Goal: Task Accomplishment & Management: Use online tool/utility

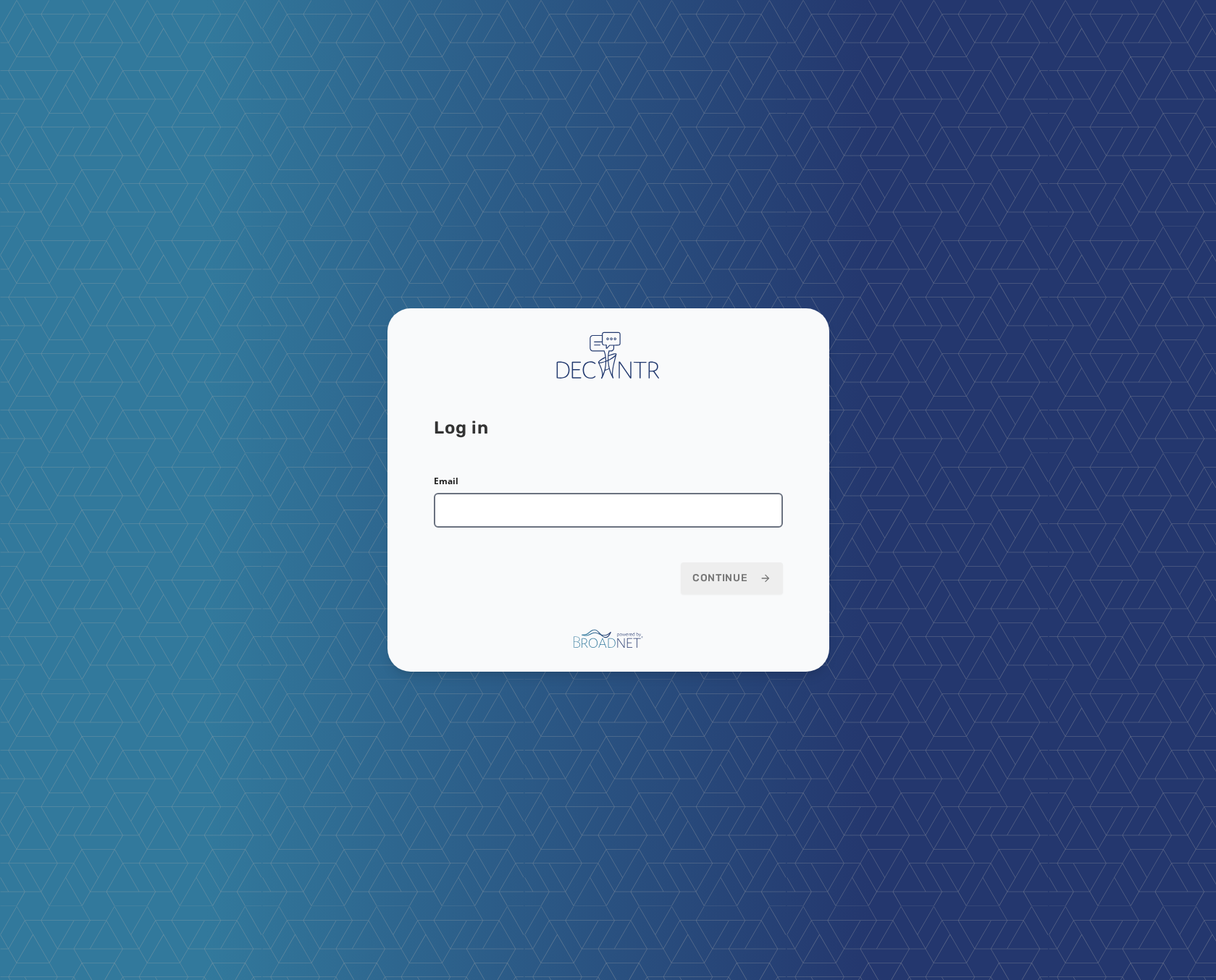
click at [552, 512] on input "Email" at bounding box center [608, 510] width 349 height 35
type input "**********"
click at [754, 605] on div "**********" at bounding box center [608, 491] width 442 height 364
click at [745, 580] on span "Continue" at bounding box center [732, 578] width 79 height 15
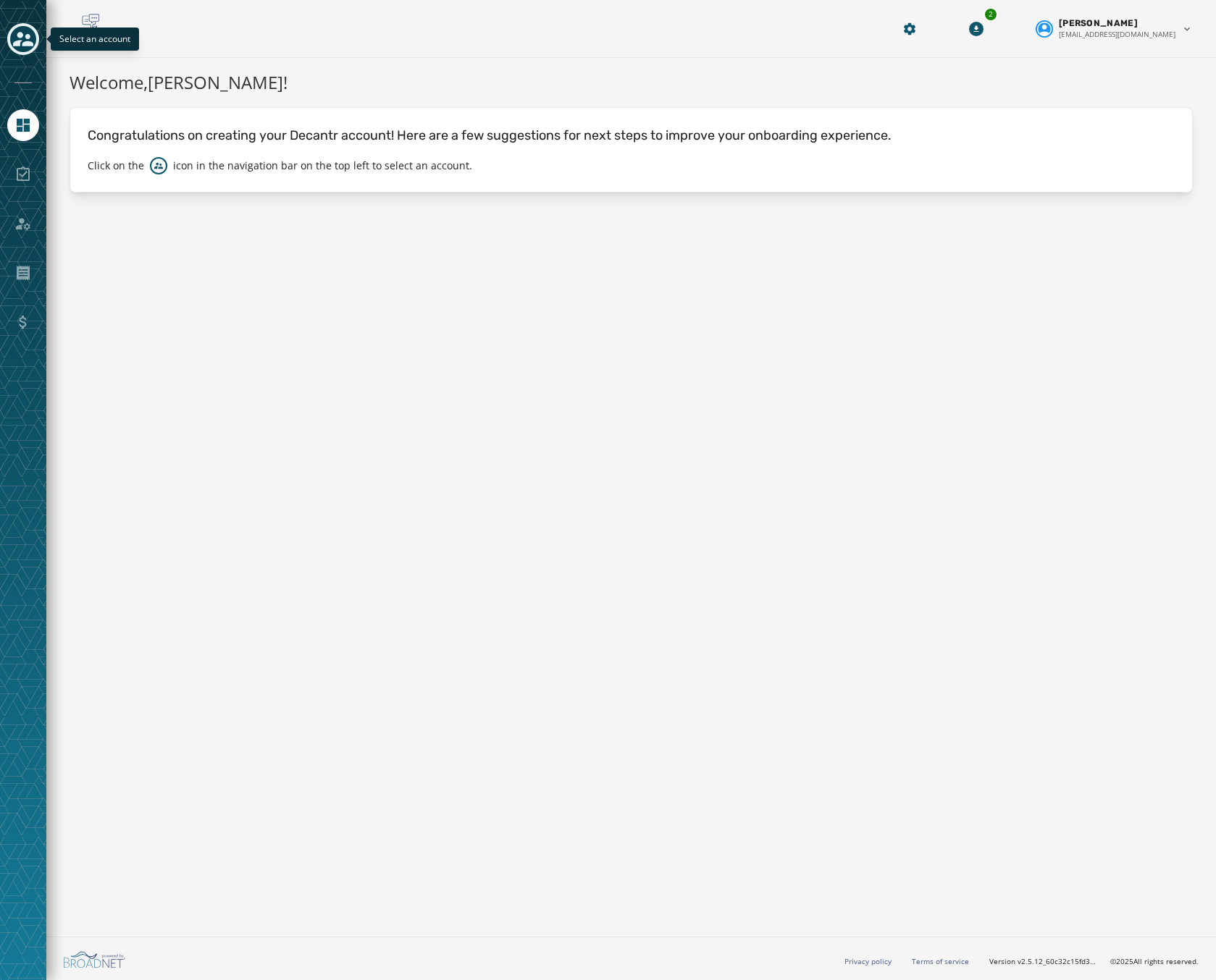
click at [25, 49] on icon "Toggle account select drawer" at bounding box center [23, 39] width 20 height 20
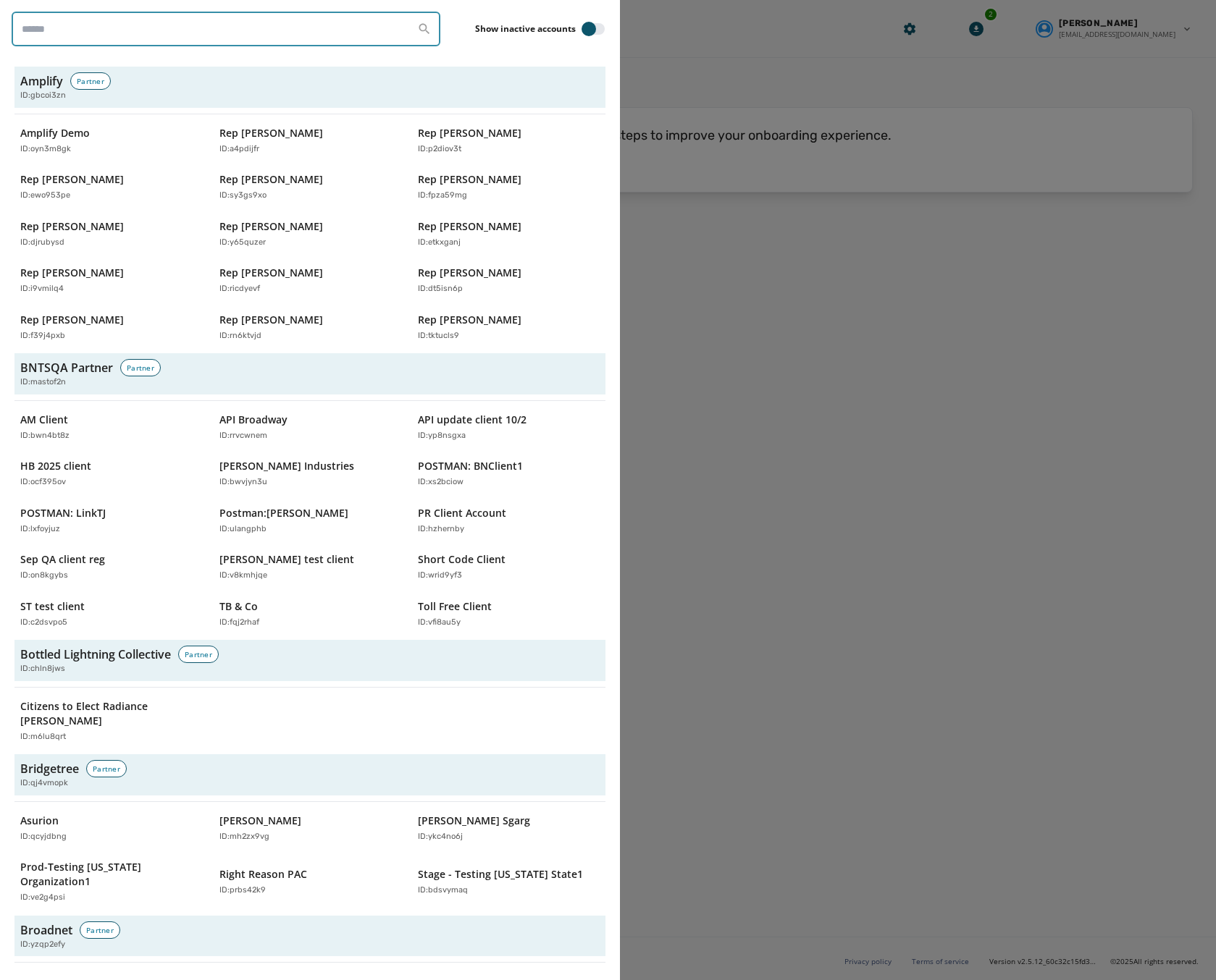
click at [71, 34] on input "search" at bounding box center [226, 29] width 429 height 35
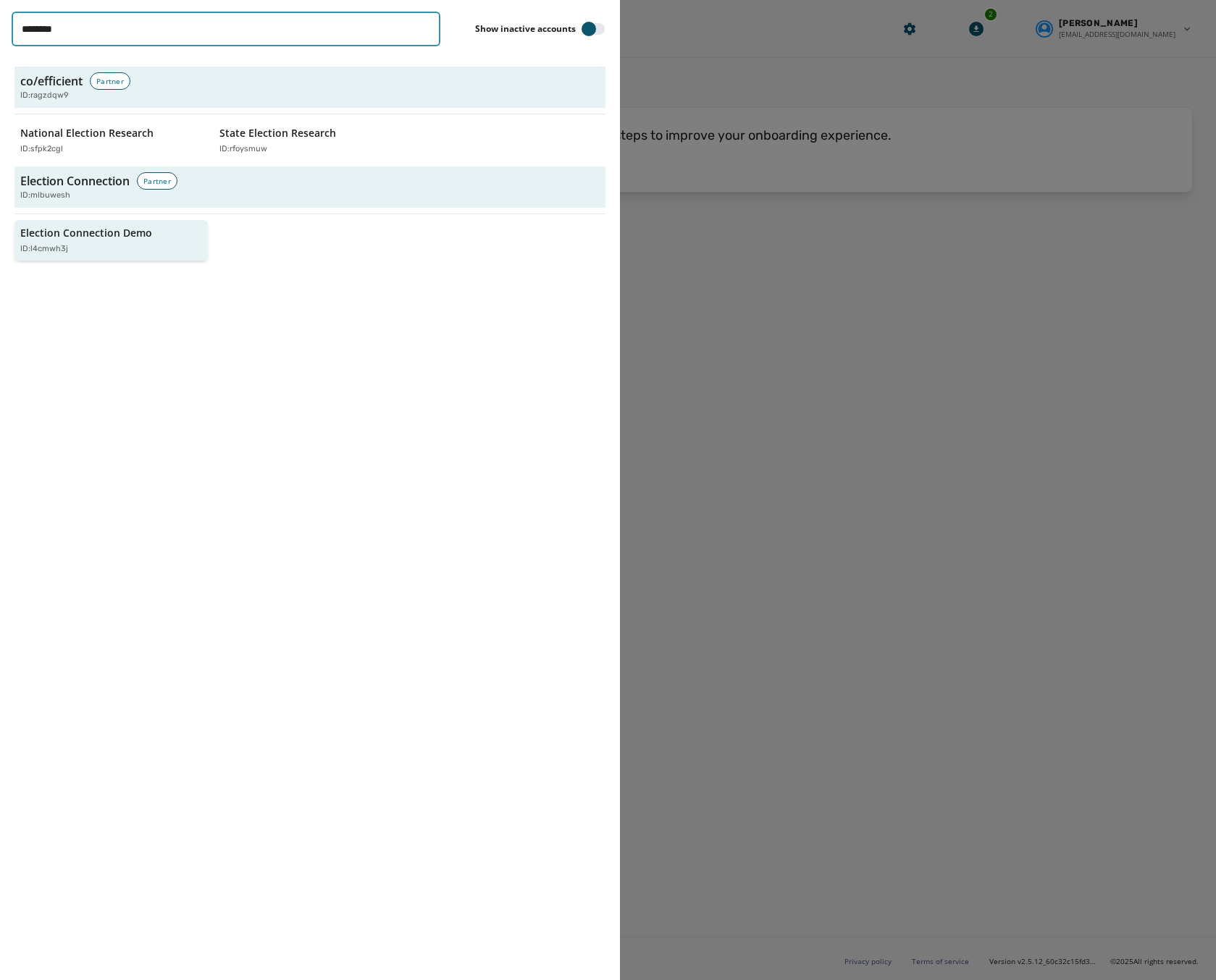
type input "********"
click at [36, 249] on p "ID: l4cmwh3j" at bounding box center [44, 249] width 48 height 12
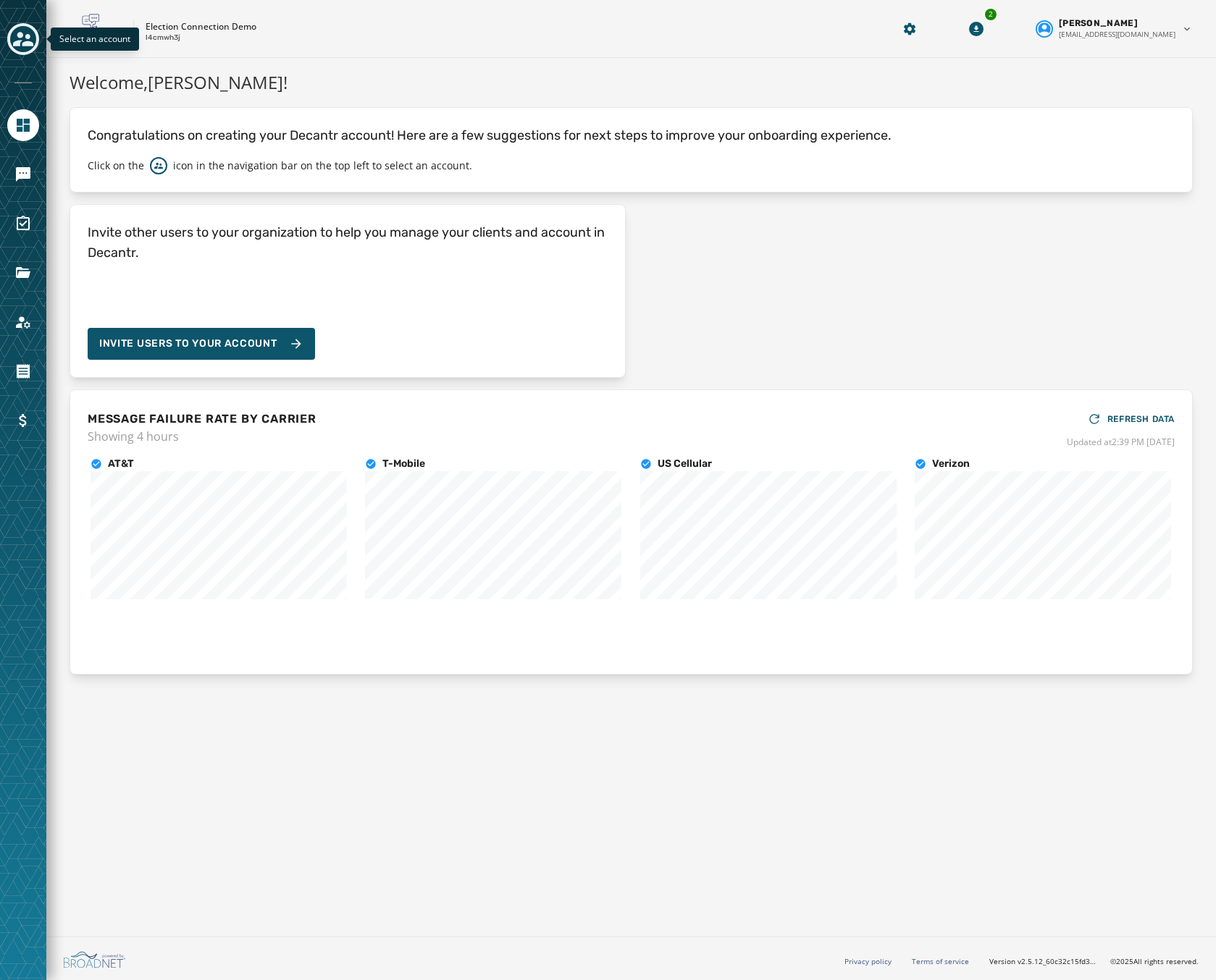
click at [18, 45] on div "Toggle account select drawer" at bounding box center [23, 39] width 26 height 26
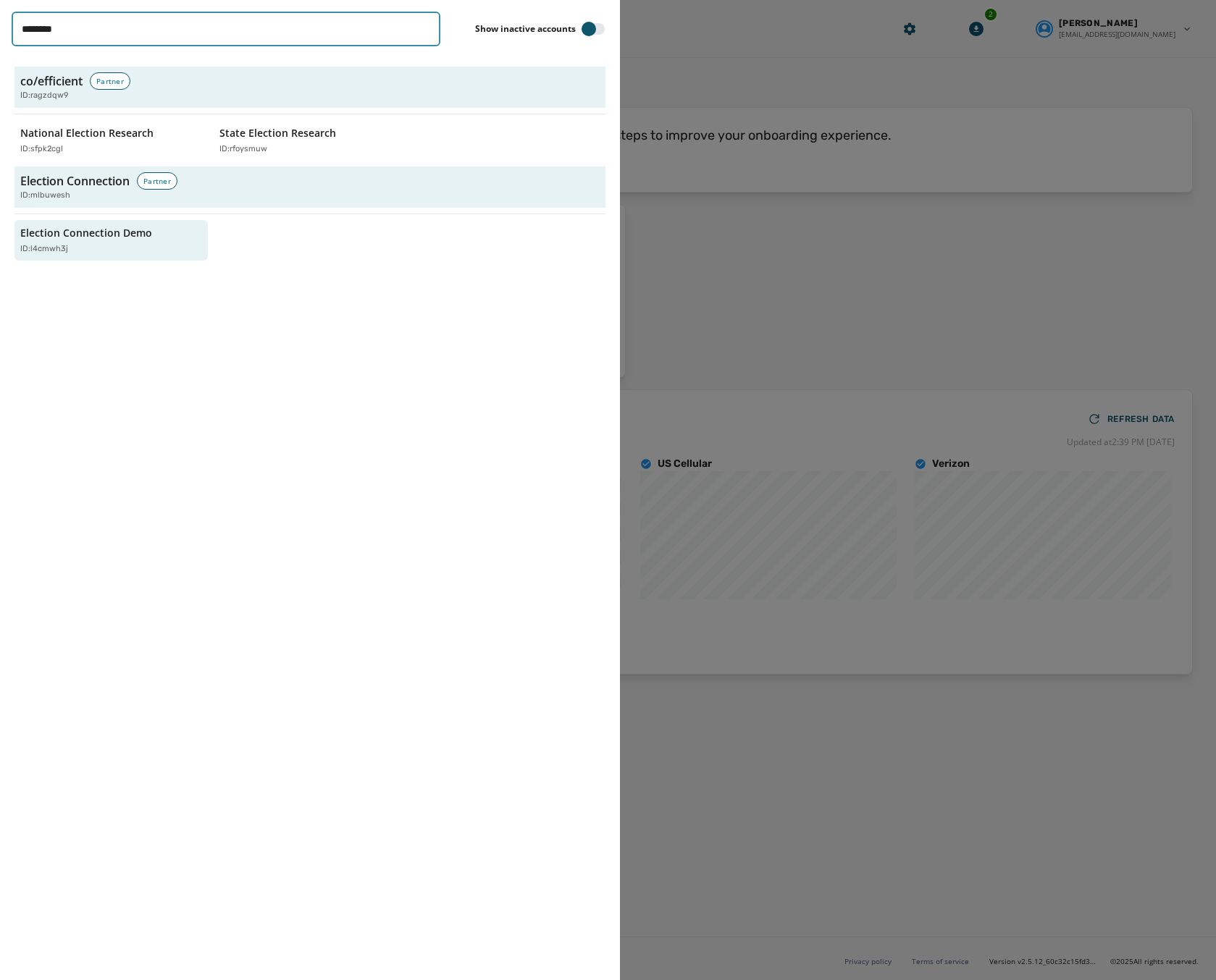
click at [105, 29] on input "********" at bounding box center [226, 29] width 429 height 35
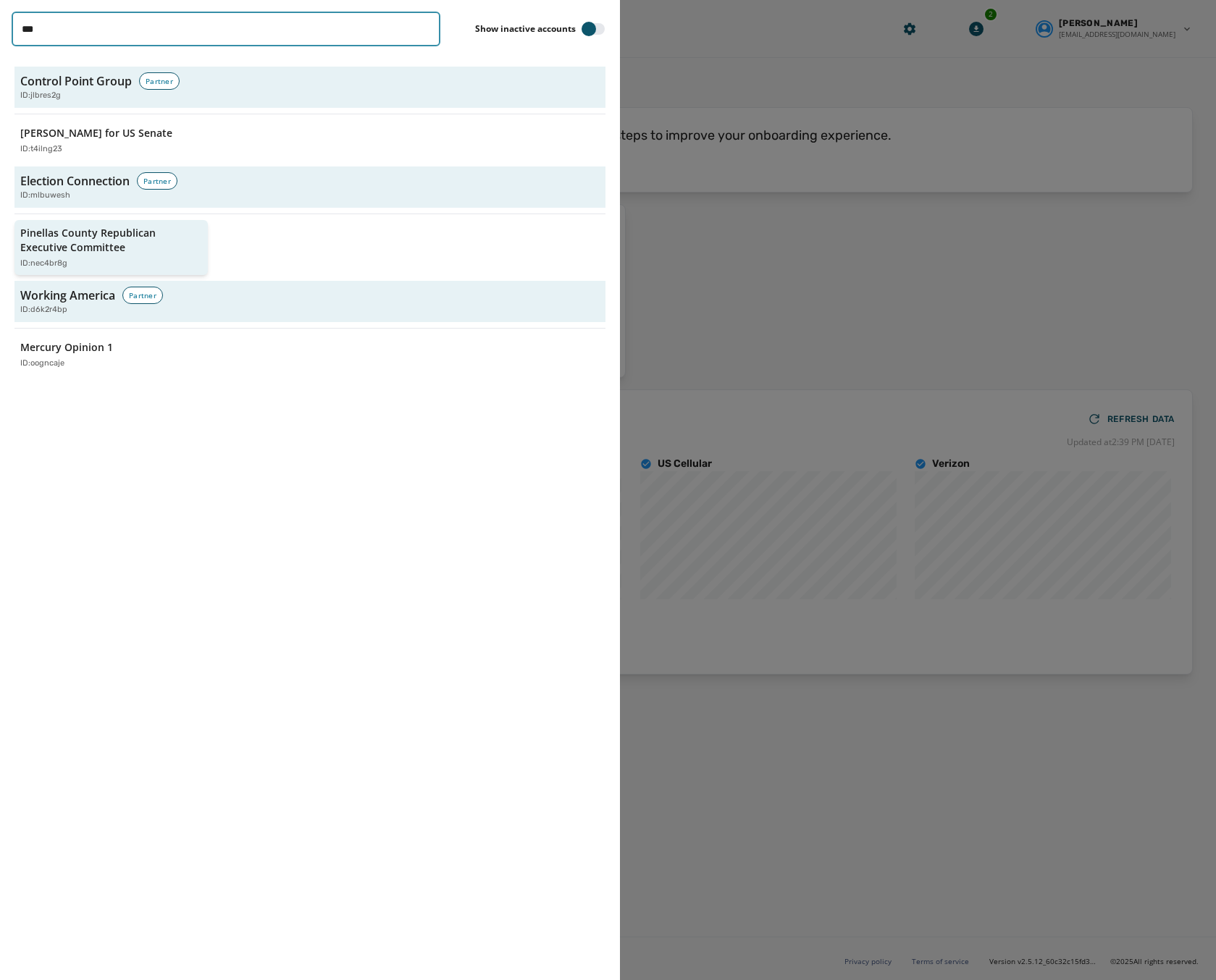
type input "***"
click at [106, 243] on p "Pinellas County Republican Executive Committee" at bounding box center [103, 240] width 167 height 29
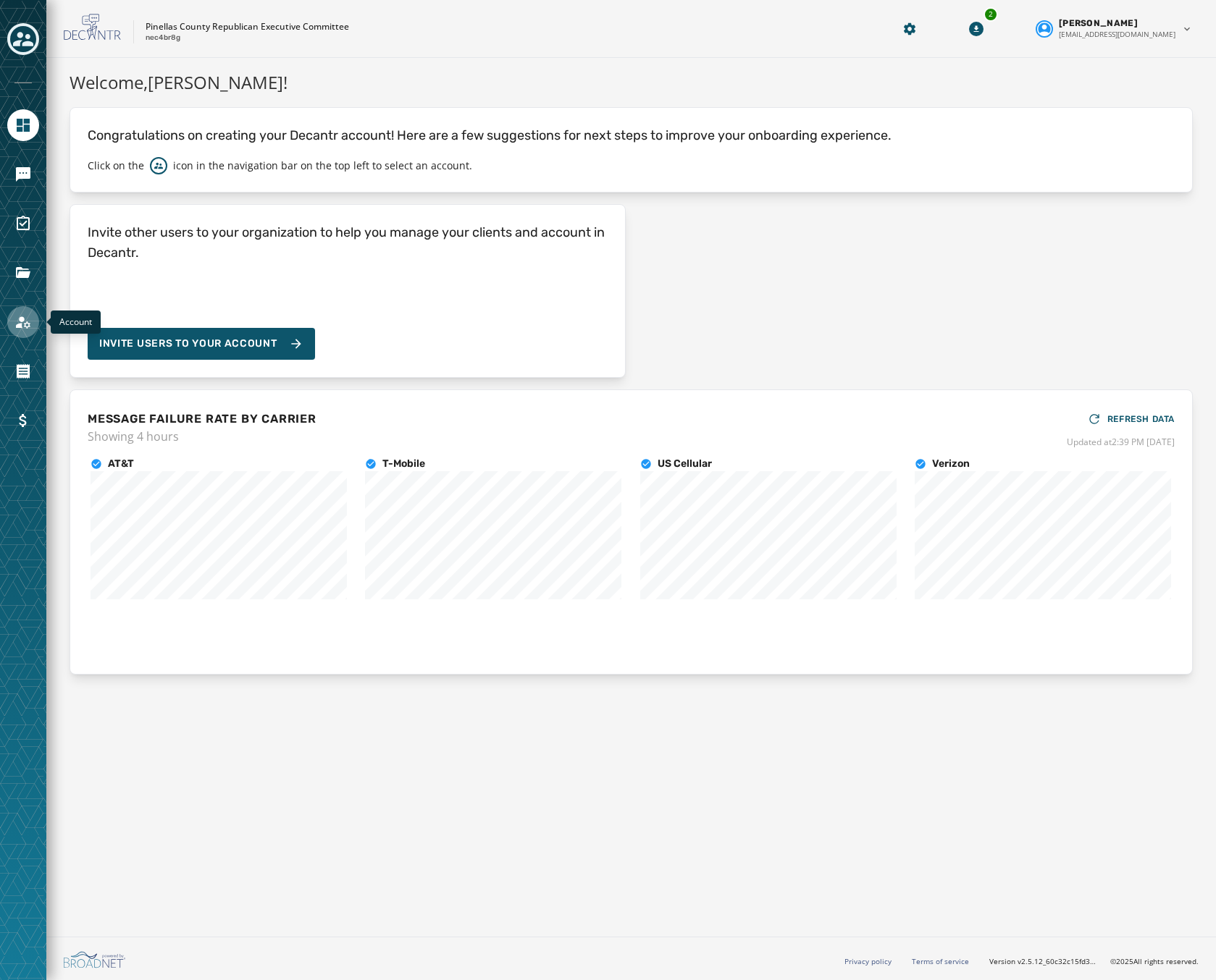
click at [28, 322] on icon "Navigate to Account" at bounding box center [23, 323] width 15 height 12
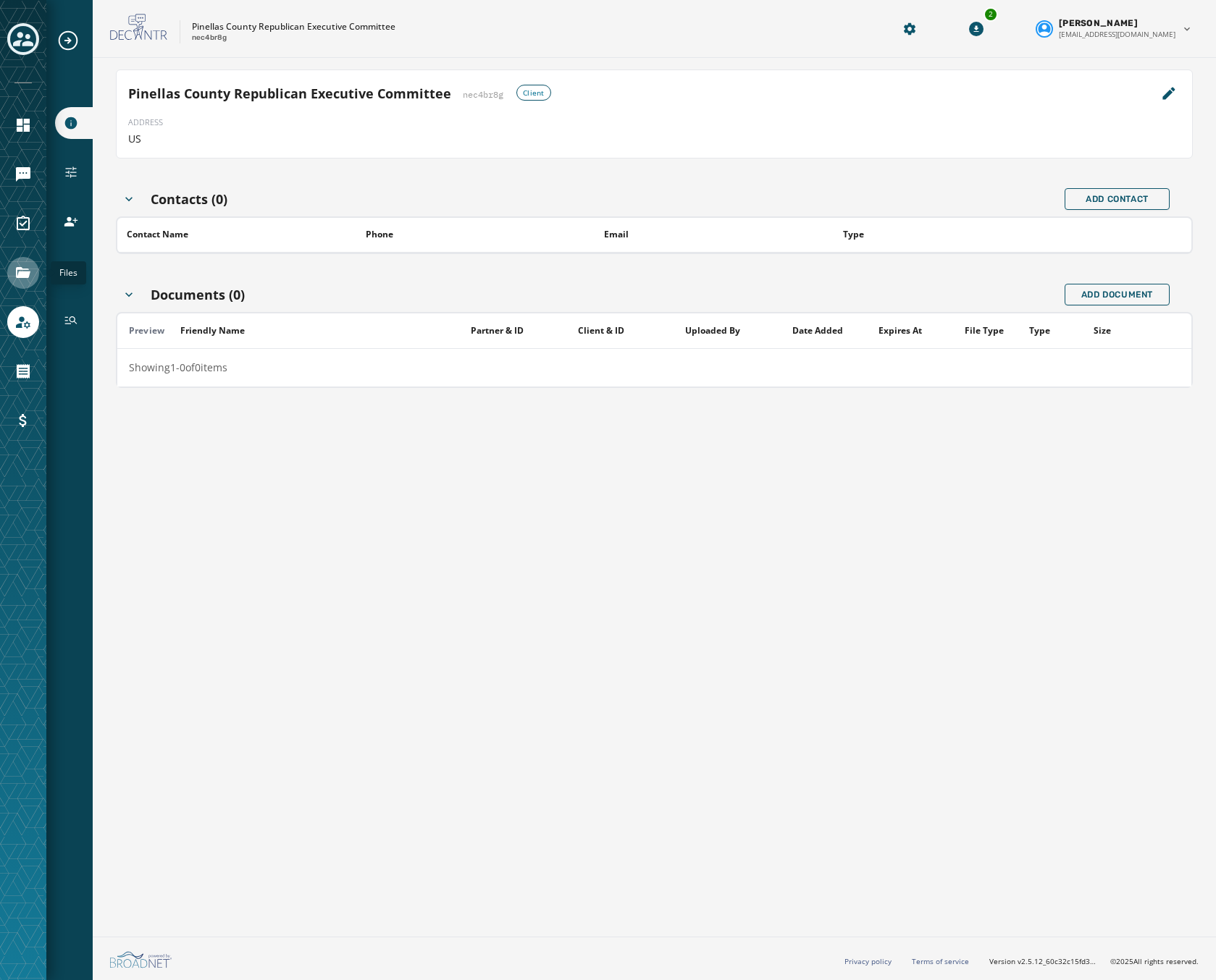
click at [15, 274] on icon "Navigate to Files" at bounding box center [24, 273] width 18 height 18
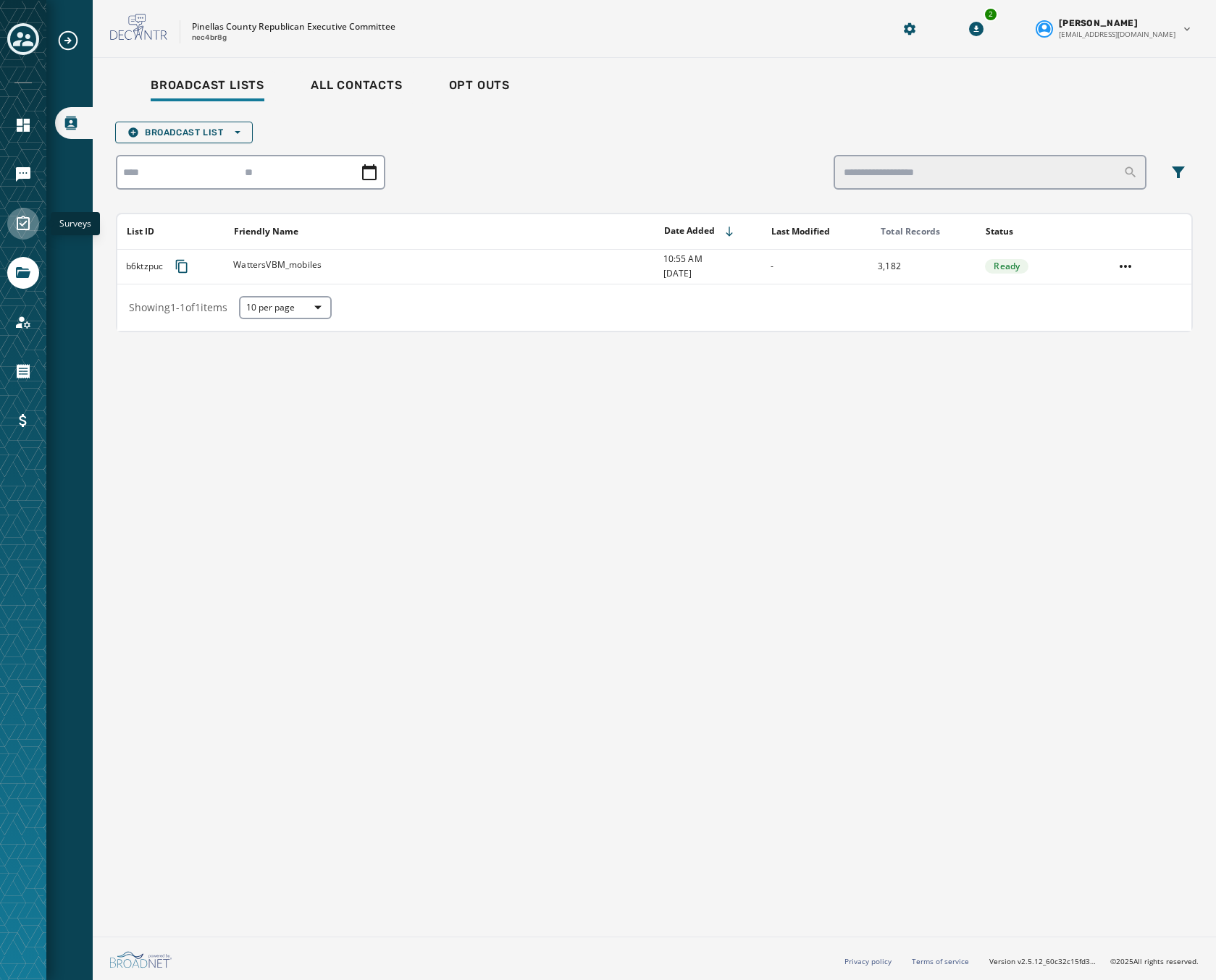
click at [23, 212] on link "Navigate to Surveys" at bounding box center [23, 224] width 32 height 32
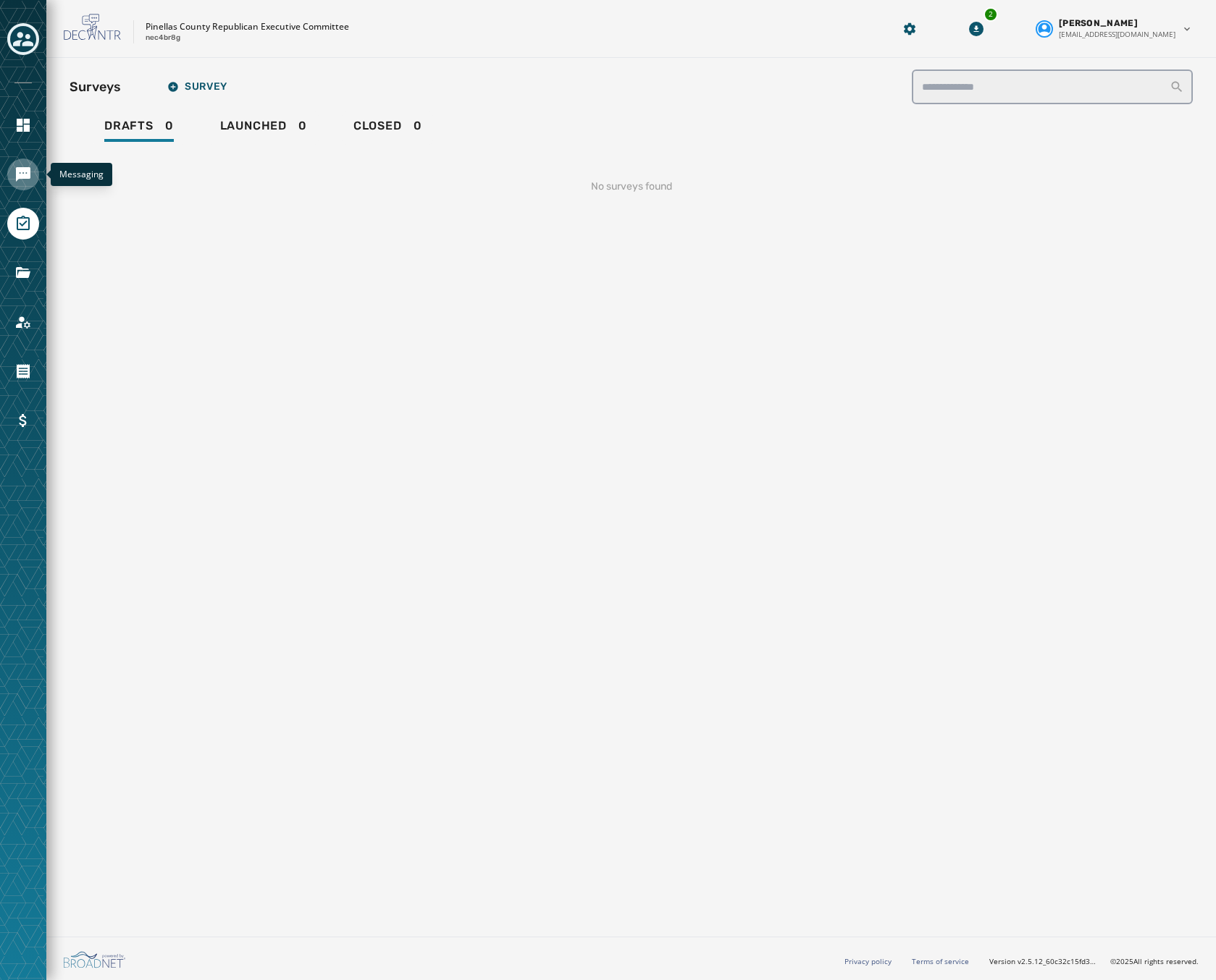
click at [24, 179] on icon "Navigate to Messaging" at bounding box center [23, 174] width 15 height 15
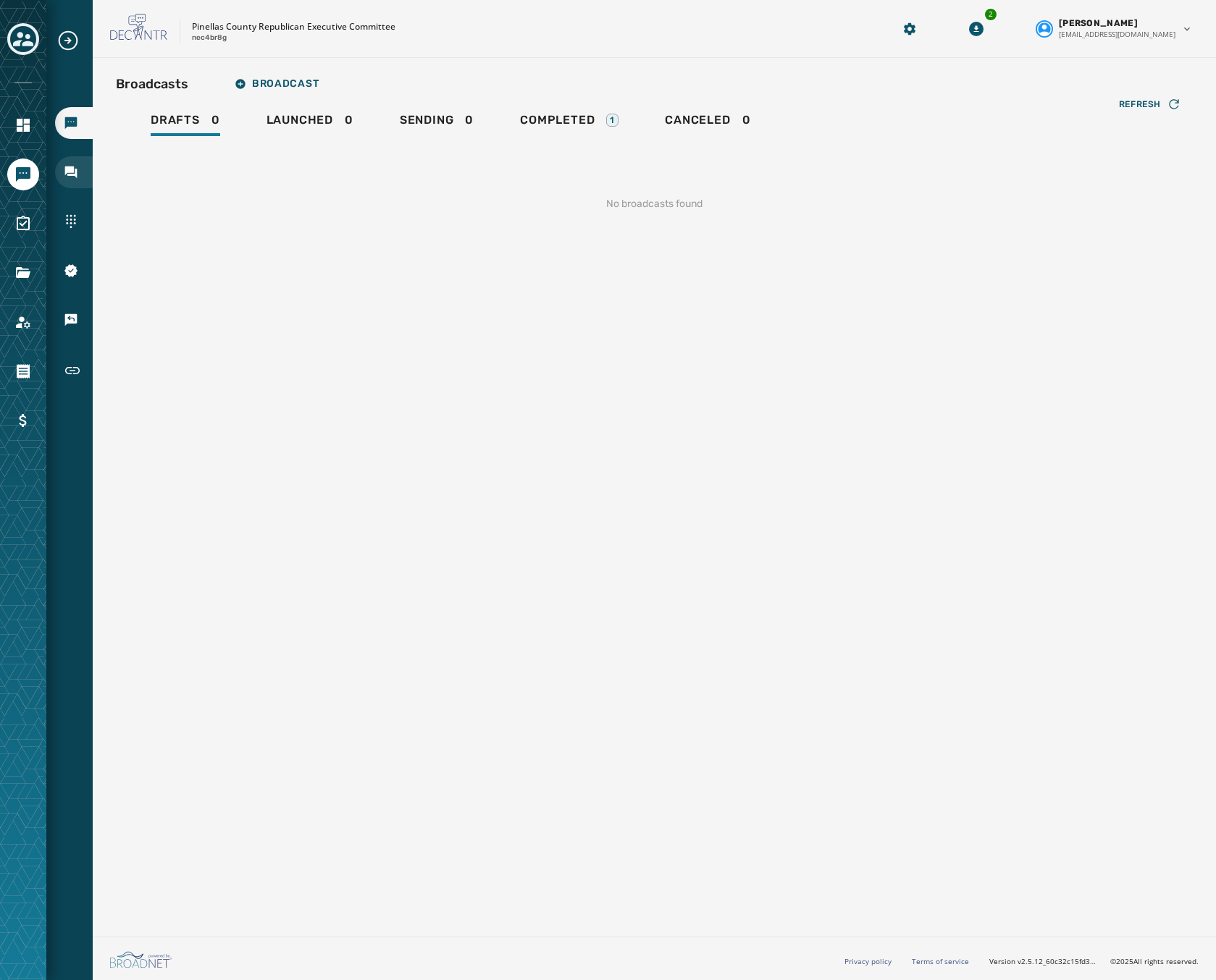
click at [71, 175] on icon "Navigate to Inbox" at bounding box center [71, 172] width 12 height 12
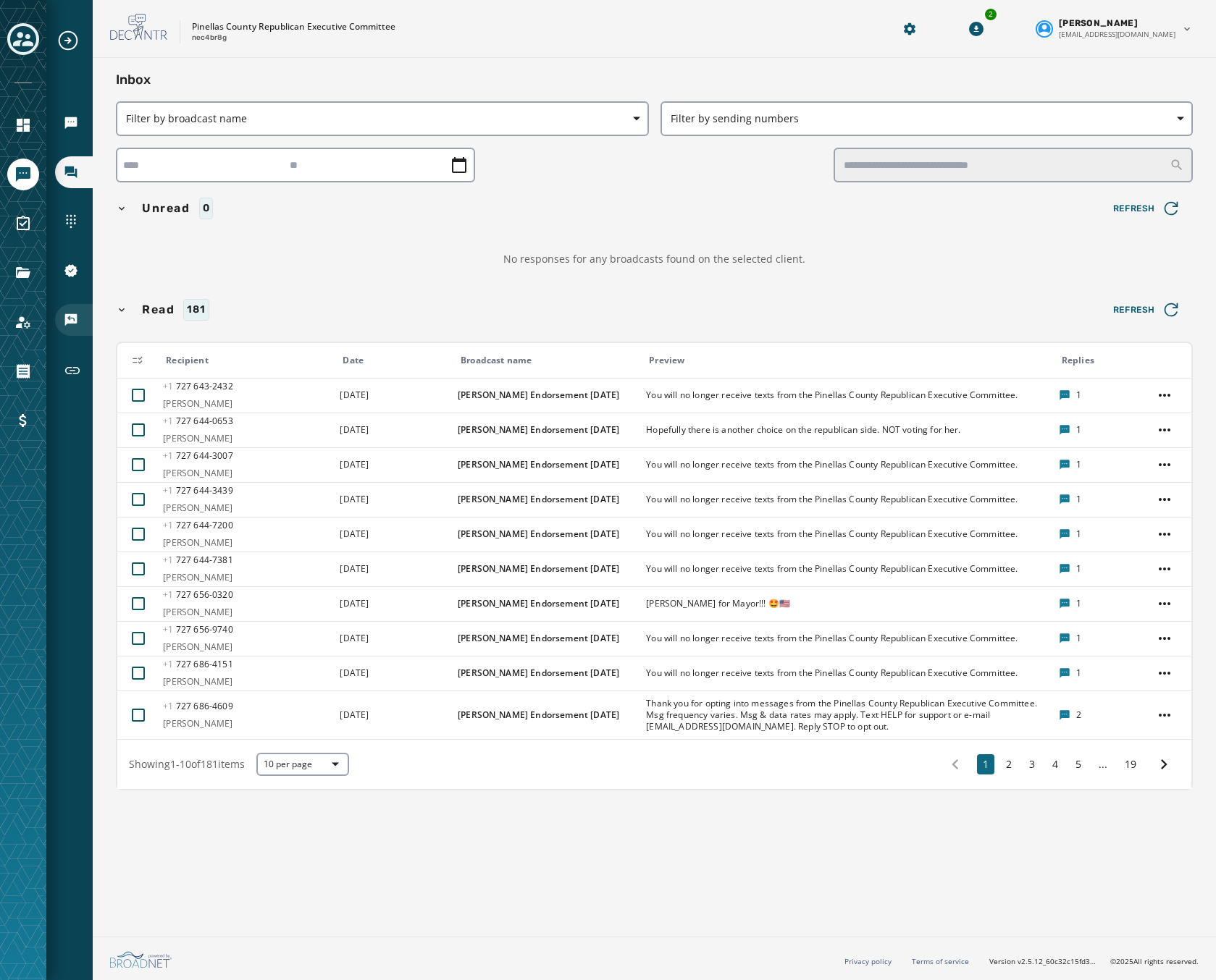
click at [70, 320] on icon "Navigate to Keywords & Responders" at bounding box center [71, 320] width 12 height 12
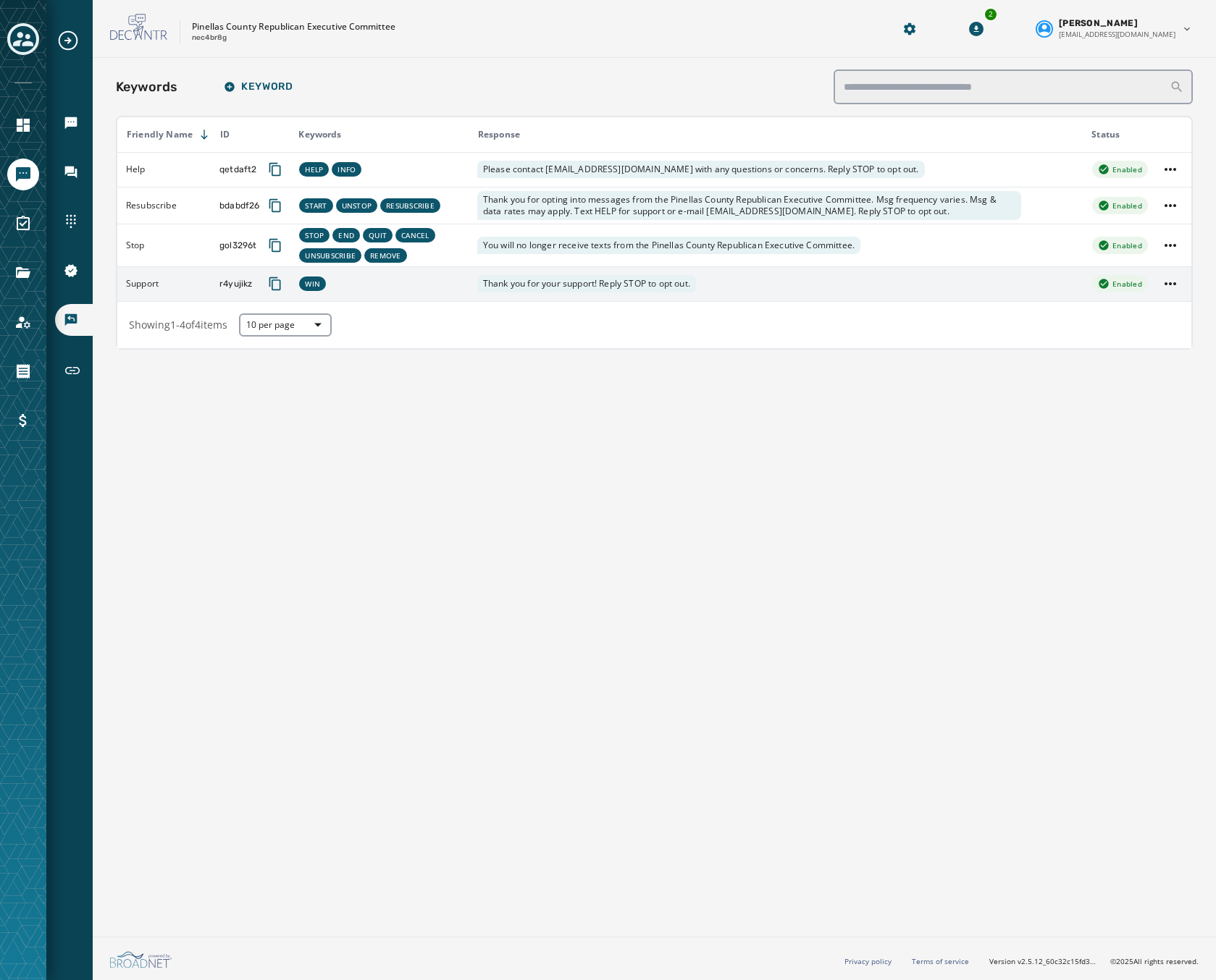
click at [871, 276] on td "Thank you for your support! Reply STOP to opt out." at bounding box center [774, 283] width 613 height 35
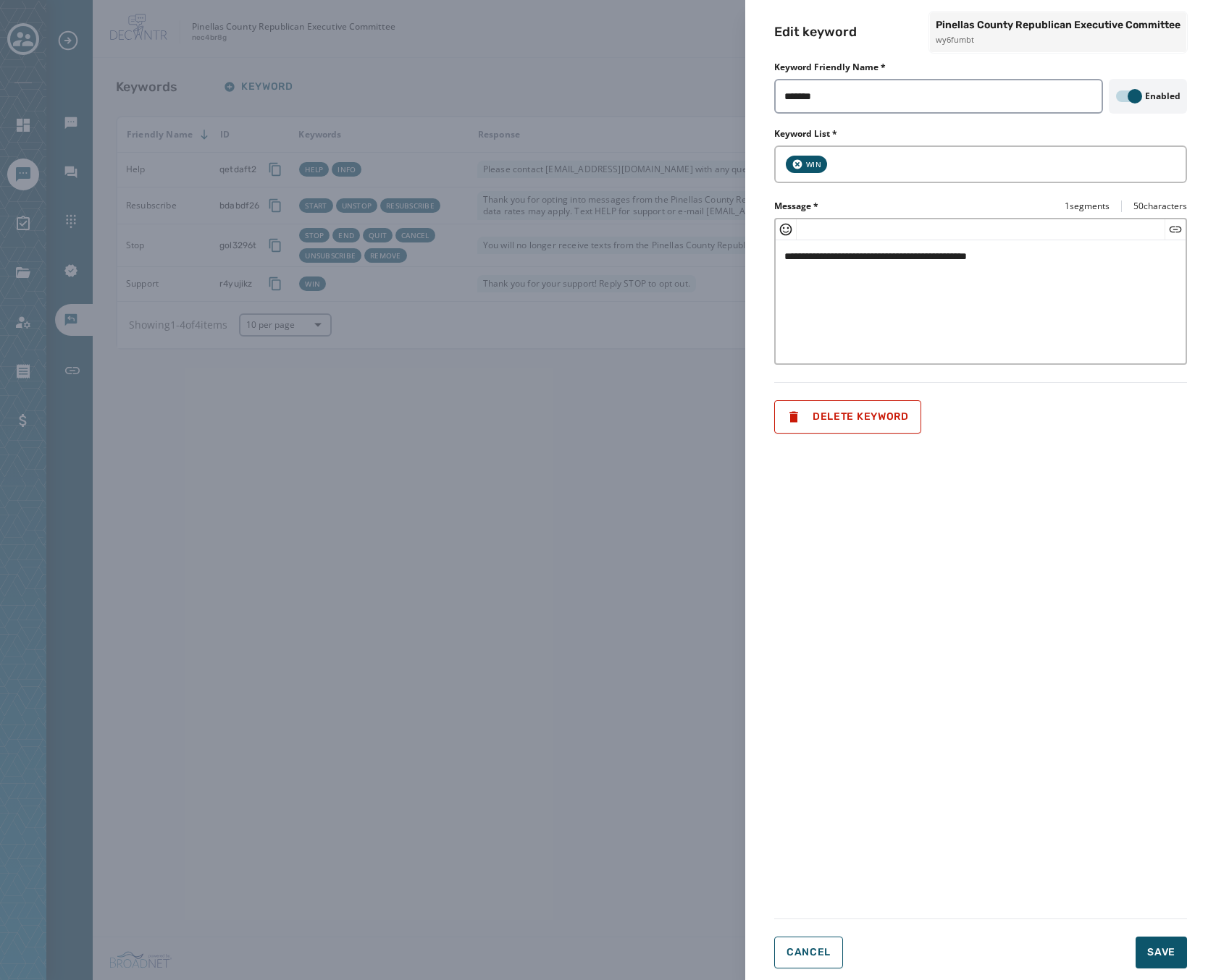
click at [467, 430] on div "**********" at bounding box center [608, 490] width 1216 height 980
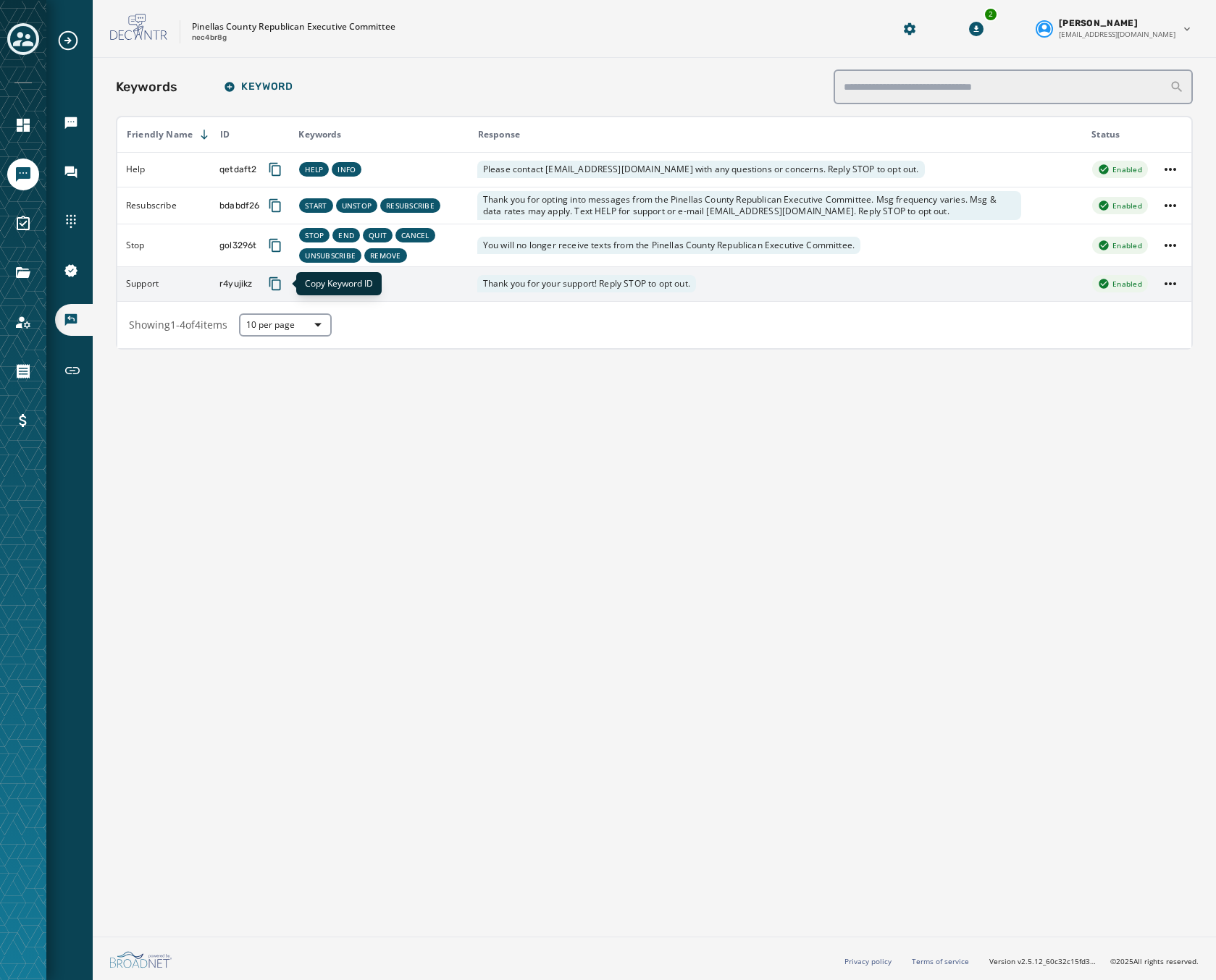
click at [276, 289] on icon "Copy text to clipboard" at bounding box center [275, 283] width 15 height 15
click at [1068, 523] on div "Keywords Keyword Friendly Name ID Keywords Response Status Help qetdaft2 HELP I…" at bounding box center [655, 495] width 1123 height 873
click at [66, 174] on icon "Navigate to Inbox" at bounding box center [71, 172] width 12 height 12
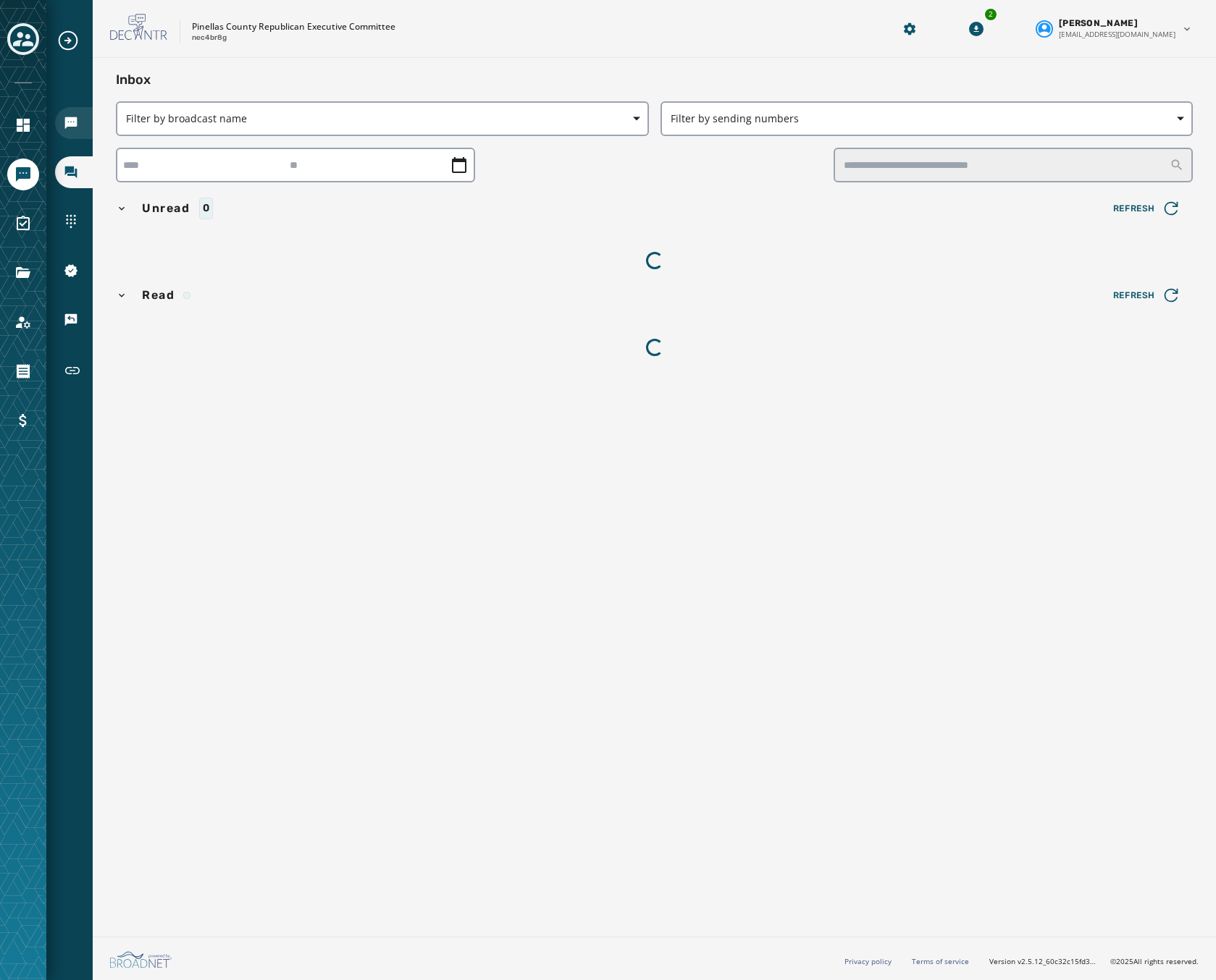
click at [67, 112] on div "Broadcasts" at bounding box center [74, 123] width 38 height 32
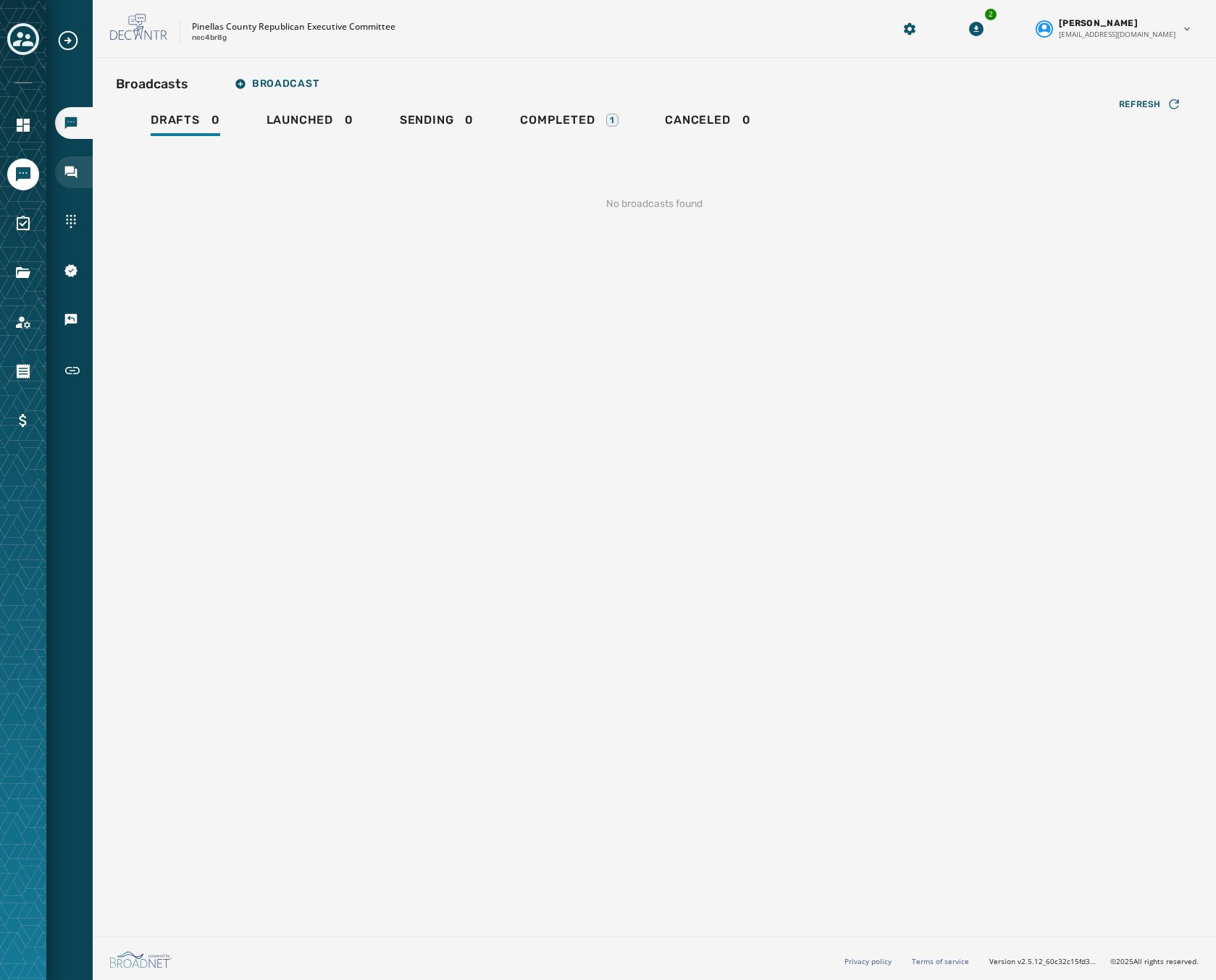
click at [73, 176] on icon "Navigate to Inbox" at bounding box center [71, 172] width 12 height 12
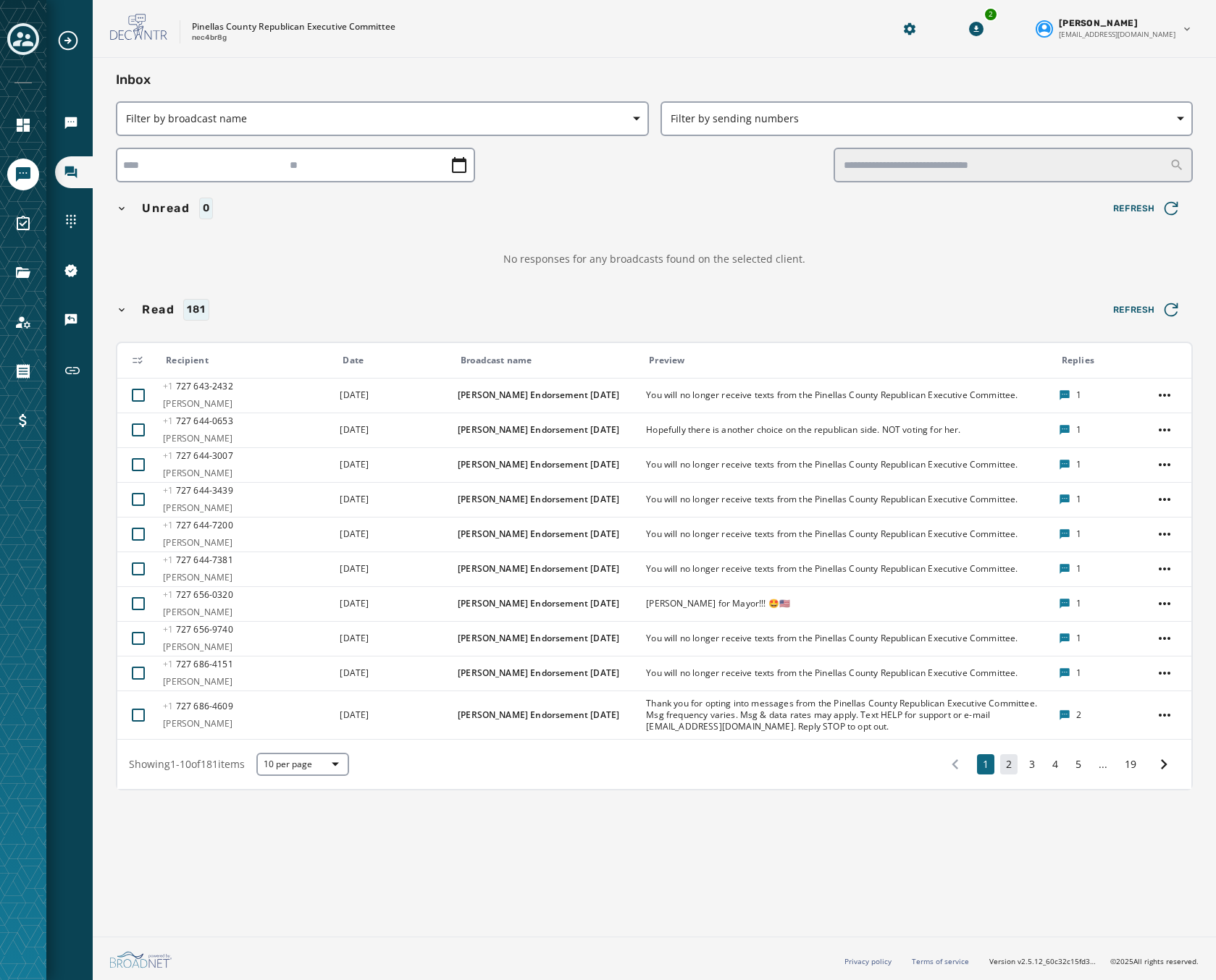
click at [1004, 766] on button "2" at bounding box center [1009, 764] width 18 height 20
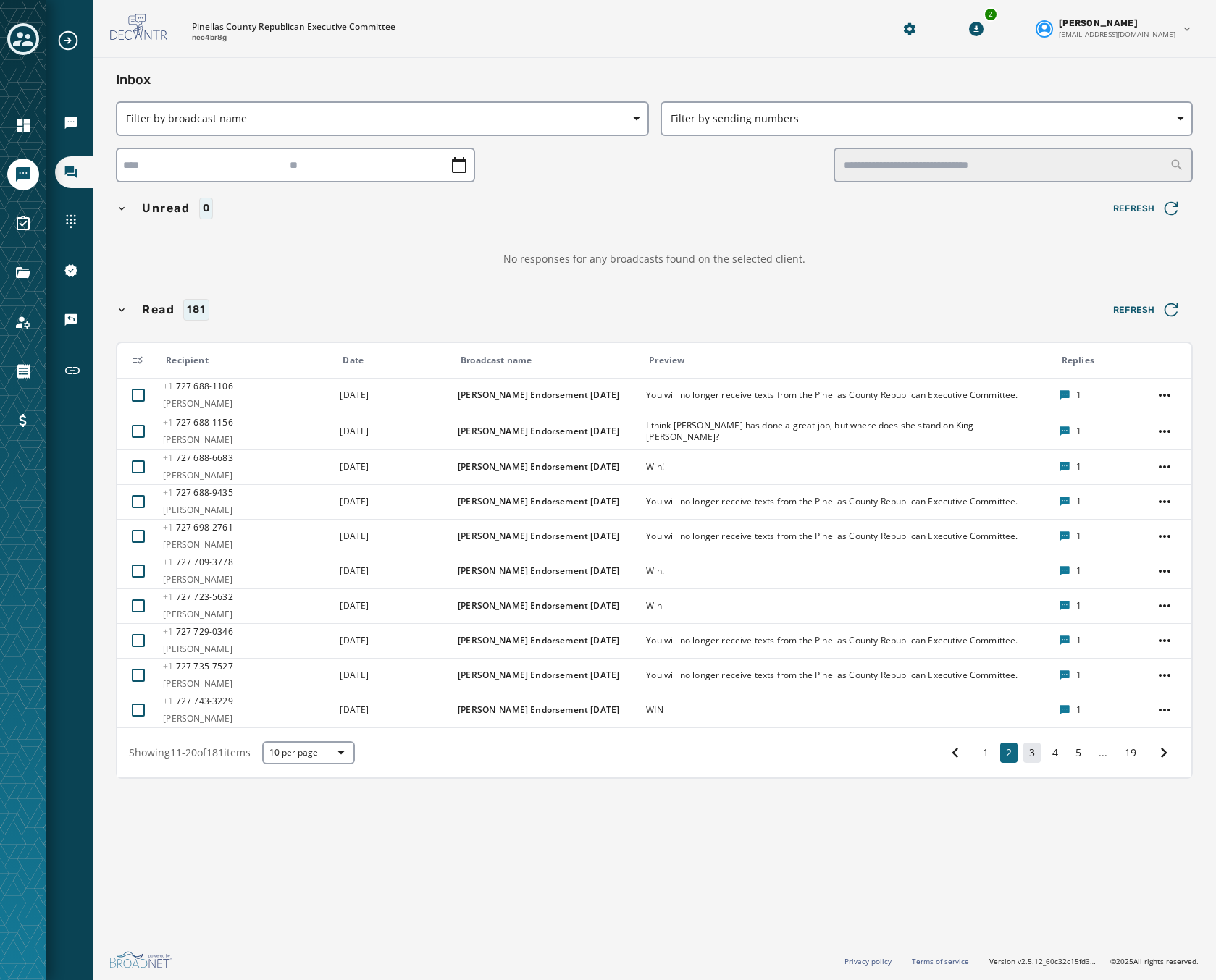
click at [1031, 753] on button "3" at bounding box center [1032, 752] width 18 height 20
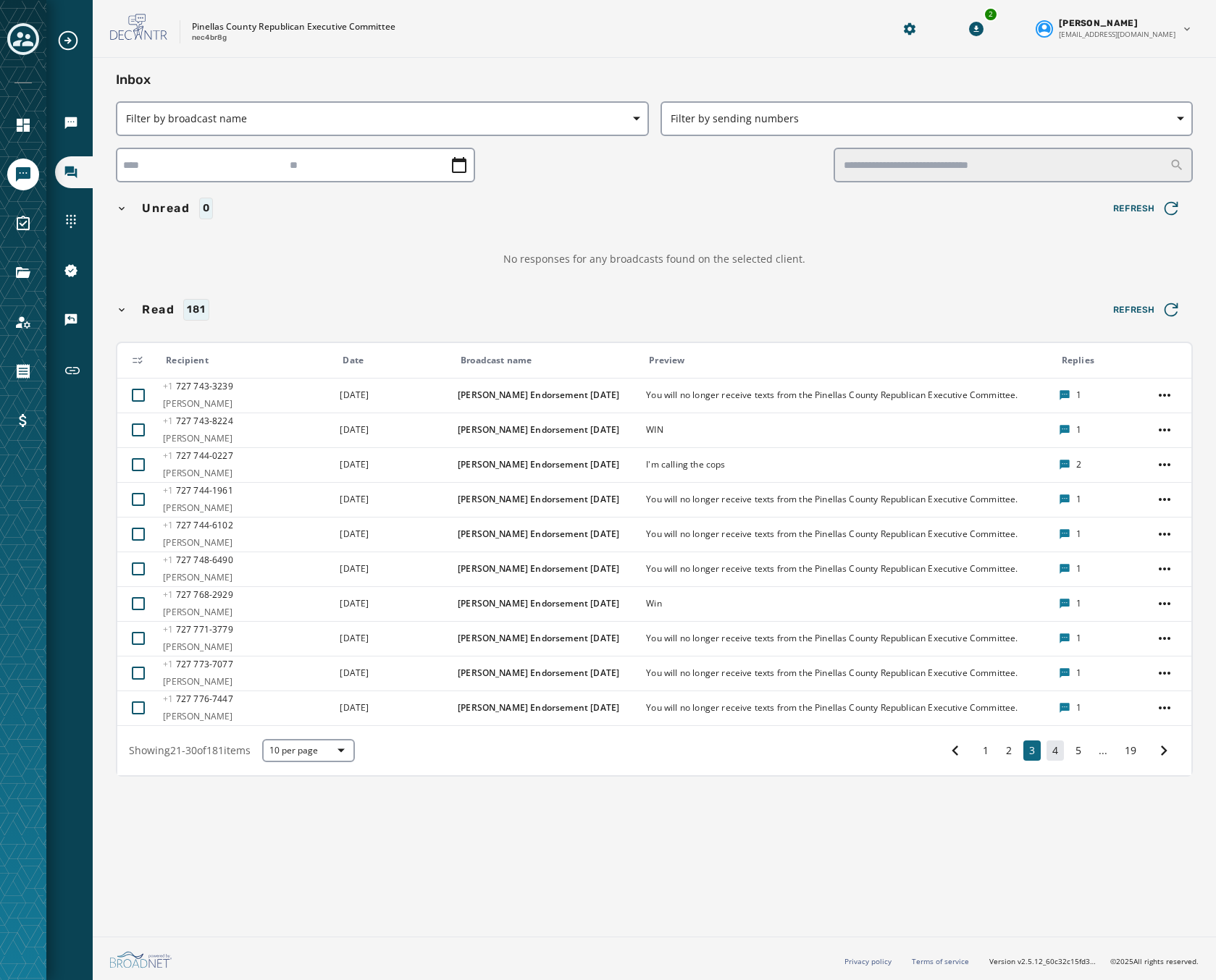
click at [1059, 754] on button "4" at bounding box center [1056, 750] width 18 height 20
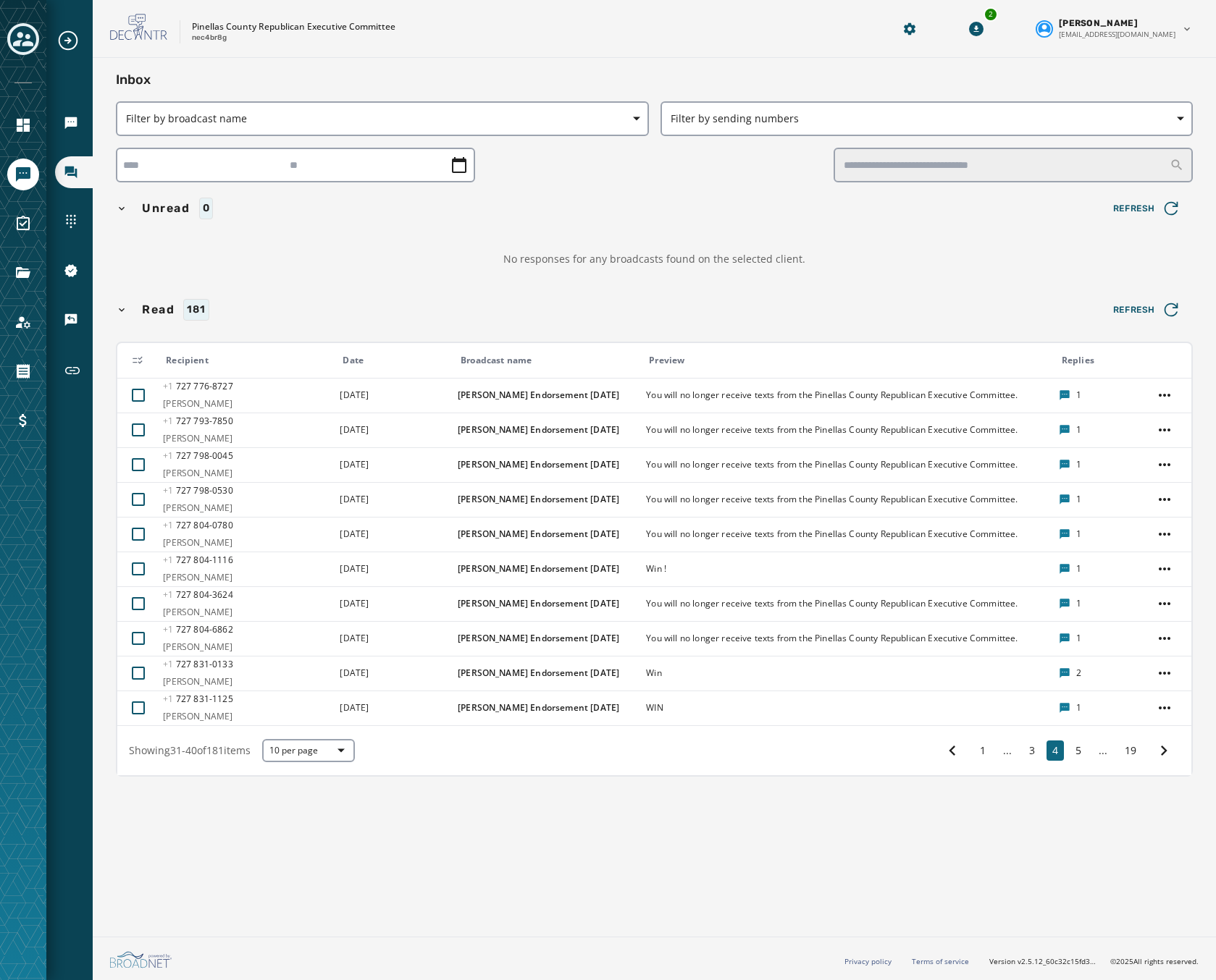
click at [1139, 864] on div "Inbox Filter by broadcast name Filter by sending numbers Unread 0 Refresh No re…" at bounding box center [655, 495] width 1123 height 873
click at [392, 297] on div "Read 181 Refresh" at bounding box center [654, 309] width 1076 height 29
click at [76, 215] on icon "Navigate to Sending Numbers" at bounding box center [70, 221] width 15 height 15
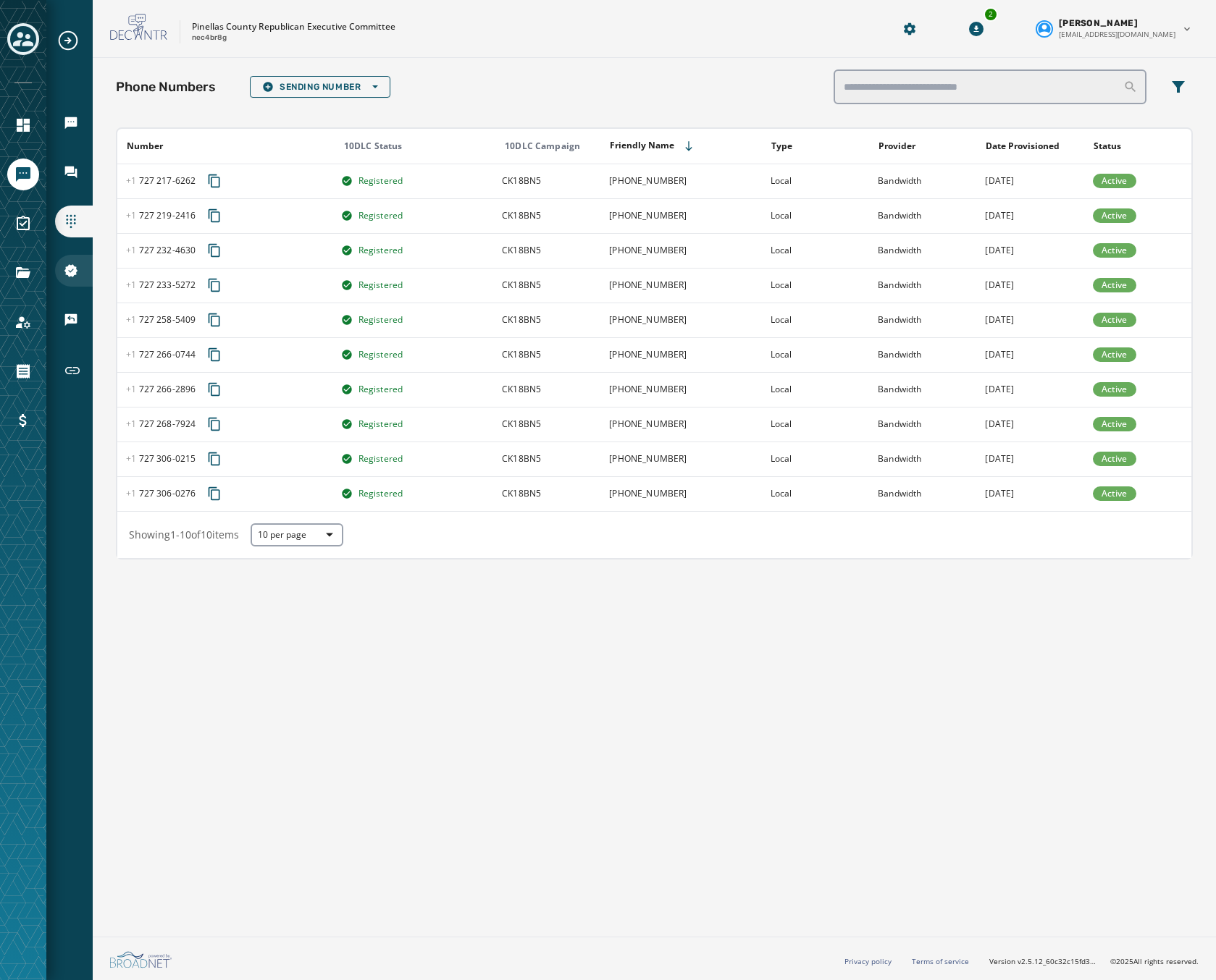
click at [72, 275] on icon "Navigate to 10DLC Registration" at bounding box center [70, 270] width 13 height 13
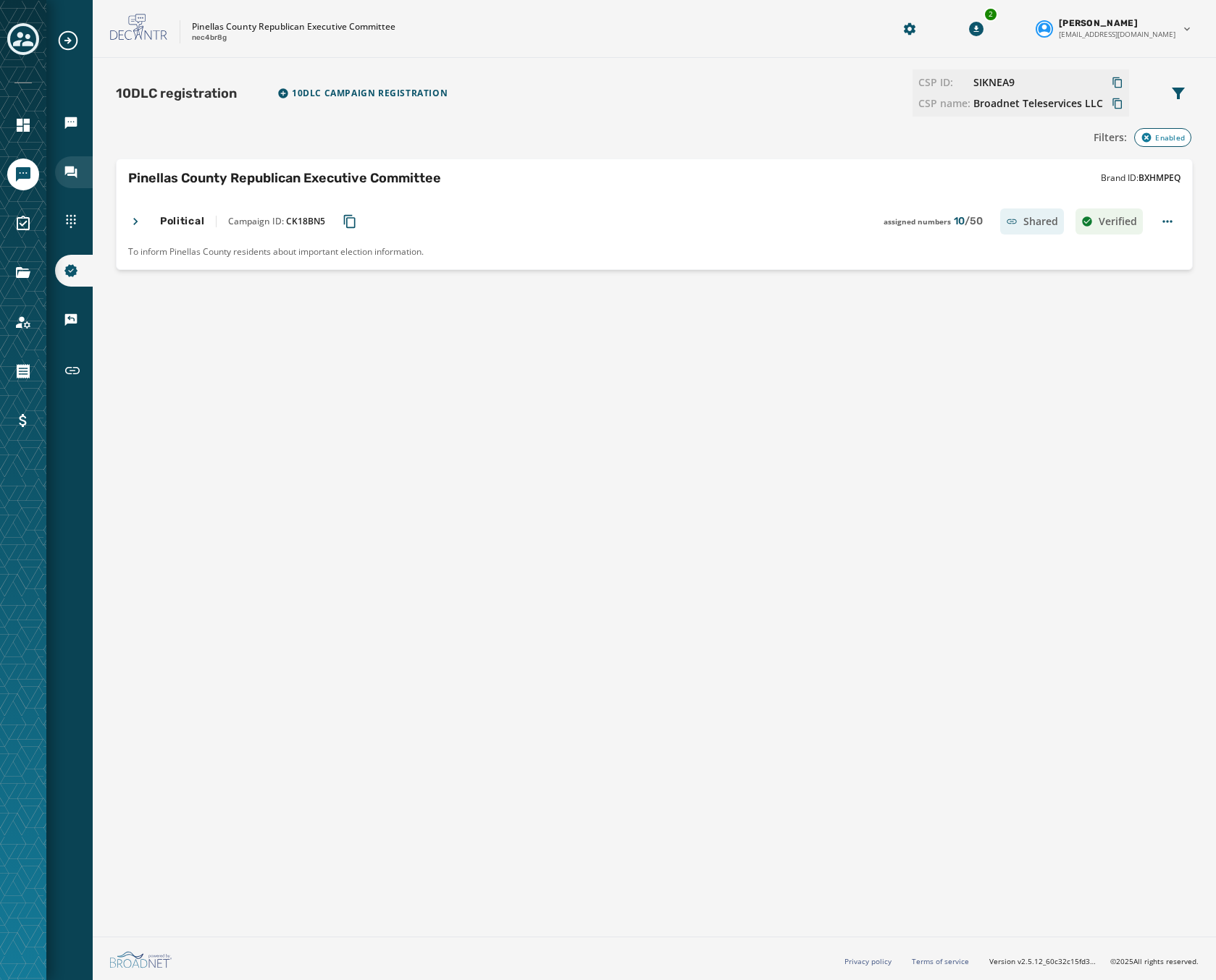
click at [67, 174] on icon "Navigate to Inbox" at bounding box center [71, 172] width 12 height 12
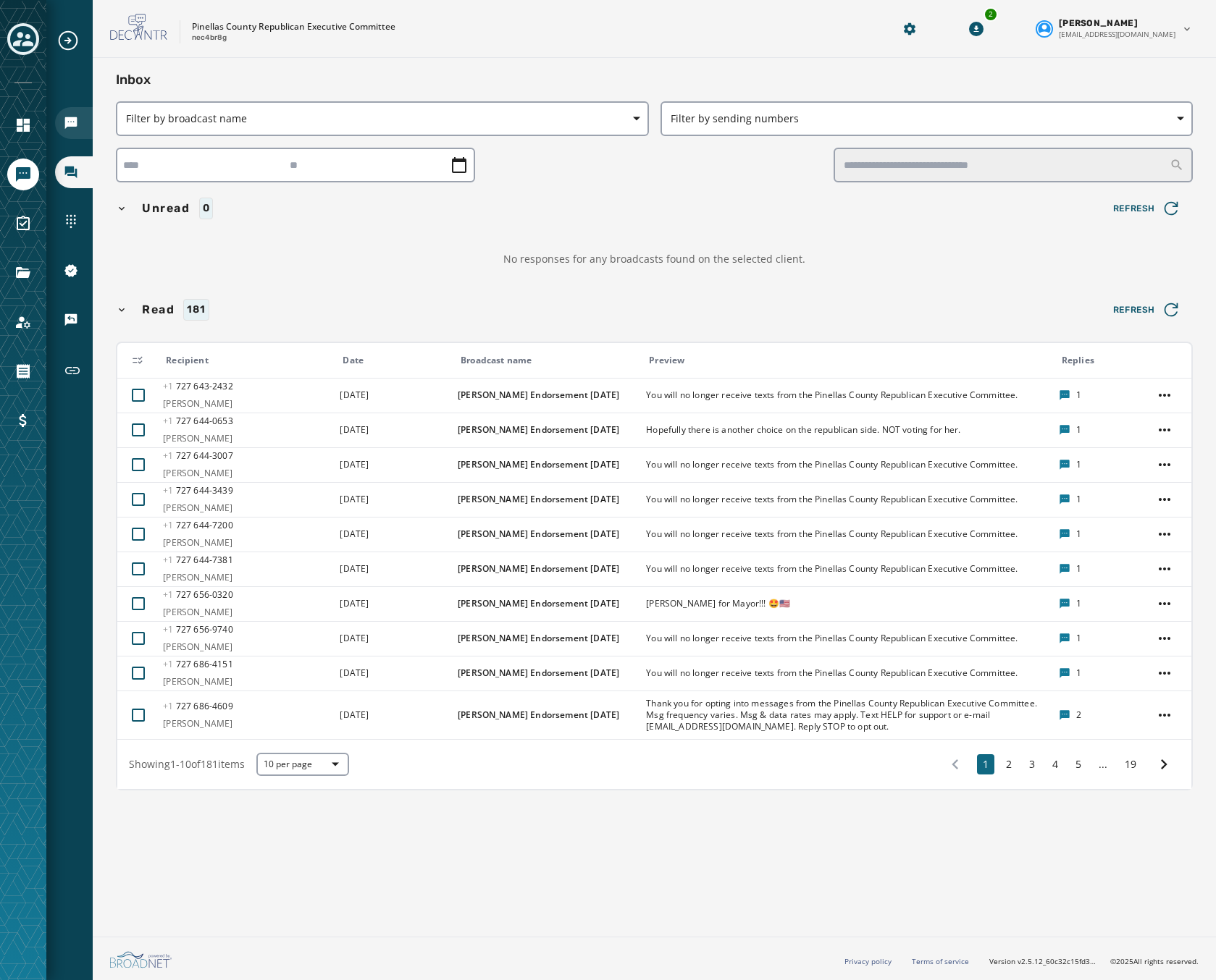
click at [72, 131] on div "Broadcasts" at bounding box center [74, 123] width 38 height 32
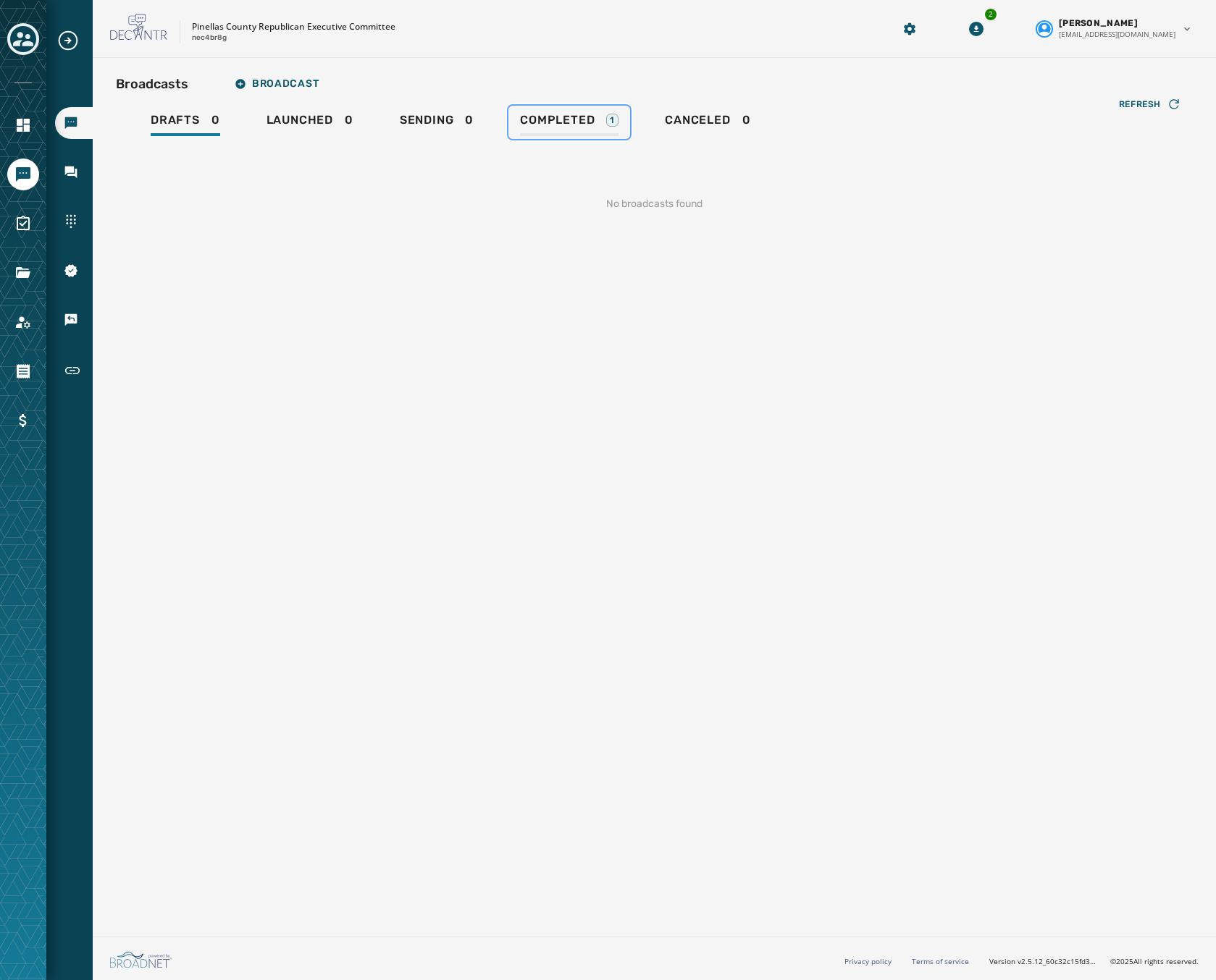
click at [575, 121] on span "Completed" at bounding box center [557, 120] width 74 height 15
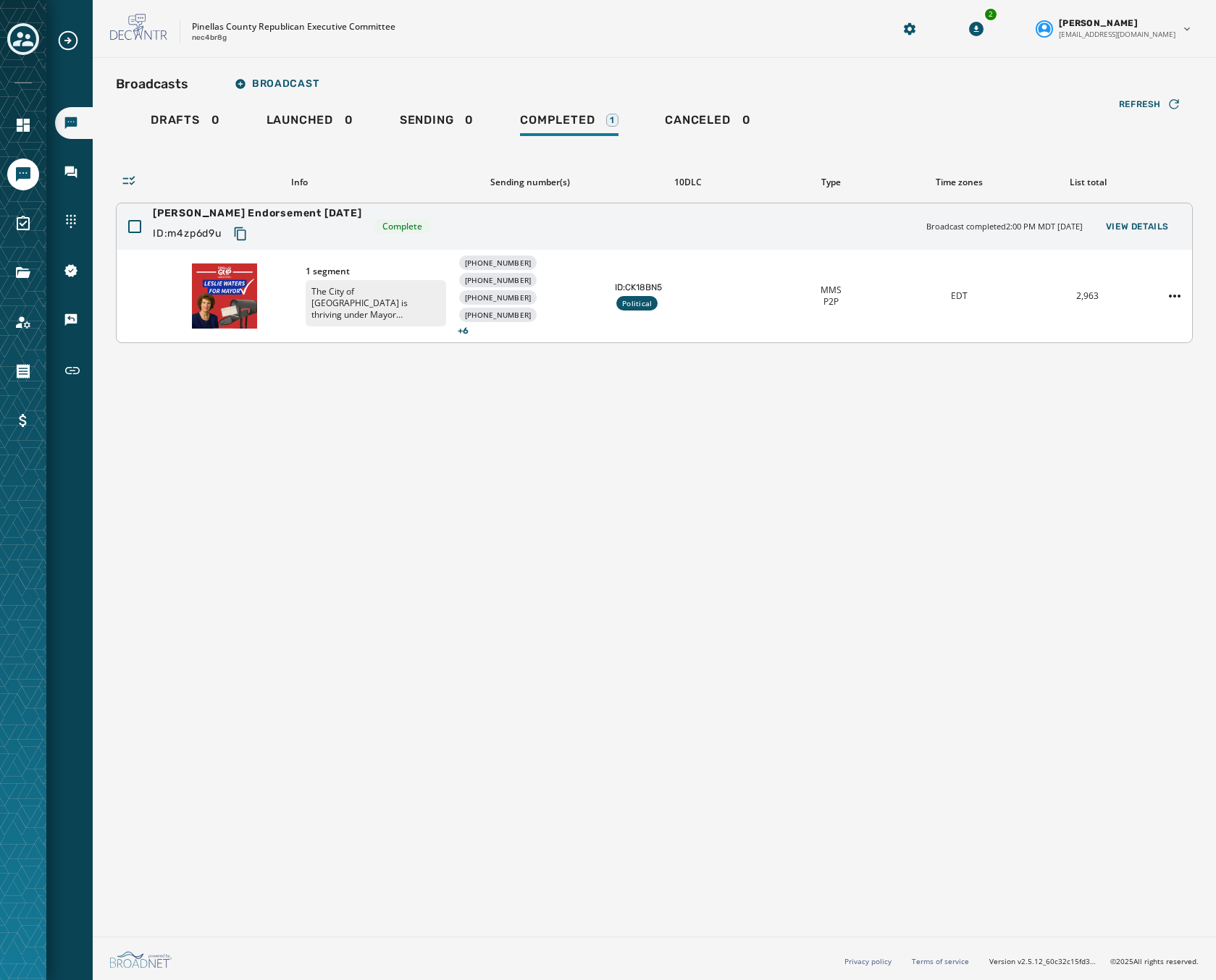
click at [357, 245] on div "Leslie Waters Endorsement 9/30/25 ID: m4zp6d9u Complete Broadcast completed 2:0…" at bounding box center [655, 226] width 1075 height 47
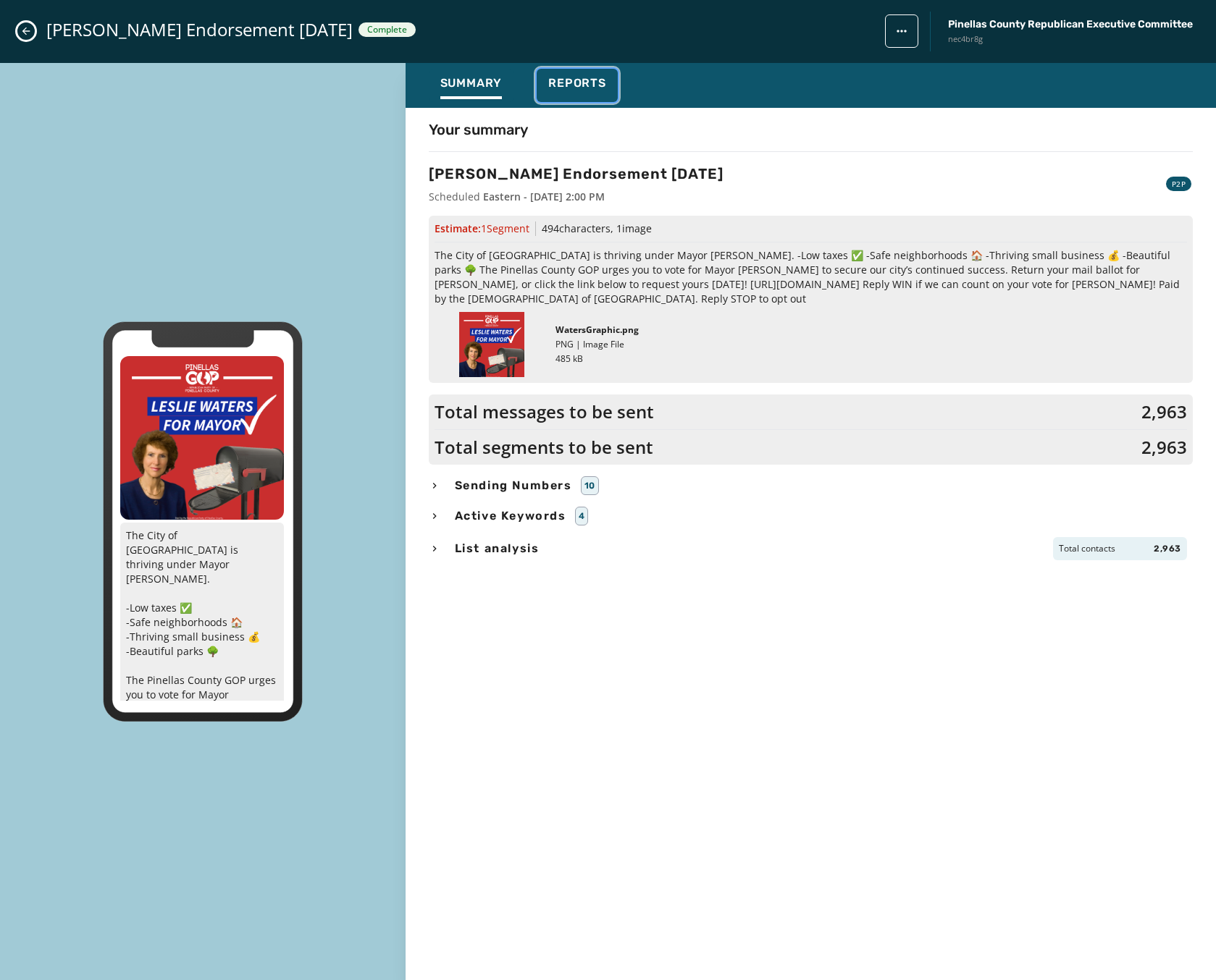
click at [578, 76] on span "Reports" at bounding box center [577, 83] width 58 height 15
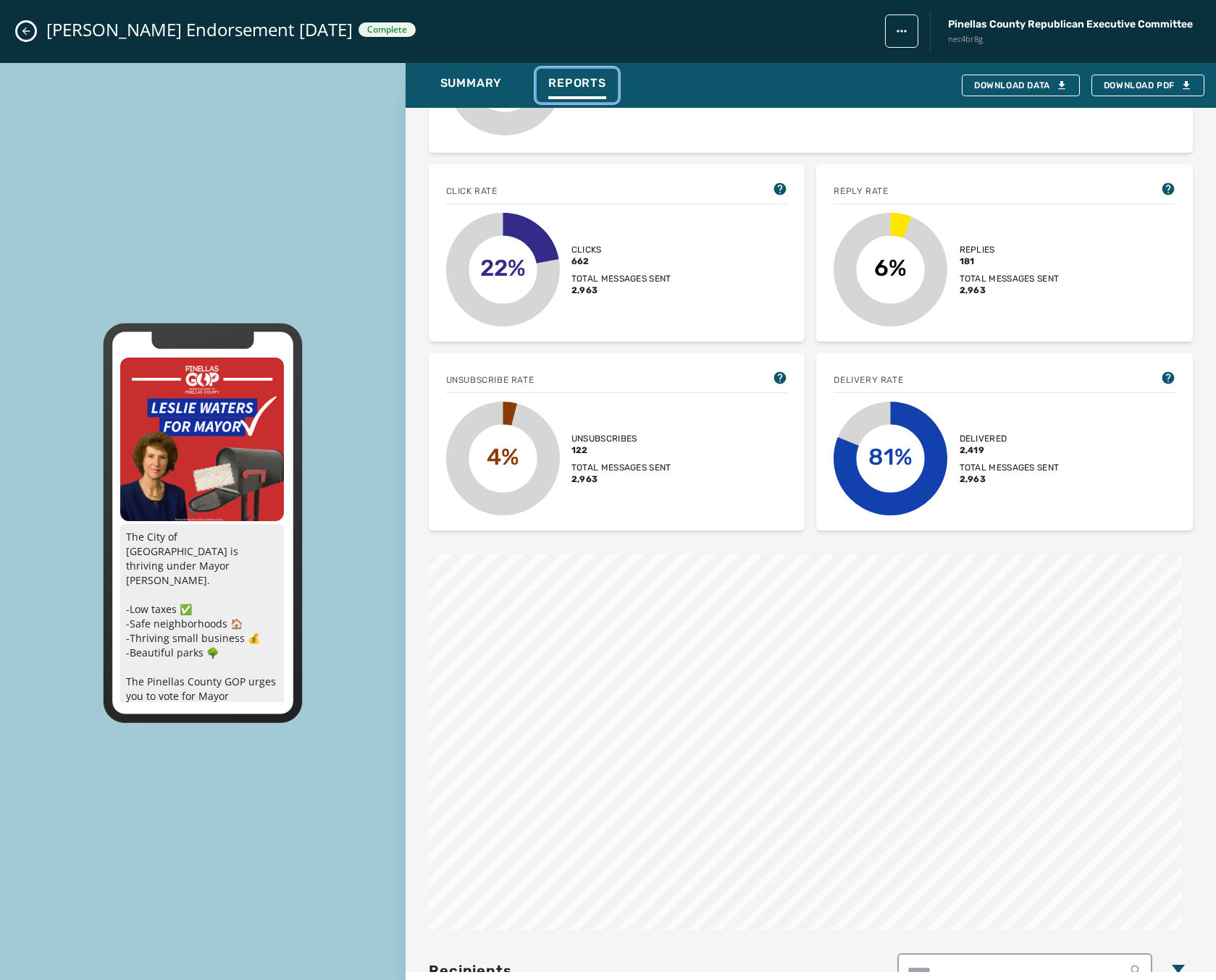
scroll to position [327, 0]
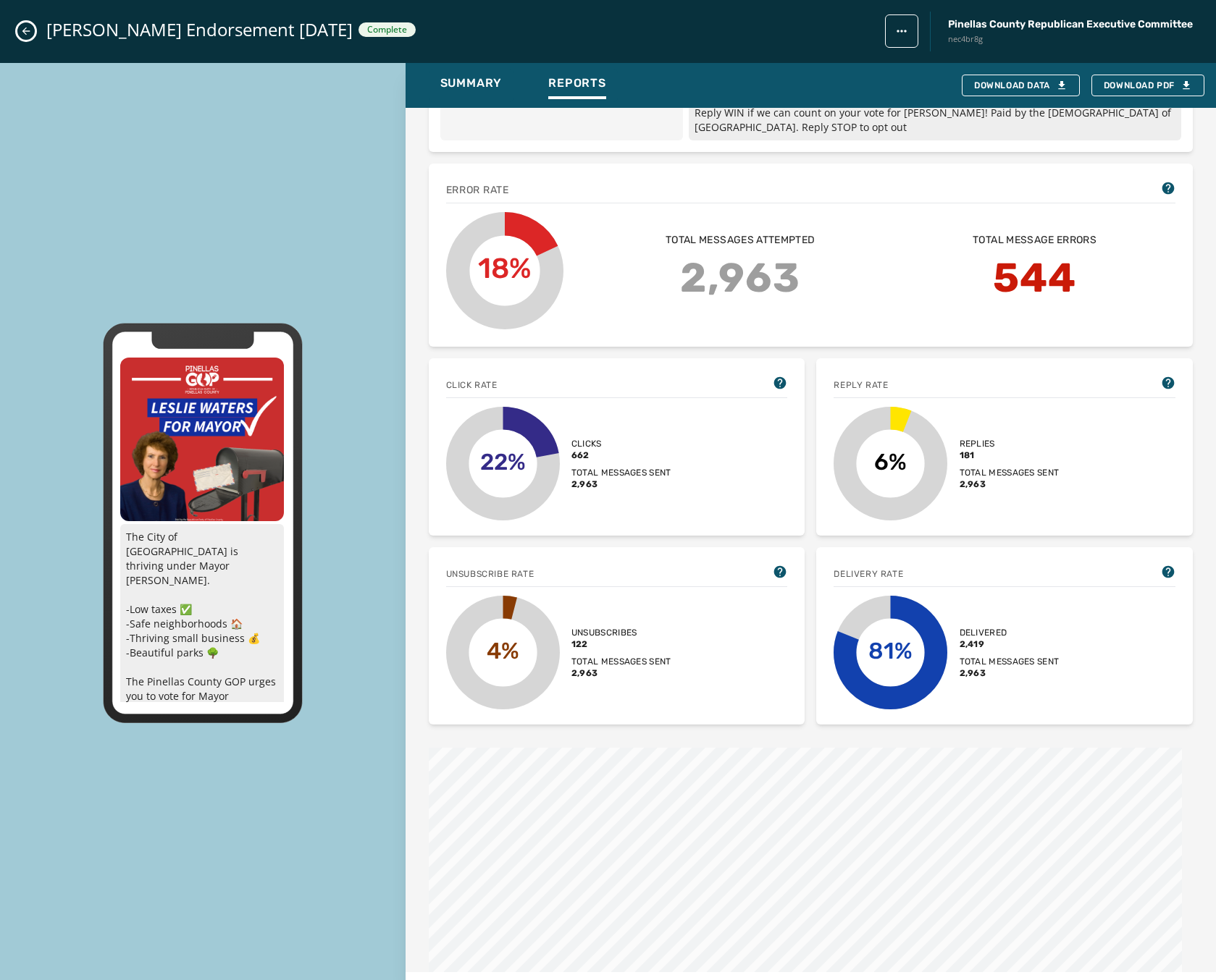
click at [30, 33] on icon "Close admin drawer" at bounding box center [26, 32] width 12 height 12
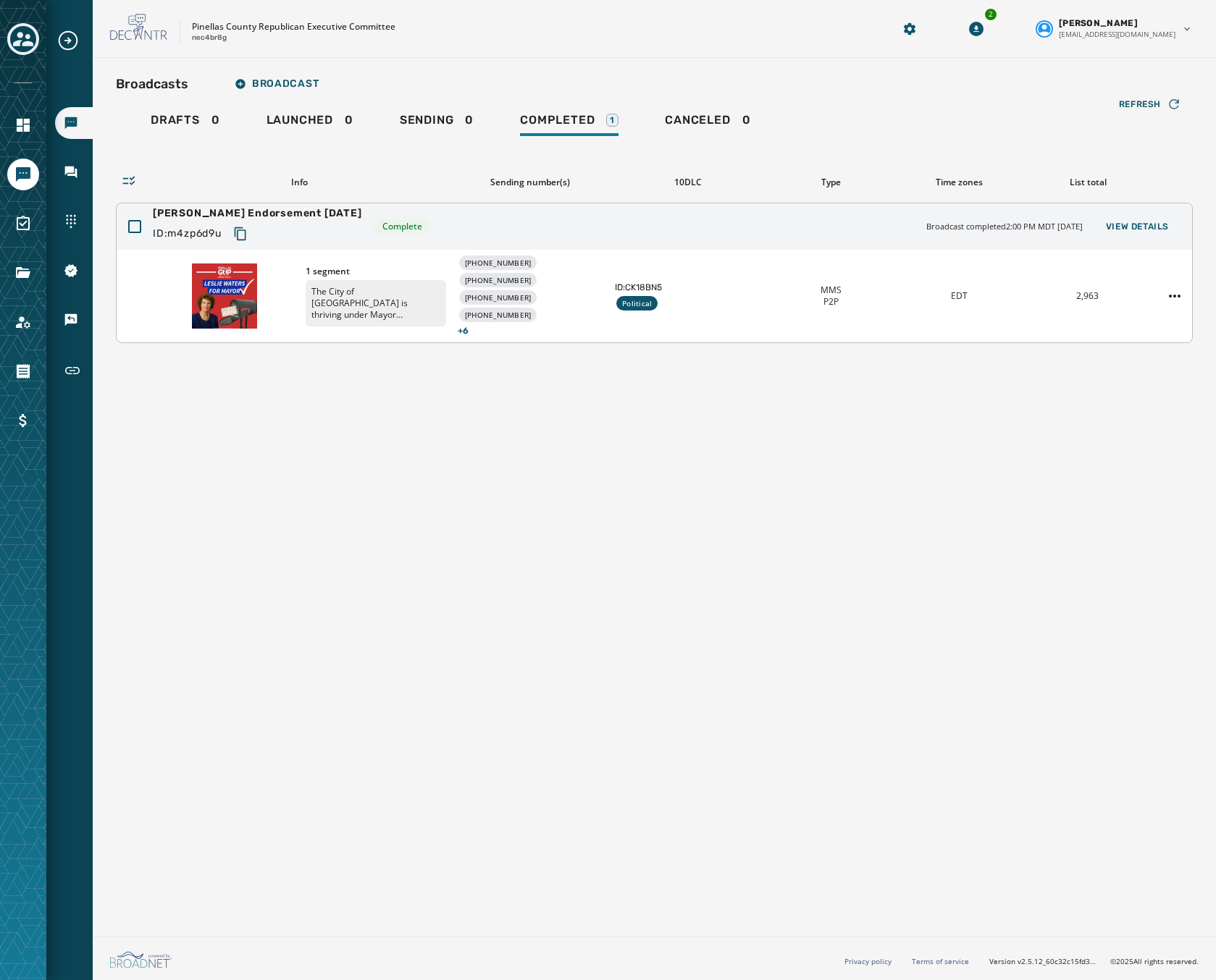
click at [243, 237] on icon "Copy text to clipboard" at bounding box center [240, 234] width 15 height 15
click at [72, 222] on icon "Navigate to Sending Numbers" at bounding box center [70, 221] width 15 height 15
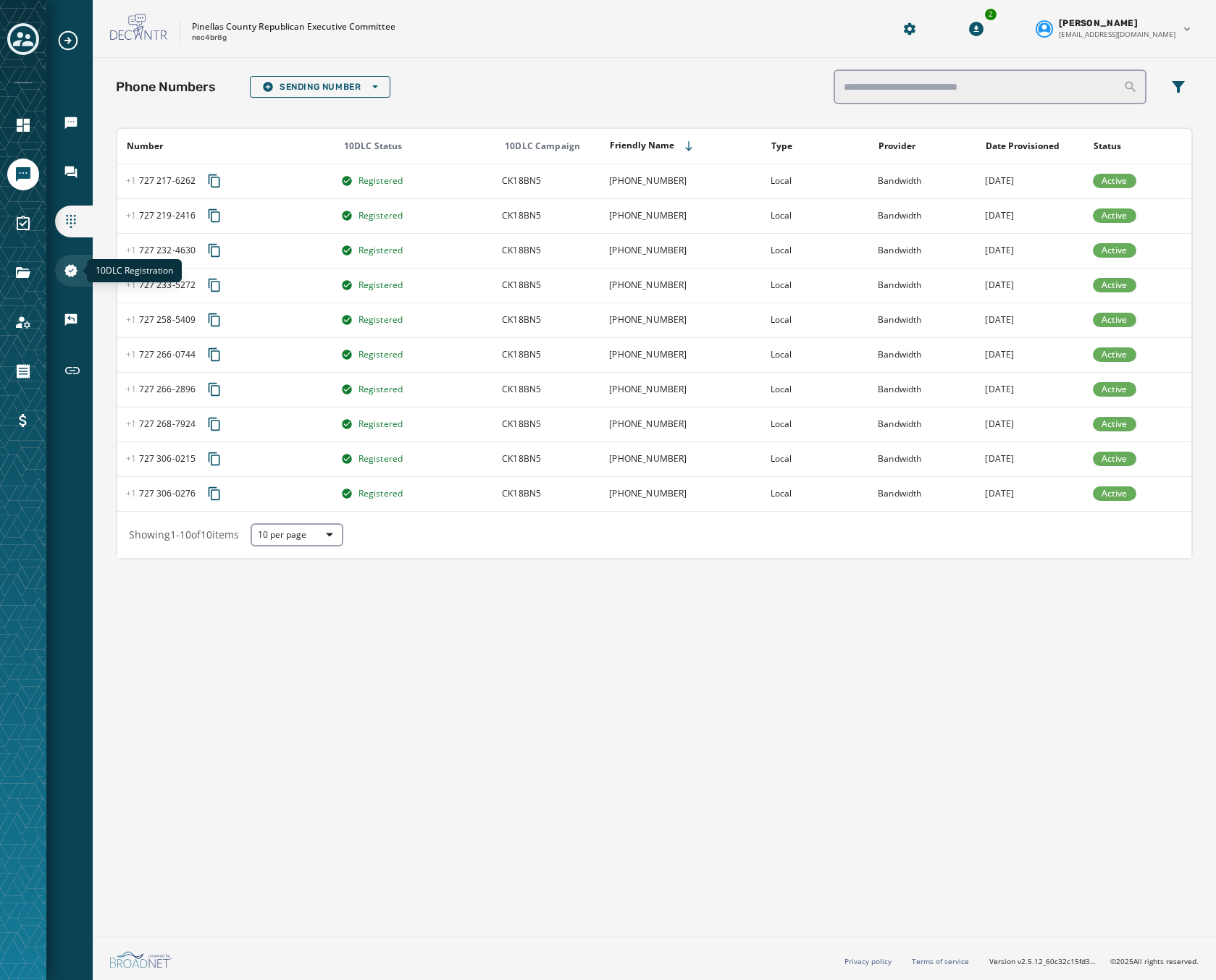
click at [63, 270] on icon "Navigate to 10DLC Registration" at bounding box center [70, 270] width 15 height 15
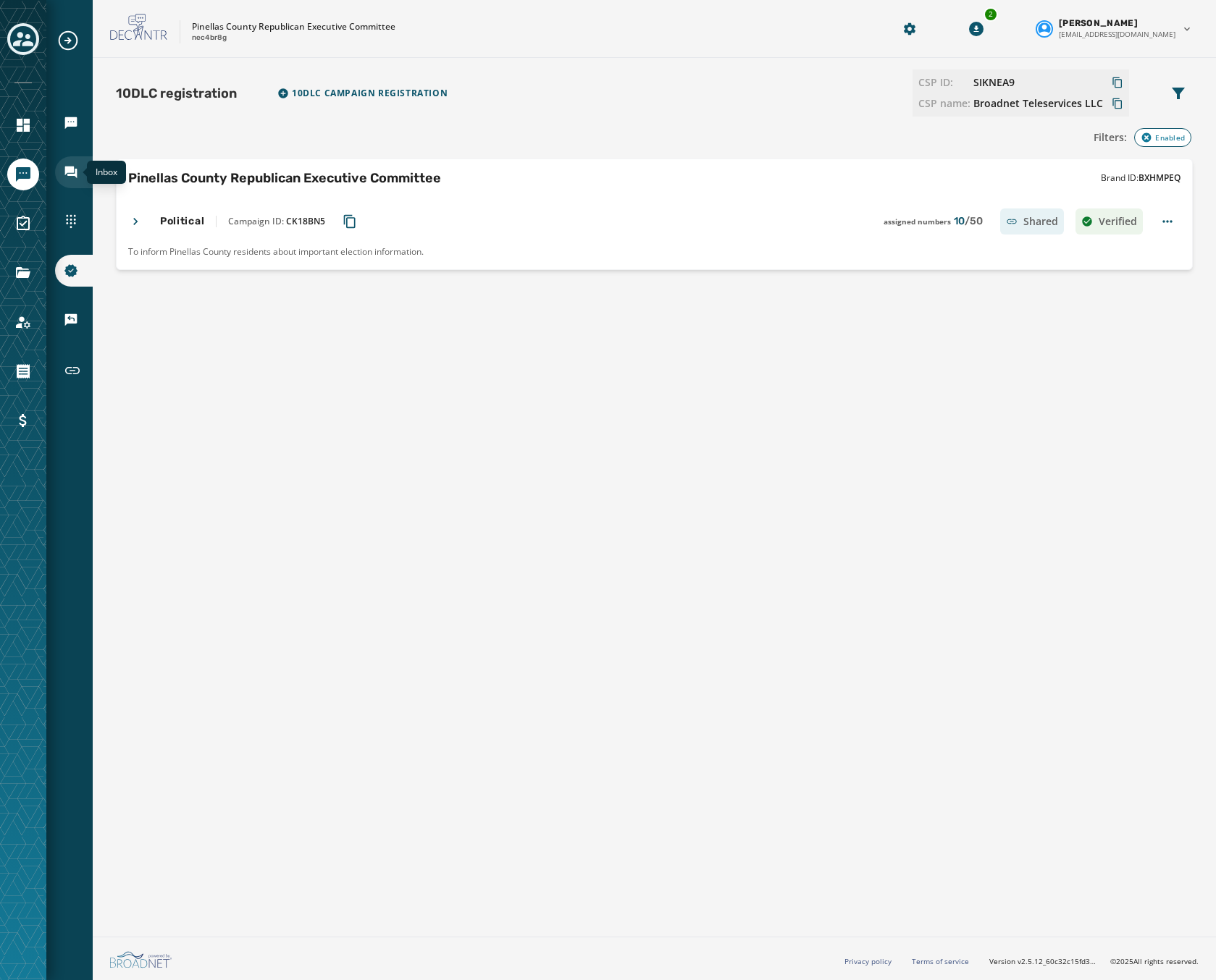
click at [75, 165] on icon "Navigate to Inbox" at bounding box center [70, 172] width 15 height 15
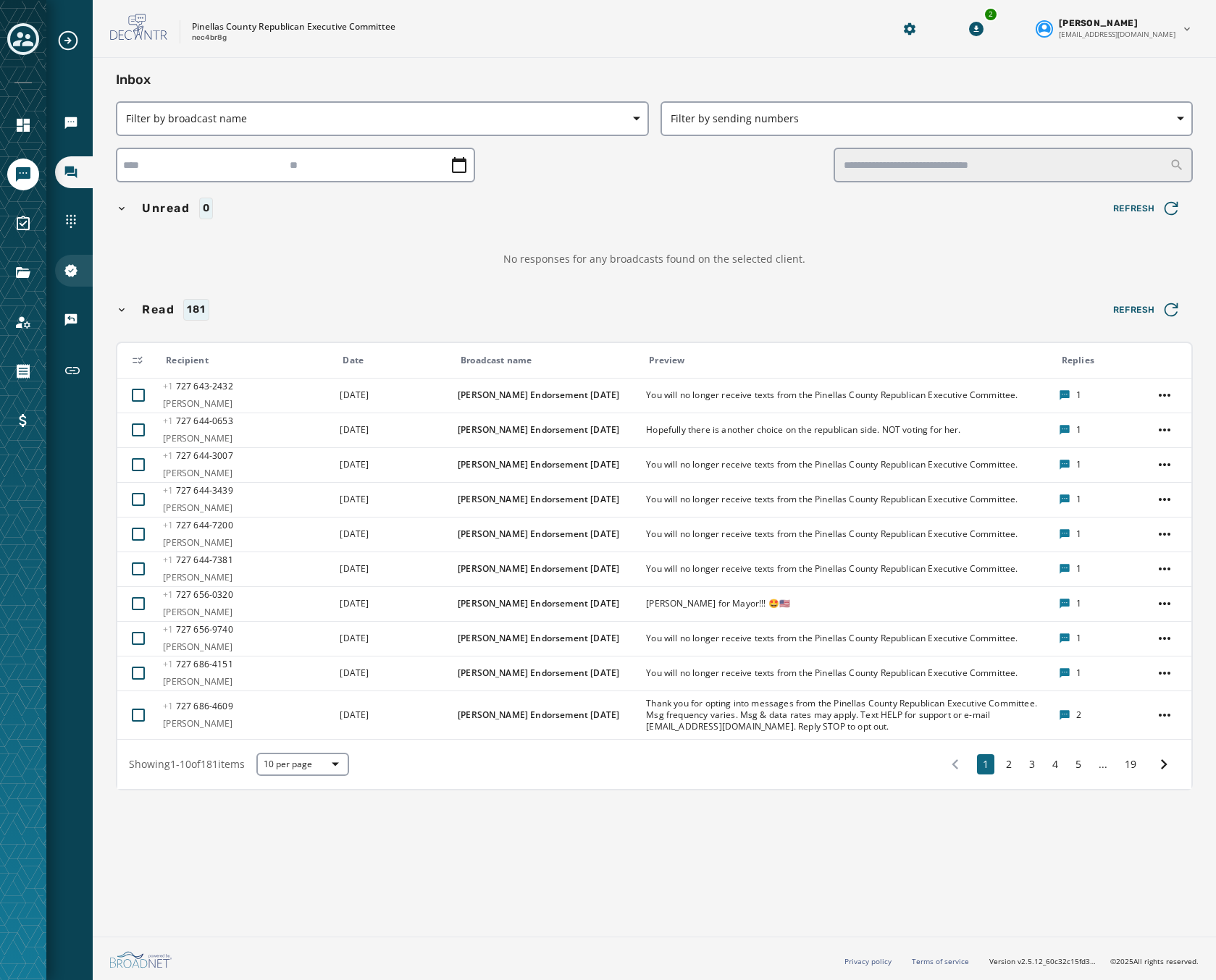
click at [76, 274] on icon "Navigate to 10DLC Registration" at bounding box center [70, 270] width 13 height 13
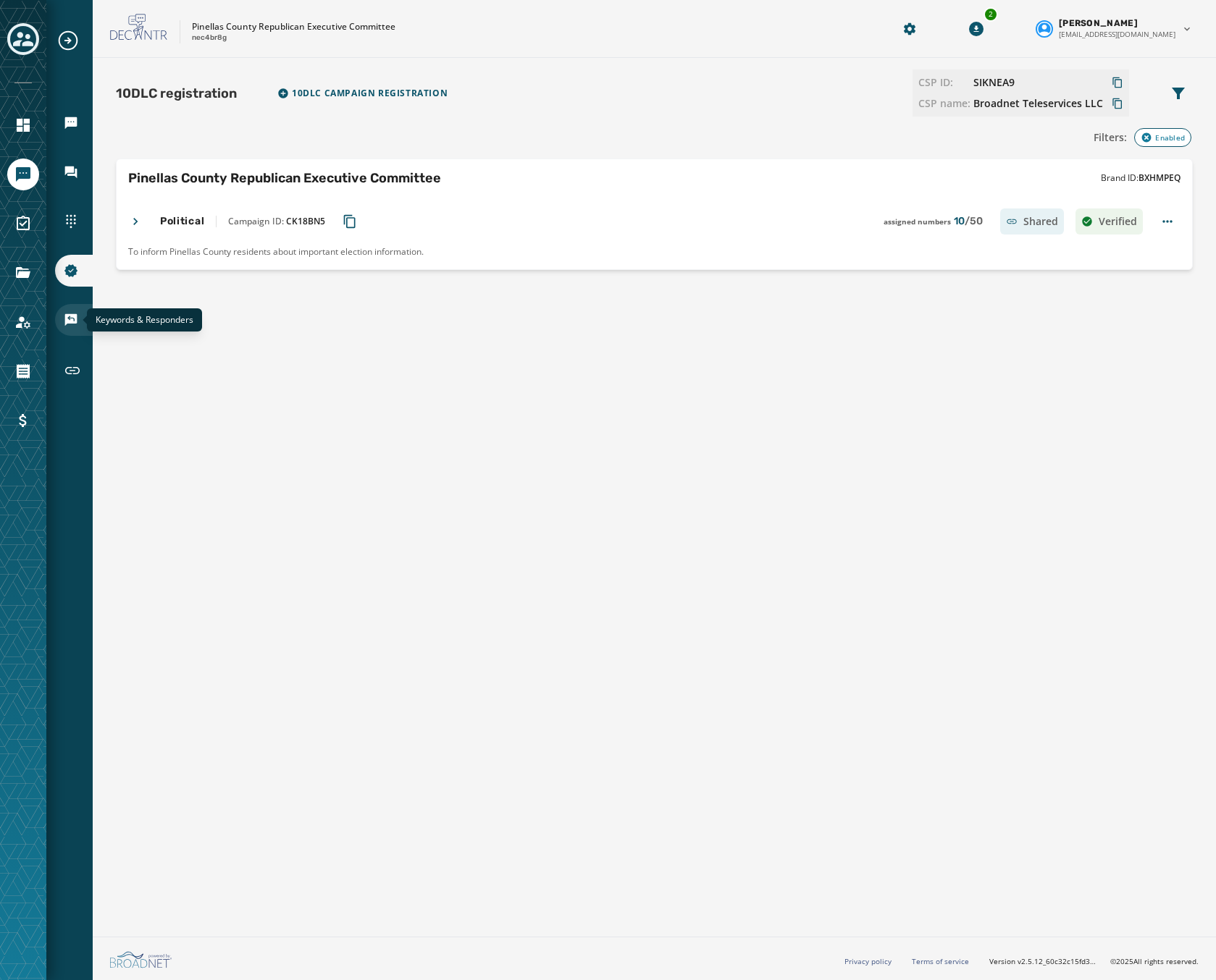
click at [68, 320] on icon "Navigate to Keywords & Responders" at bounding box center [71, 320] width 12 height 12
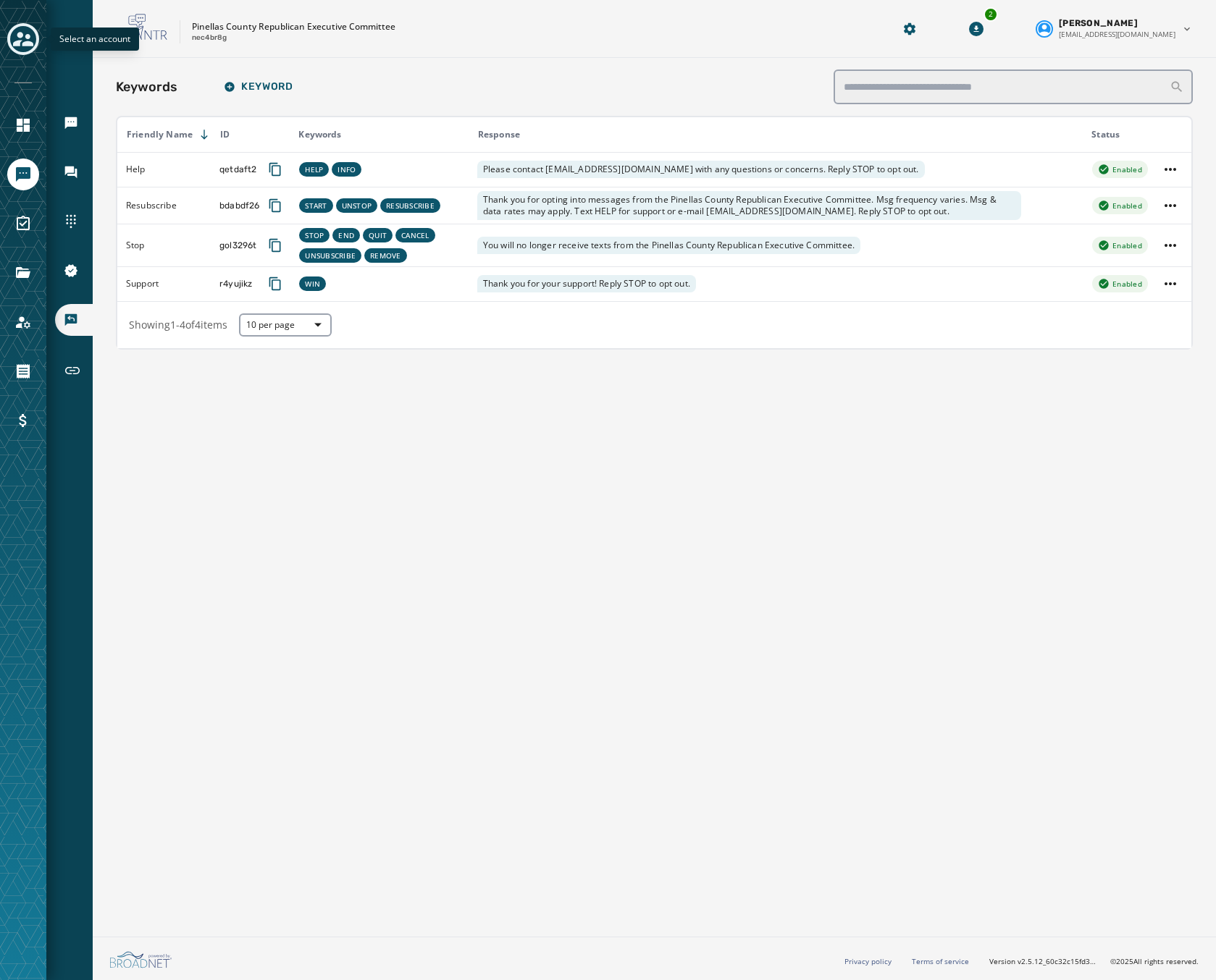
click at [25, 41] on icon "Toggle account select drawer" at bounding box center [23, 39] width 20 height 20
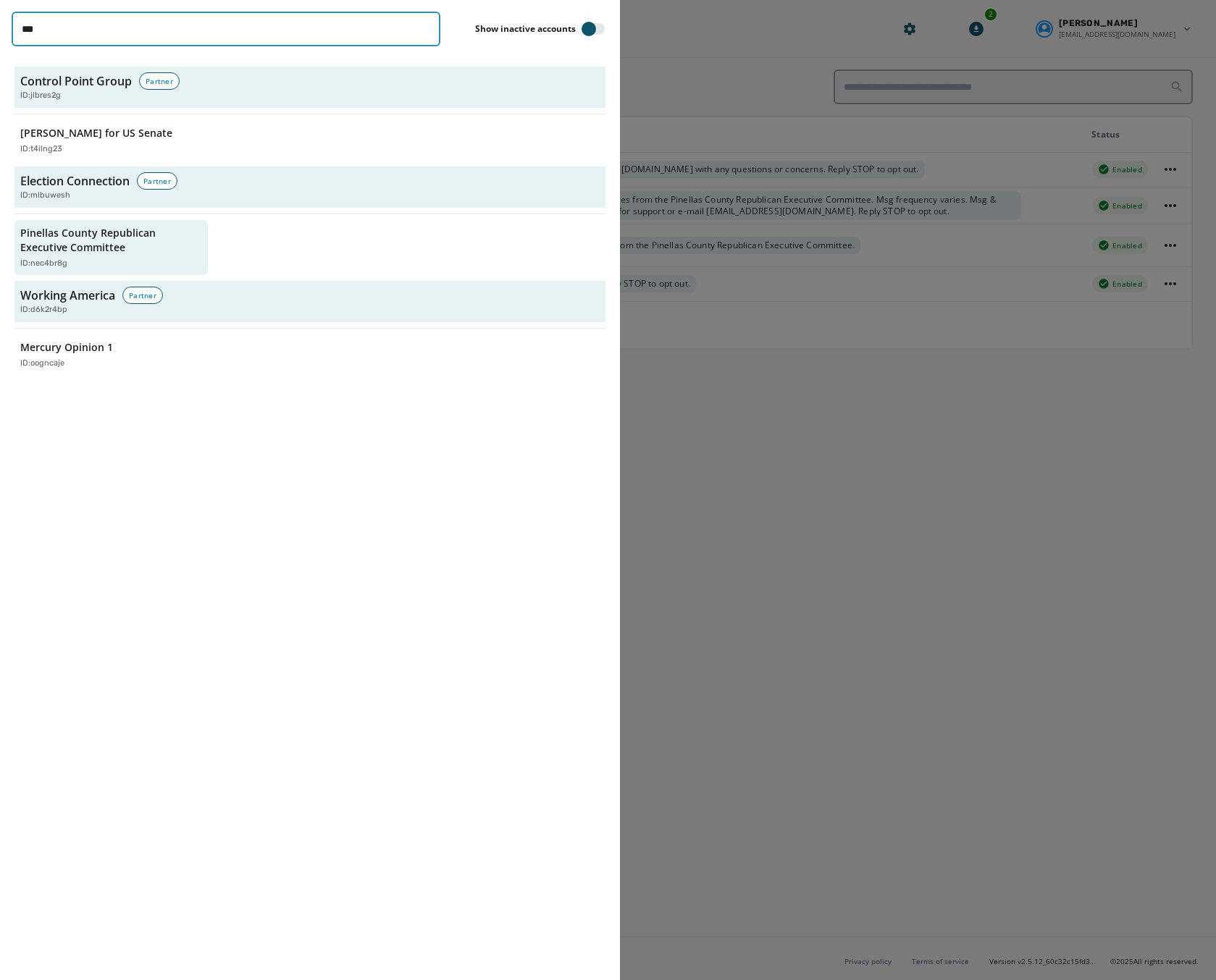
drag, startPoint x: 66, startPoint y: 33, endPoint x: -25, endPoint y: 24, distance: 91.4
click at [0, 24] on html "Broadcasts Inbox Sending Numbers 10DLC Registration Keywords & Responders Short…" at bounding box center [608, 490] width 1216 height 980
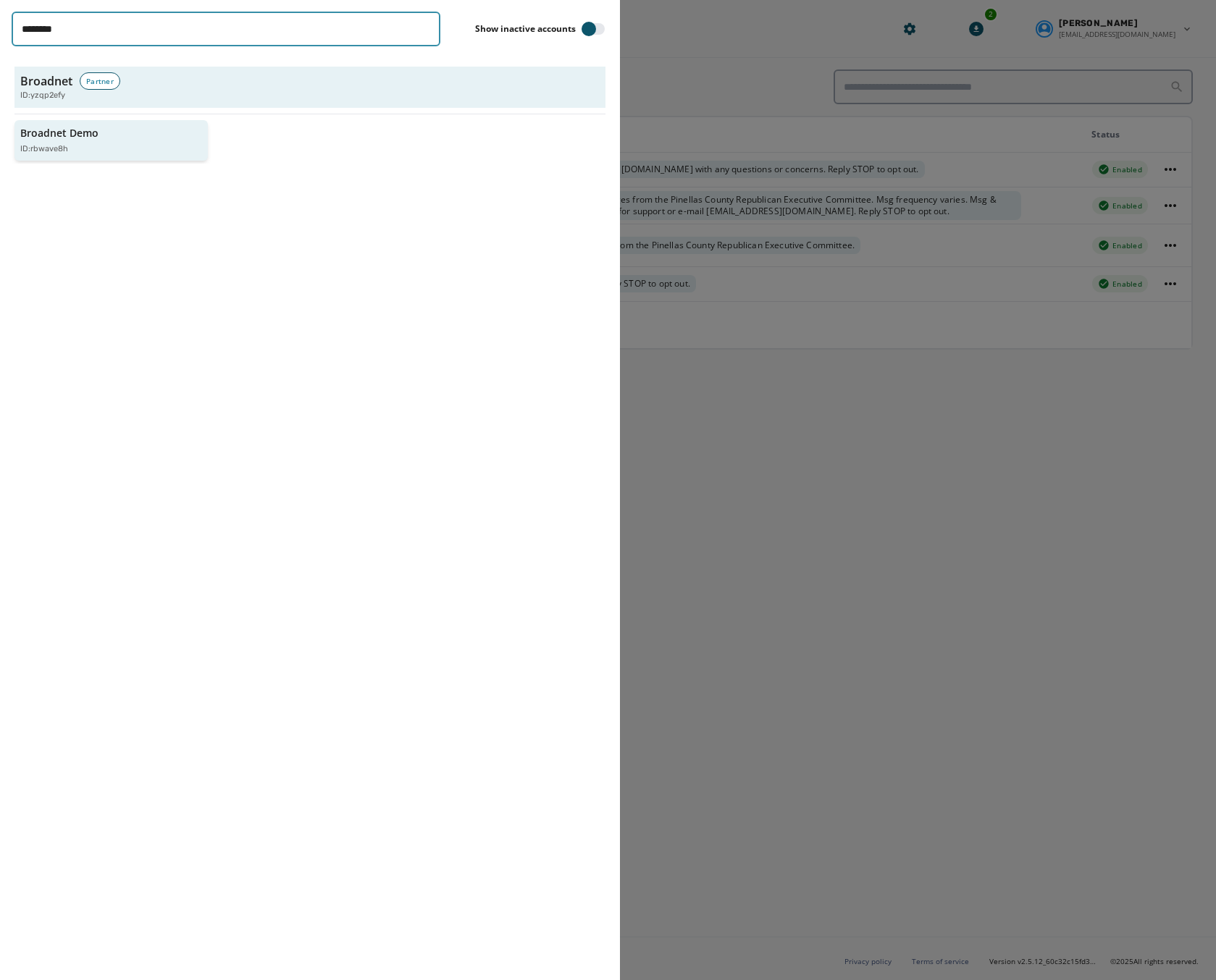
type input "********"
click at [26, 133] on p "Broadnet Demo" at bounding box center [58, 133] width 78 height 15
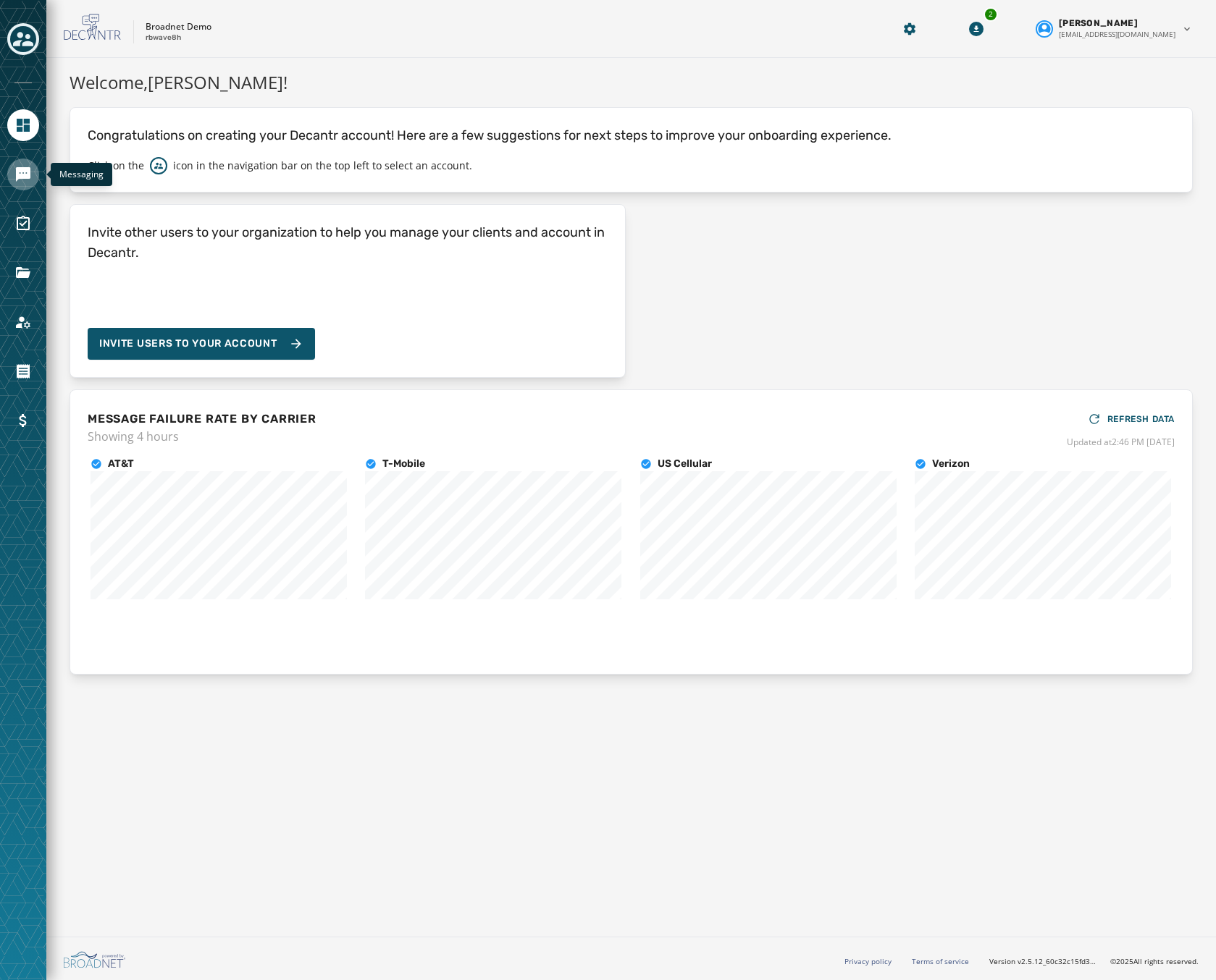
click at [18, 174] on icon "Navigate to Messaging" at bounding box center [23, 174] width 15 height 15
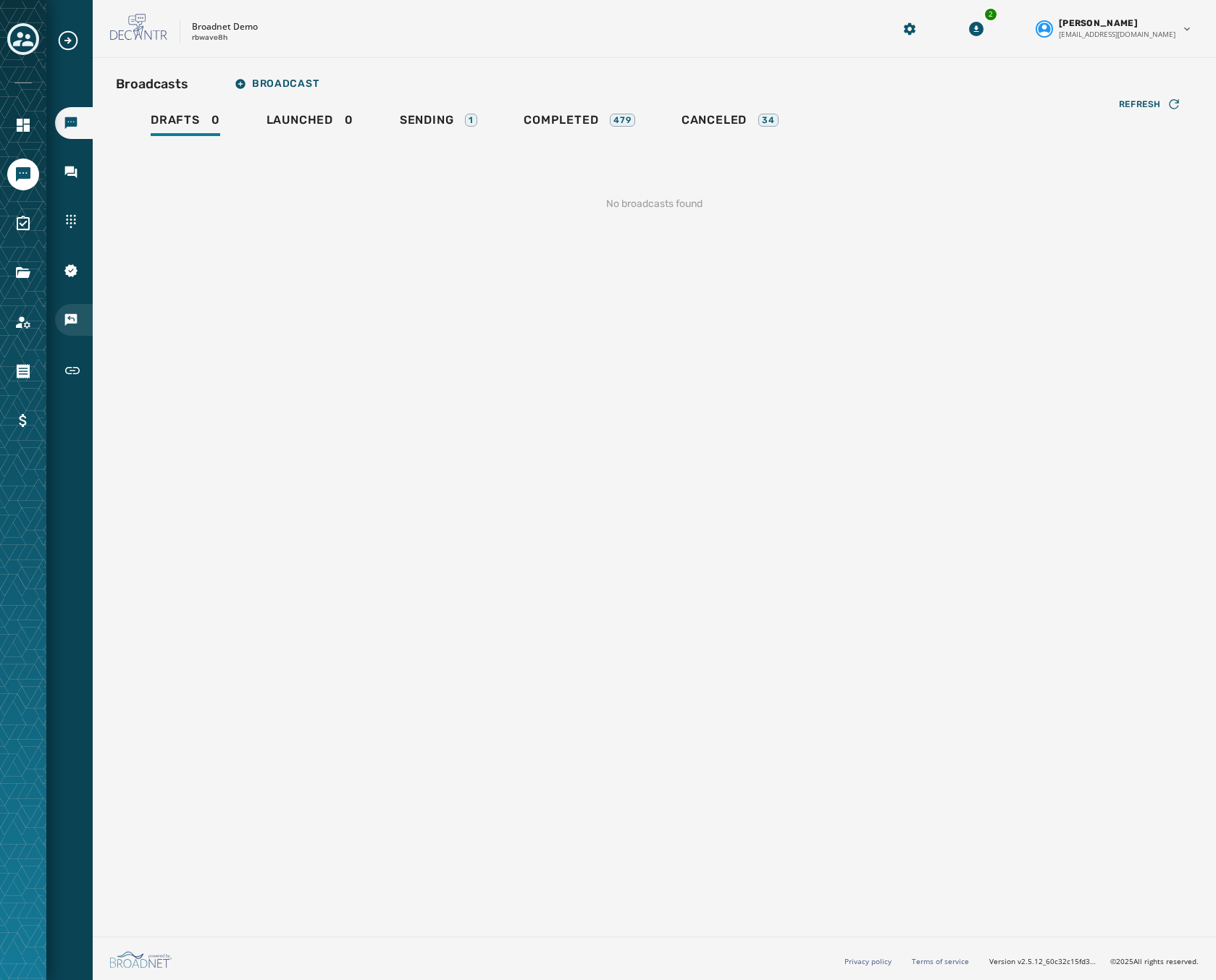
click at [68, 329] on div "Keywords & Responders" at bounding box center [74, 320] width 38 height 32
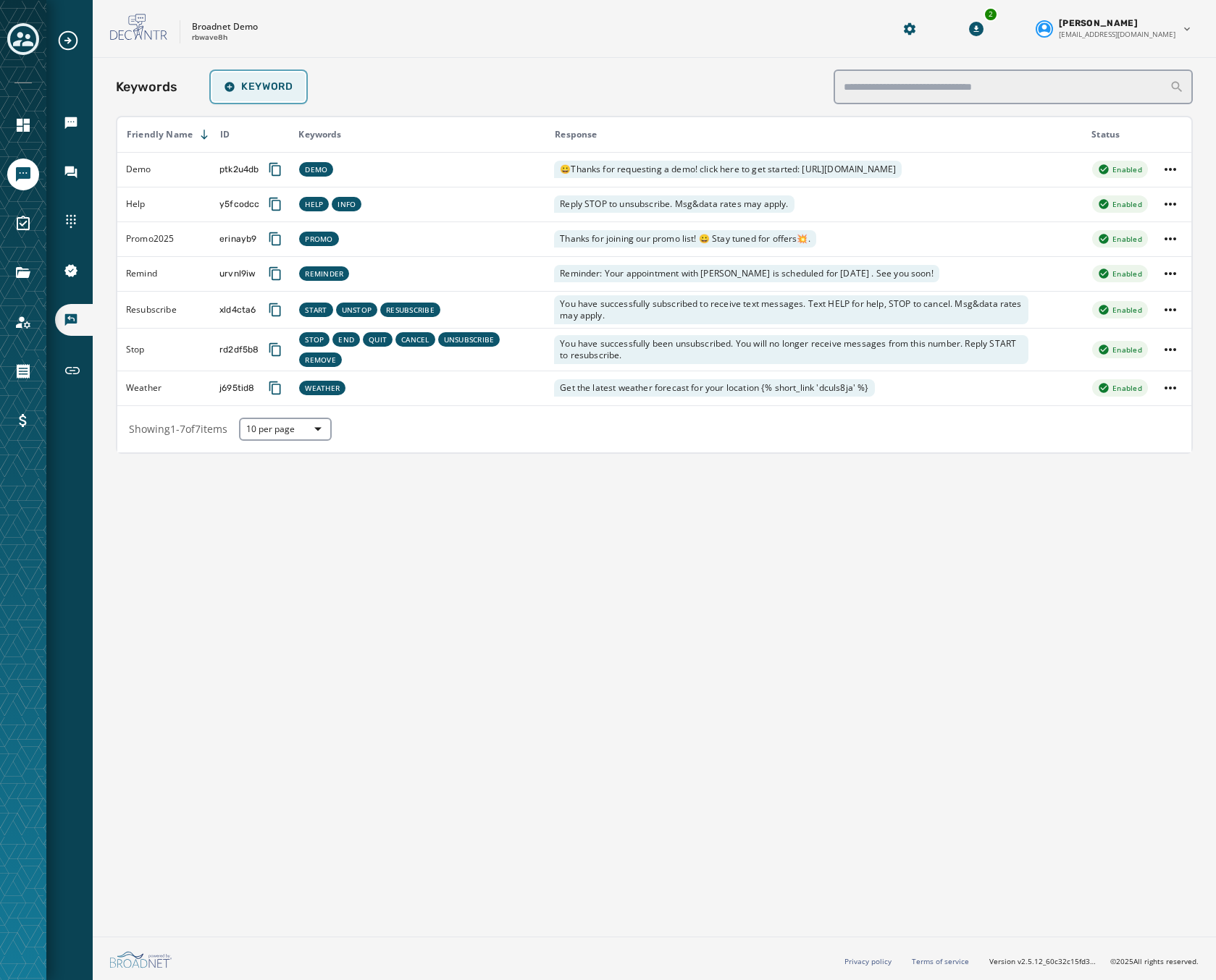
click at [244, 82] on span "Keyword" at bounding box center [258, 87] width 69 height 12
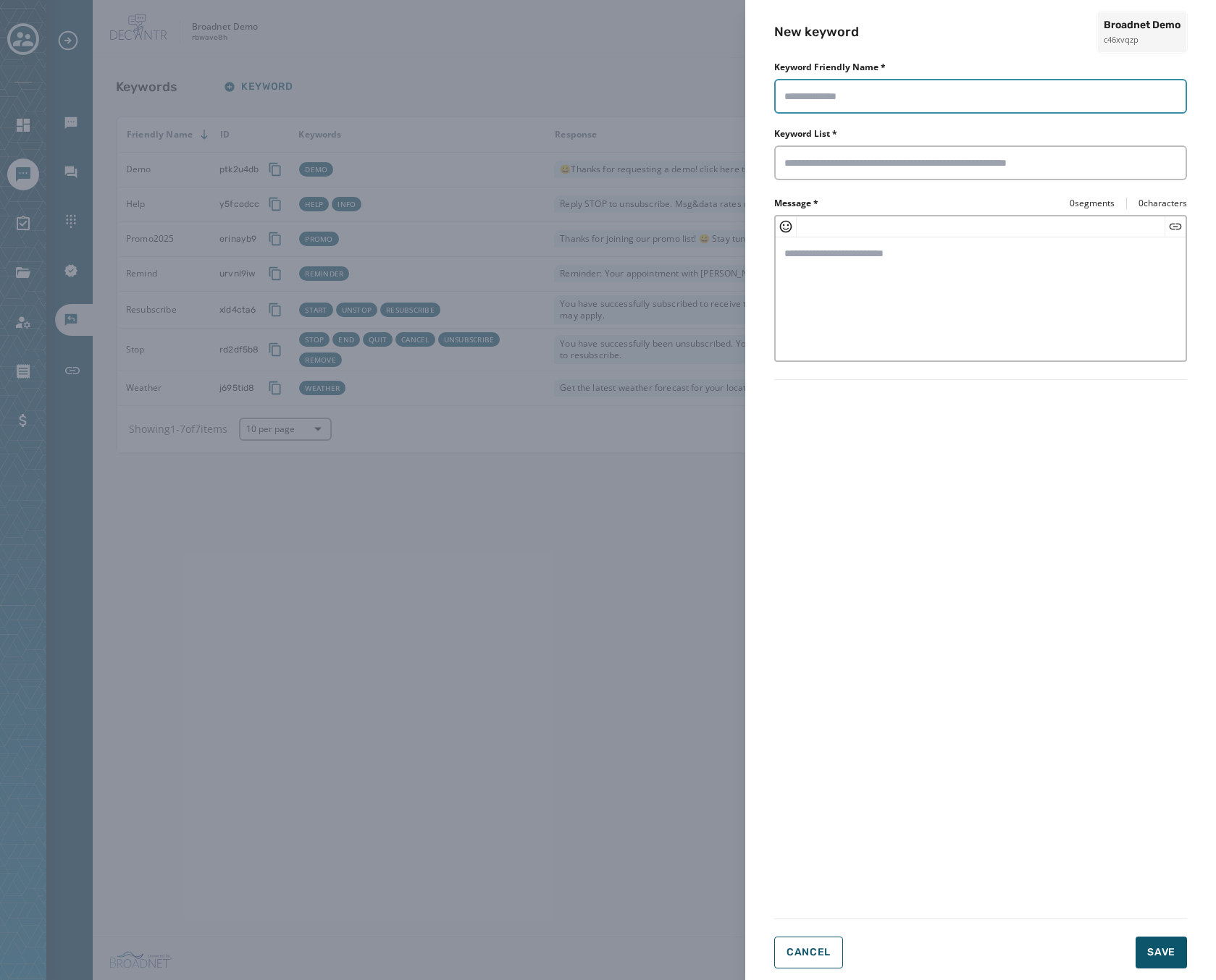
click at [835, 95] on input "Keyword Friendly Name *" at bounding box center [980, 96] width 413 height 35
type input "****"
click at [825, 174] on div at bounding box center [980, 162] width 413 height 35
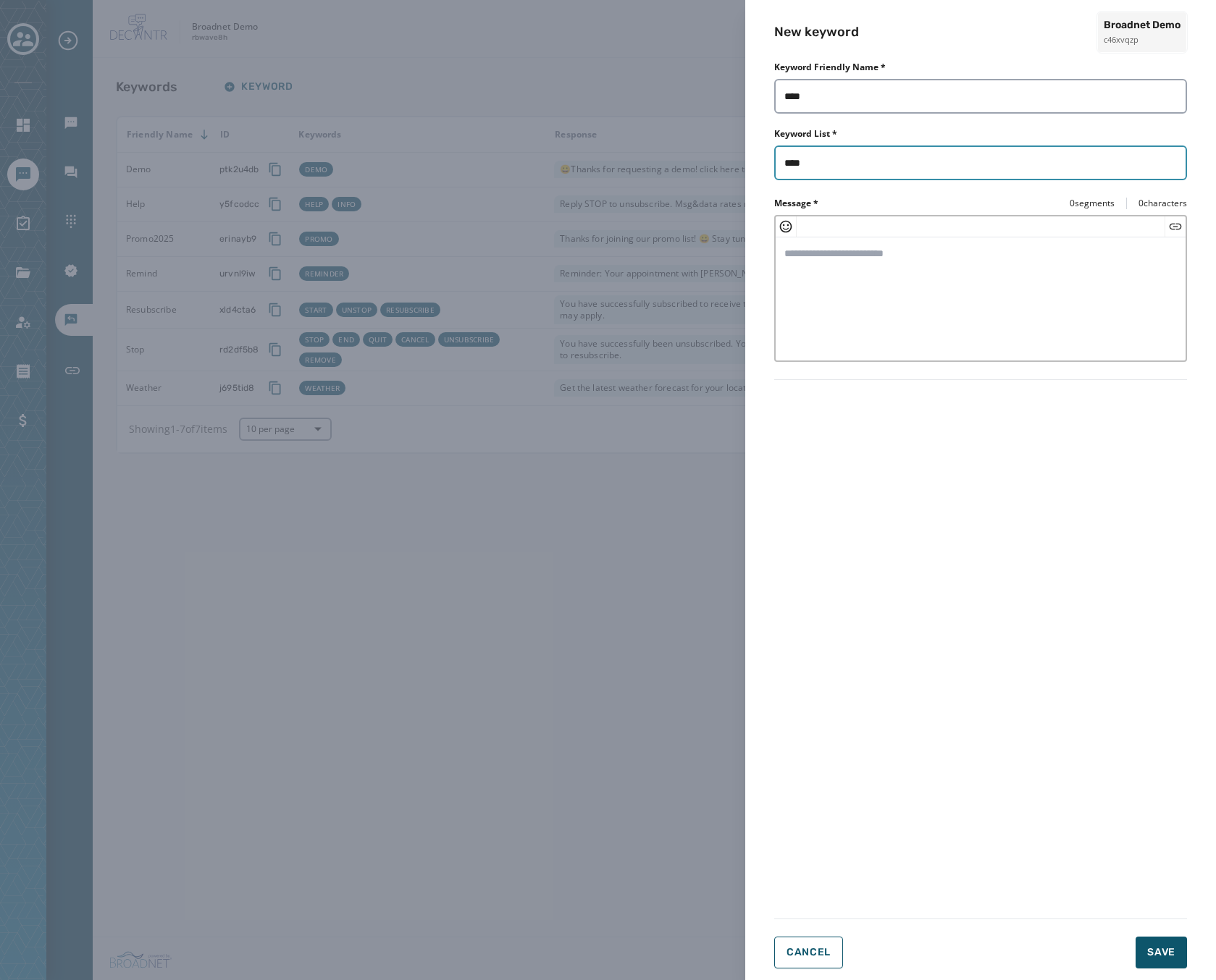
type input "****"
click at [858, 258] on textarea "Message *" at bounding box center [980, 297] width 410 height 119
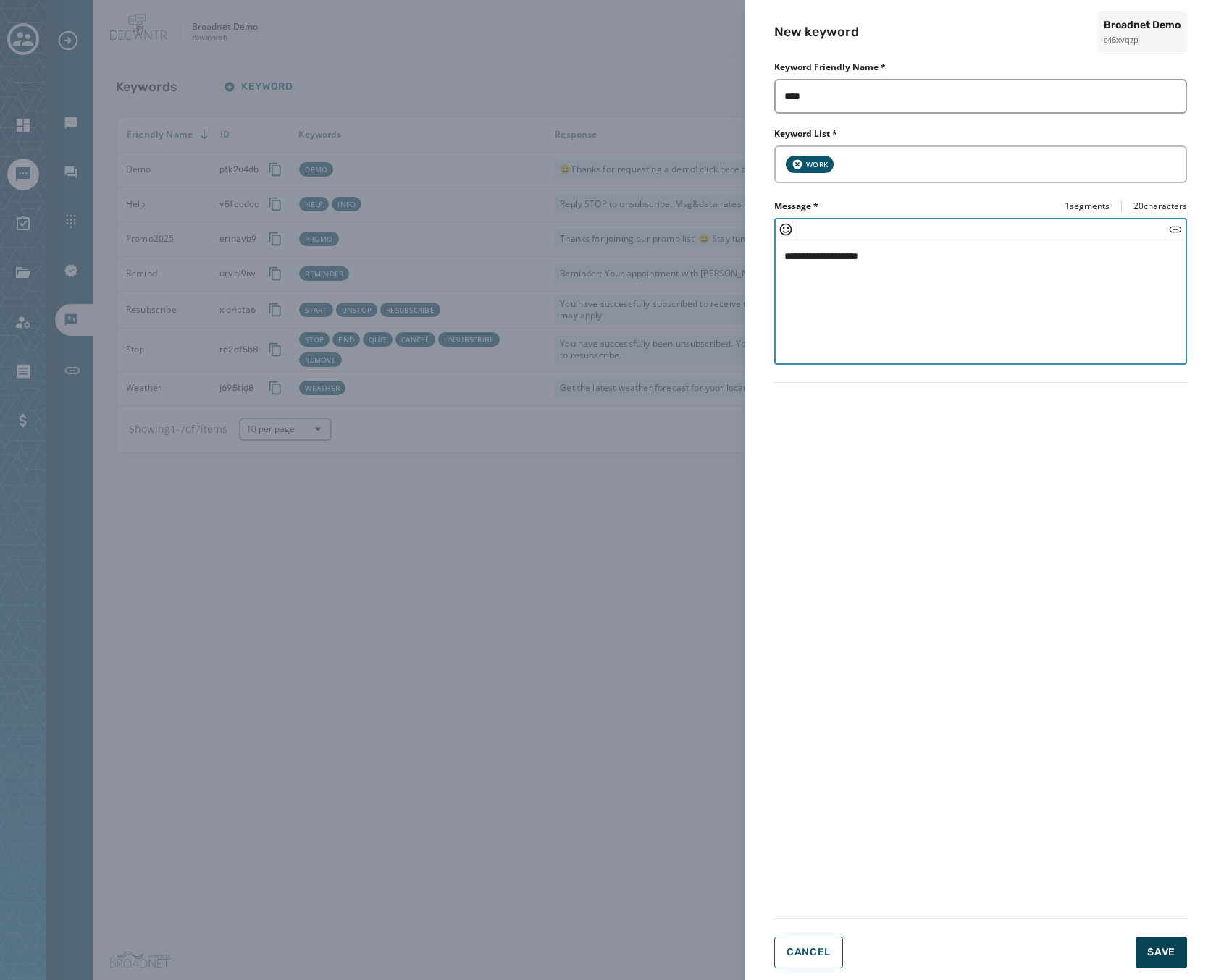
type textarea "**********"
click at [1158, 955] on span "Save" at bounding box center [1161, 952] width 29 height 15
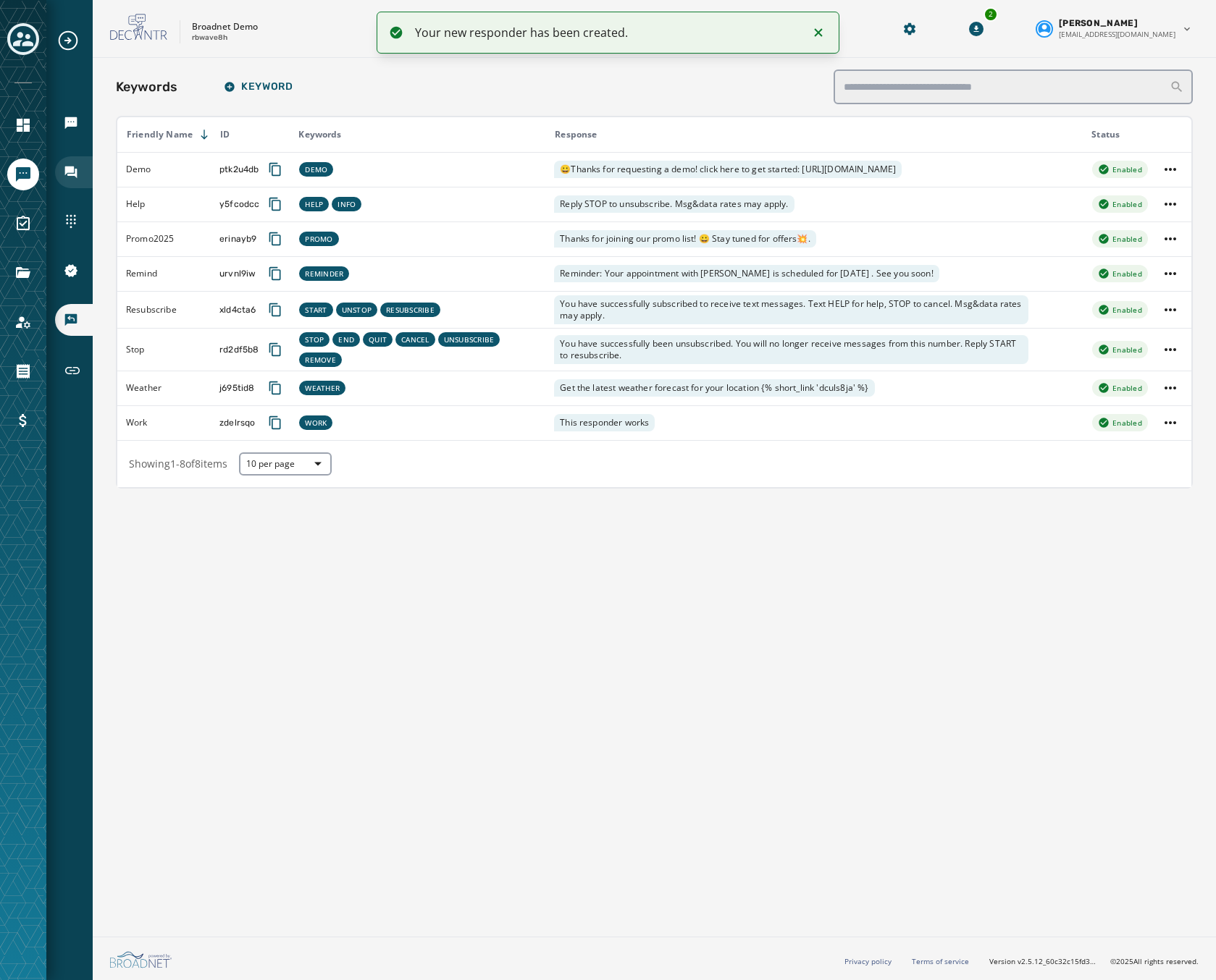
click at [73, 168] on icon "Navigate to Inbox" at bounding box center [71, 172] width 12 height 12
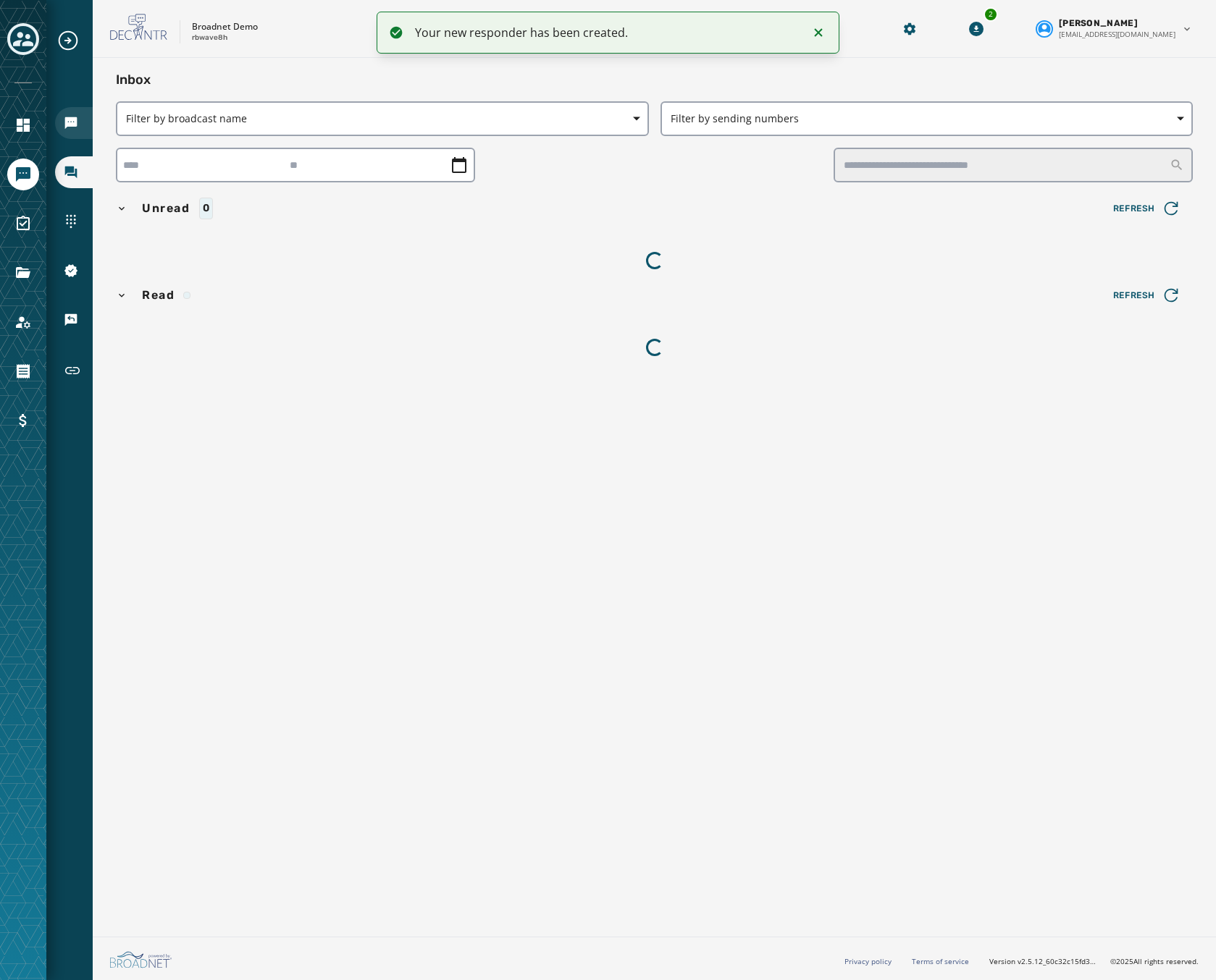
click at [82, 131] on div "Broadcasts" at bounding box center [74, 123] width 38 height 32
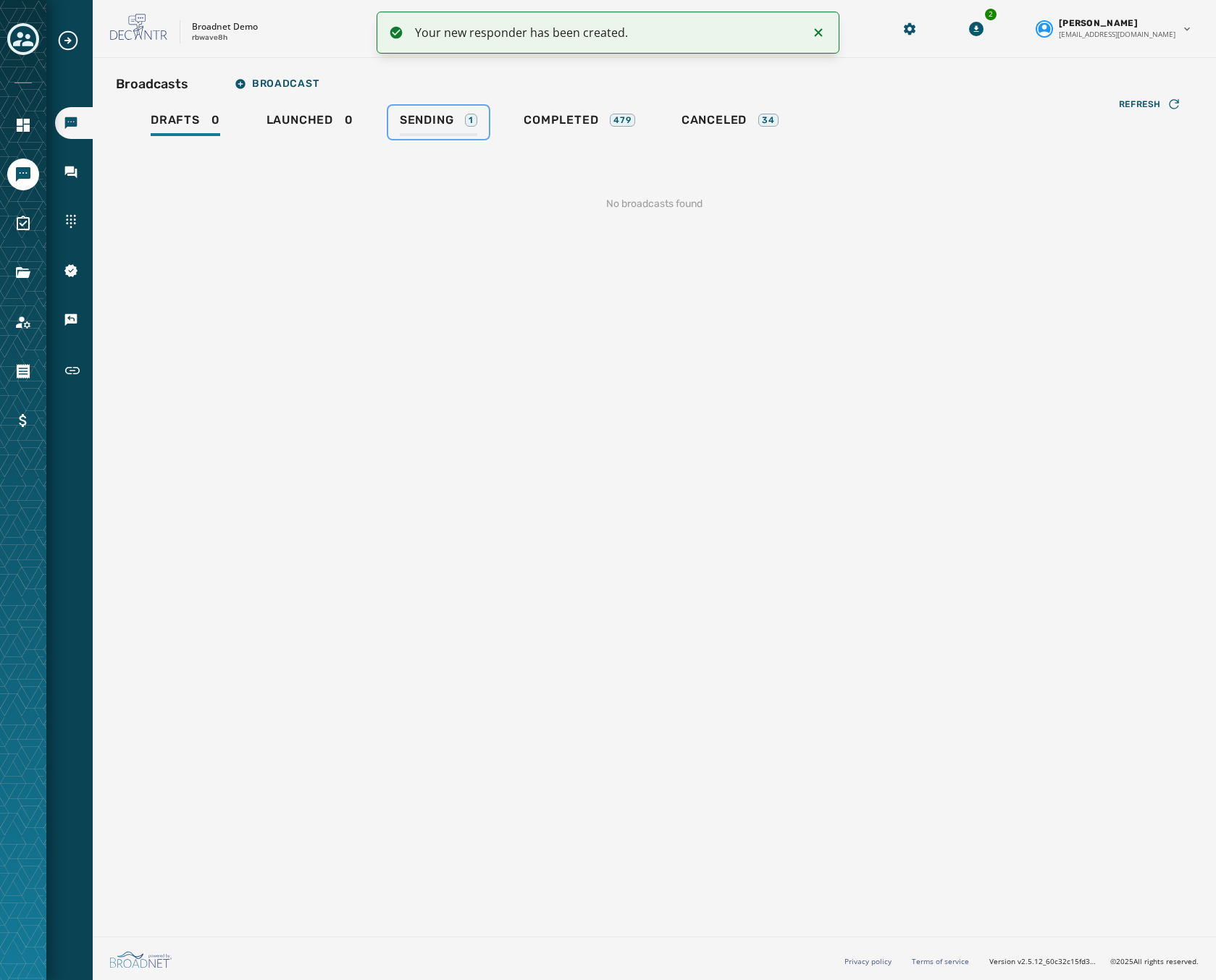
click at [439, 118] on span "Sending" at bounding box center [427, 120] width 54 height 15
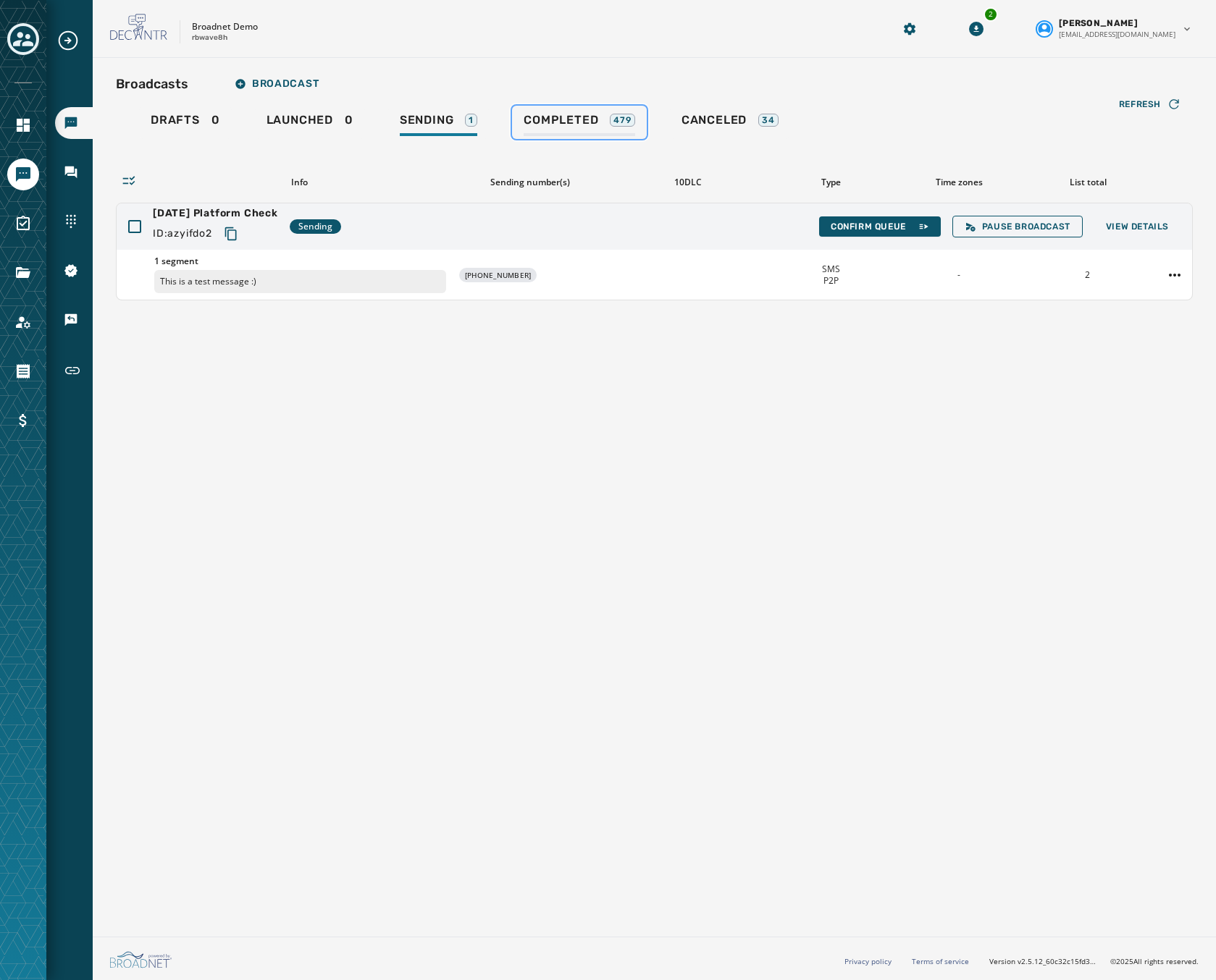
click at [557, 122] on span "Completed" at bounding box center [560, 120] width 74 height 15
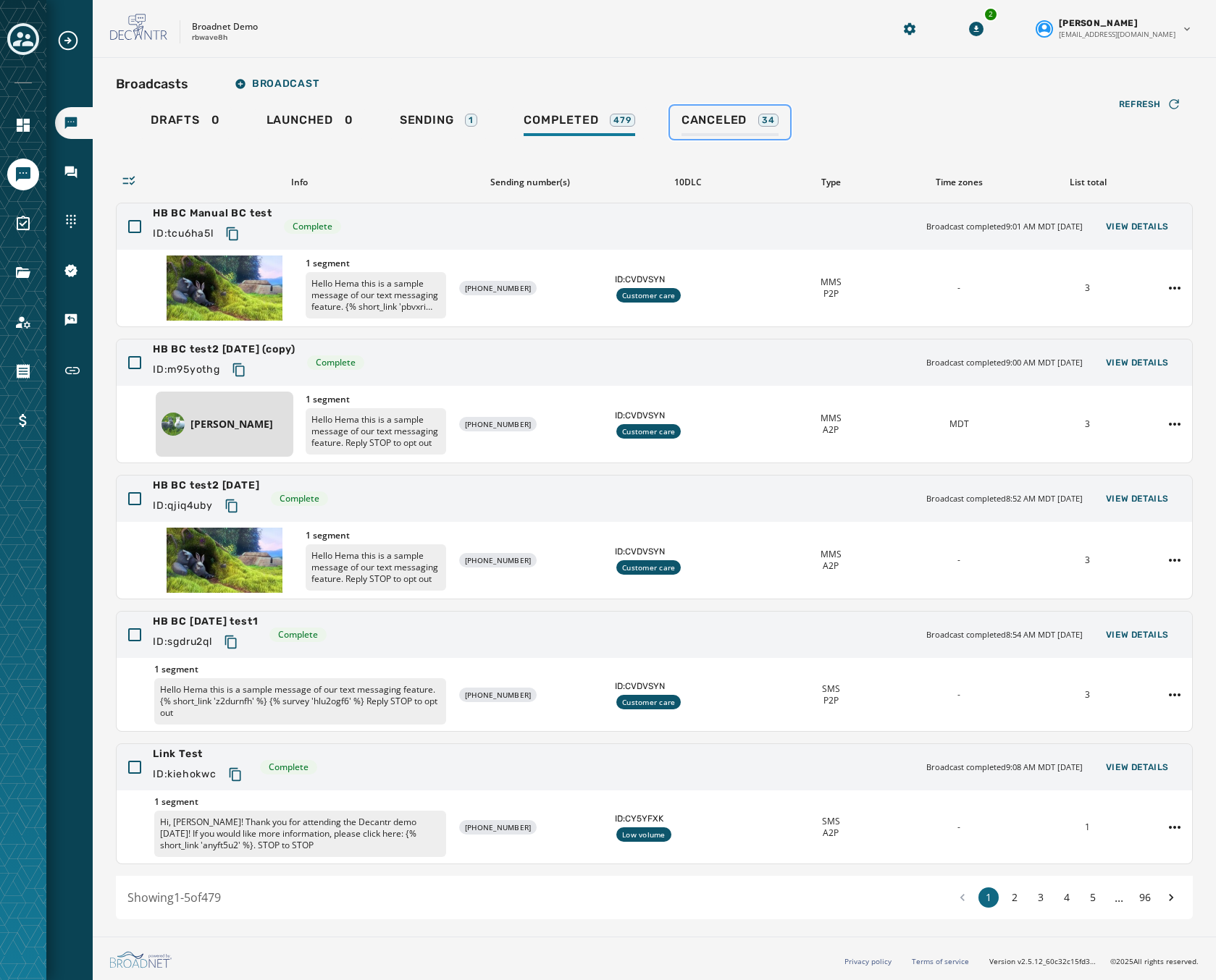
click at [749, 115] on div "Canceled 34" at bounding box center [730, 124] width 97 height 23
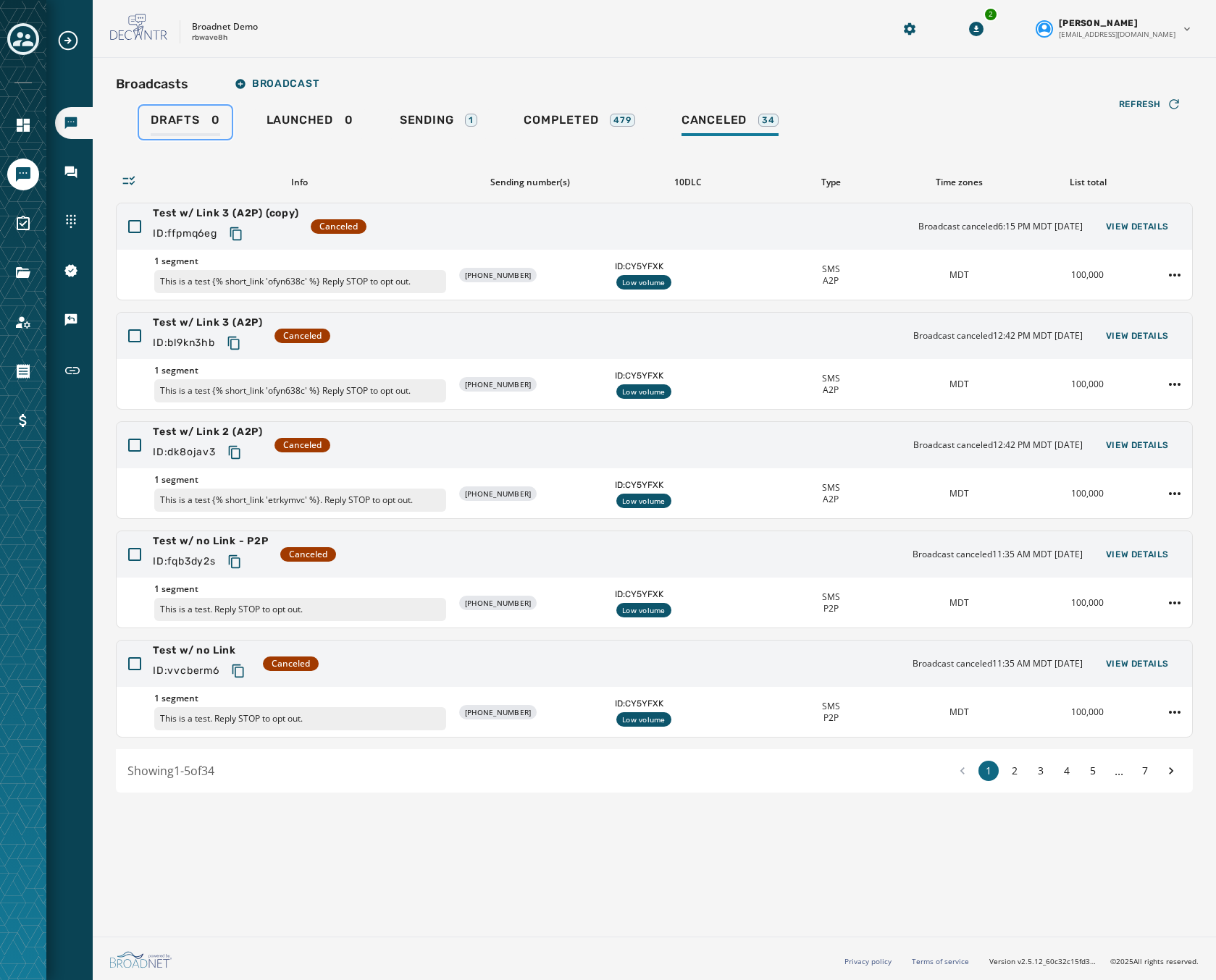
click at [194, 126] on span "Drafts" at bounding box center [175, 120] width 50 height 15
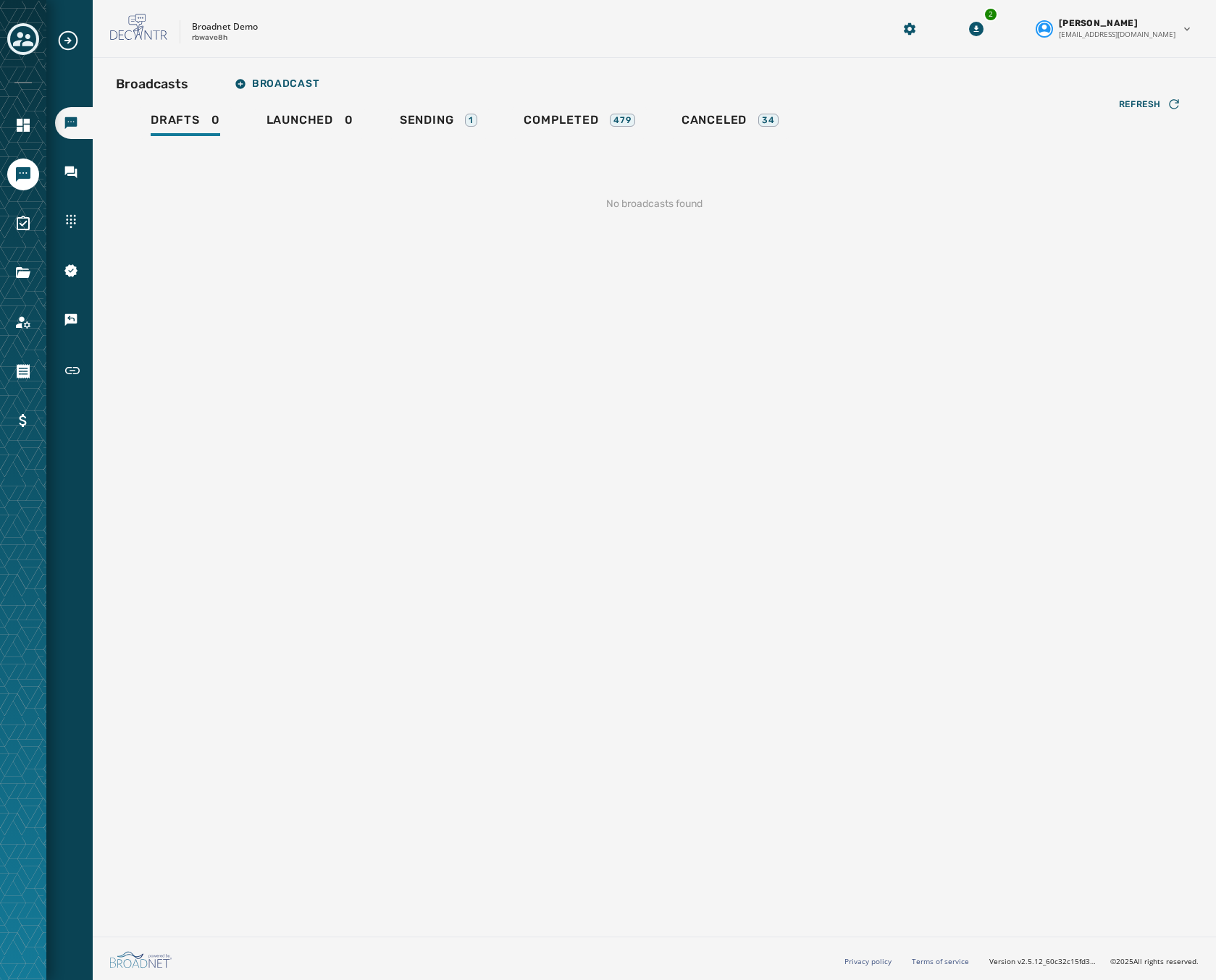
click at [273, 68] on div "Broadcasts Broadcast Drafts 0 Launched 0 Sending 1 Completed 479 Canceled 34 Re…" at bounding box center [655, 495] width 1123 height 873
click at [272, 82] on span "Broadcast" at bounding box center [276, 84] width 84 height 12
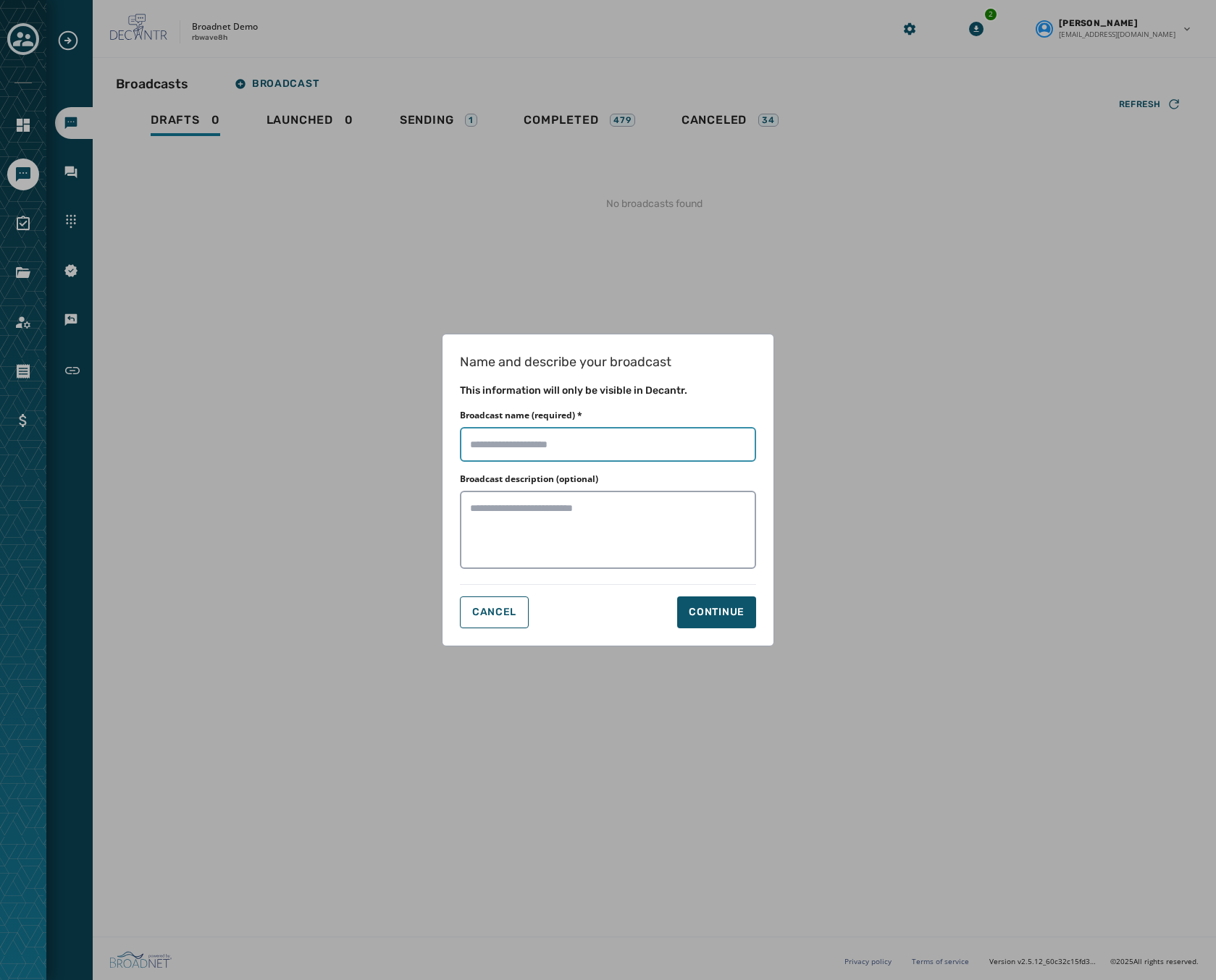
click at [581, 438] on input "Broadcast name (required) *" at bounding box center [607, 443] width 296 height 35
type input "***"
click at [538, 519] on textarea "Broadcast description (optional)" at bounding box center [607, 530] width 296 height 78
click at [712, 616] on div "Continue" at bounding box center [716, 612] width 55 height 15
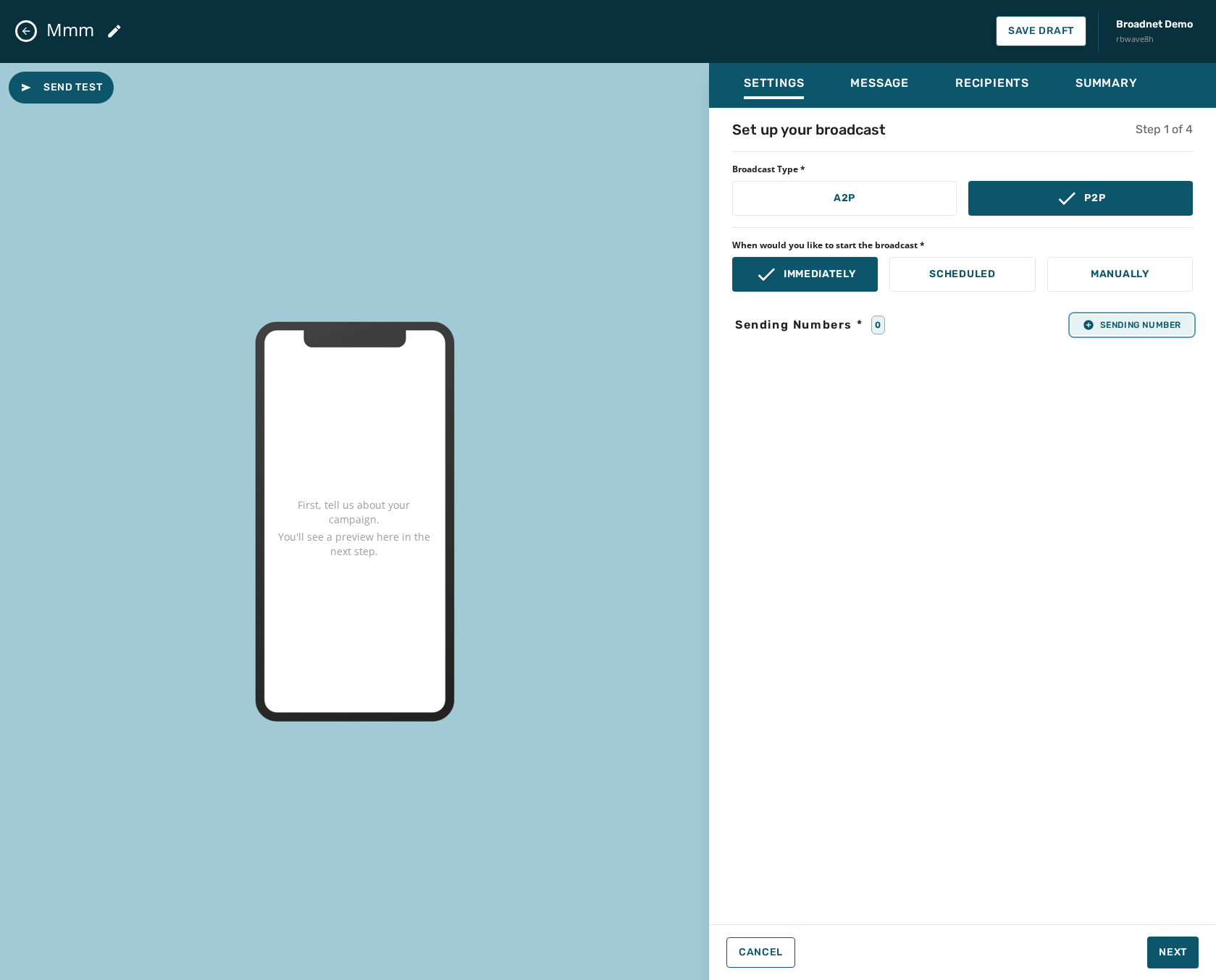
click at [1103, 325] on span "Sending Number" at bounding box center [1131, 326] width 98 height 12
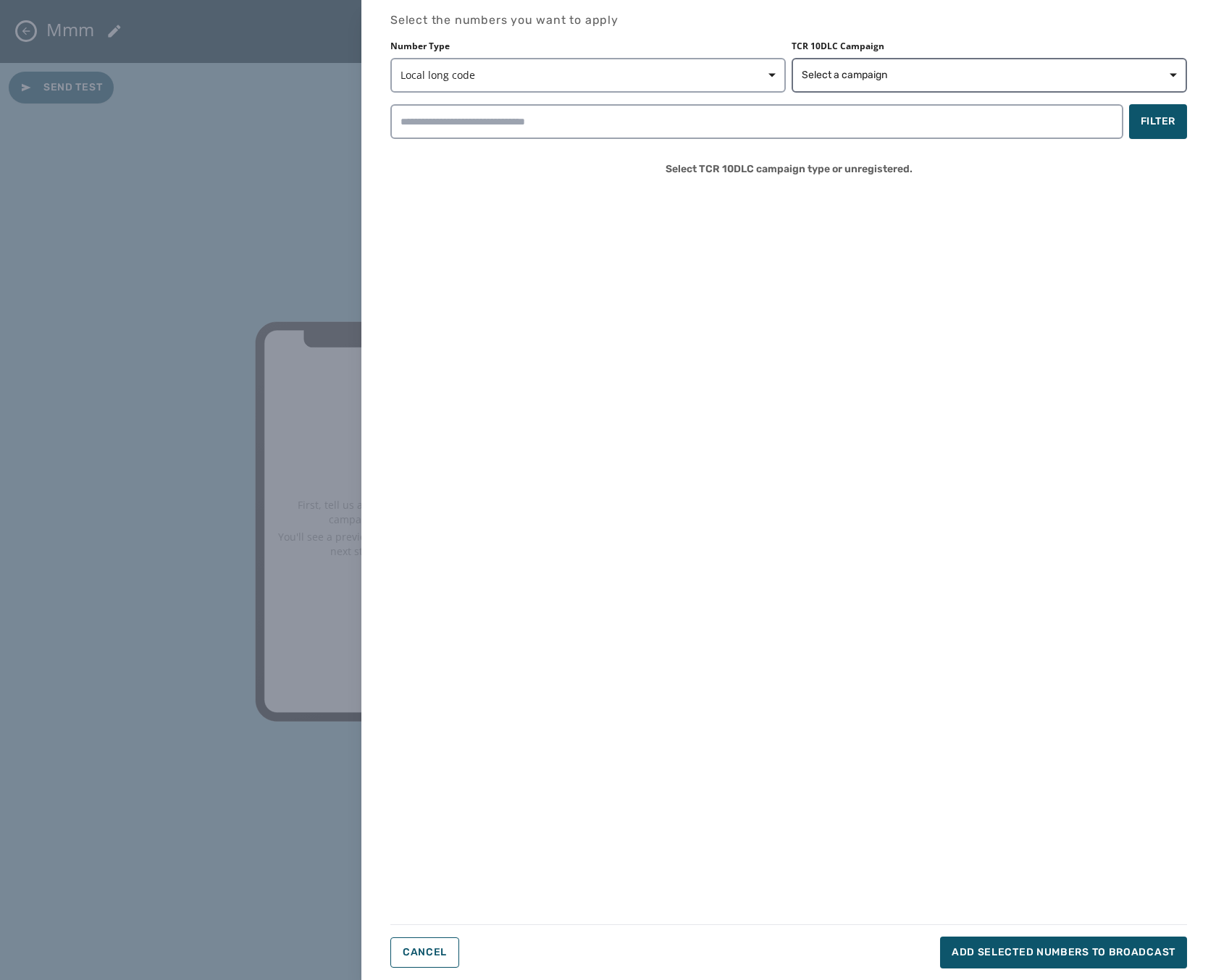
click at [851, 58] on div "TCR 10DLC Campaign Select a campaign" at bounding box center [988, 66] width 395 height 52
drag, startPoint x: 851, startPoint y: 58, endPoint x: 856, endPoint y: 66, distance: 9.4
click at [856, 66] on button "Select a campaign" at bounding box center [988, 75] width 395 height 35
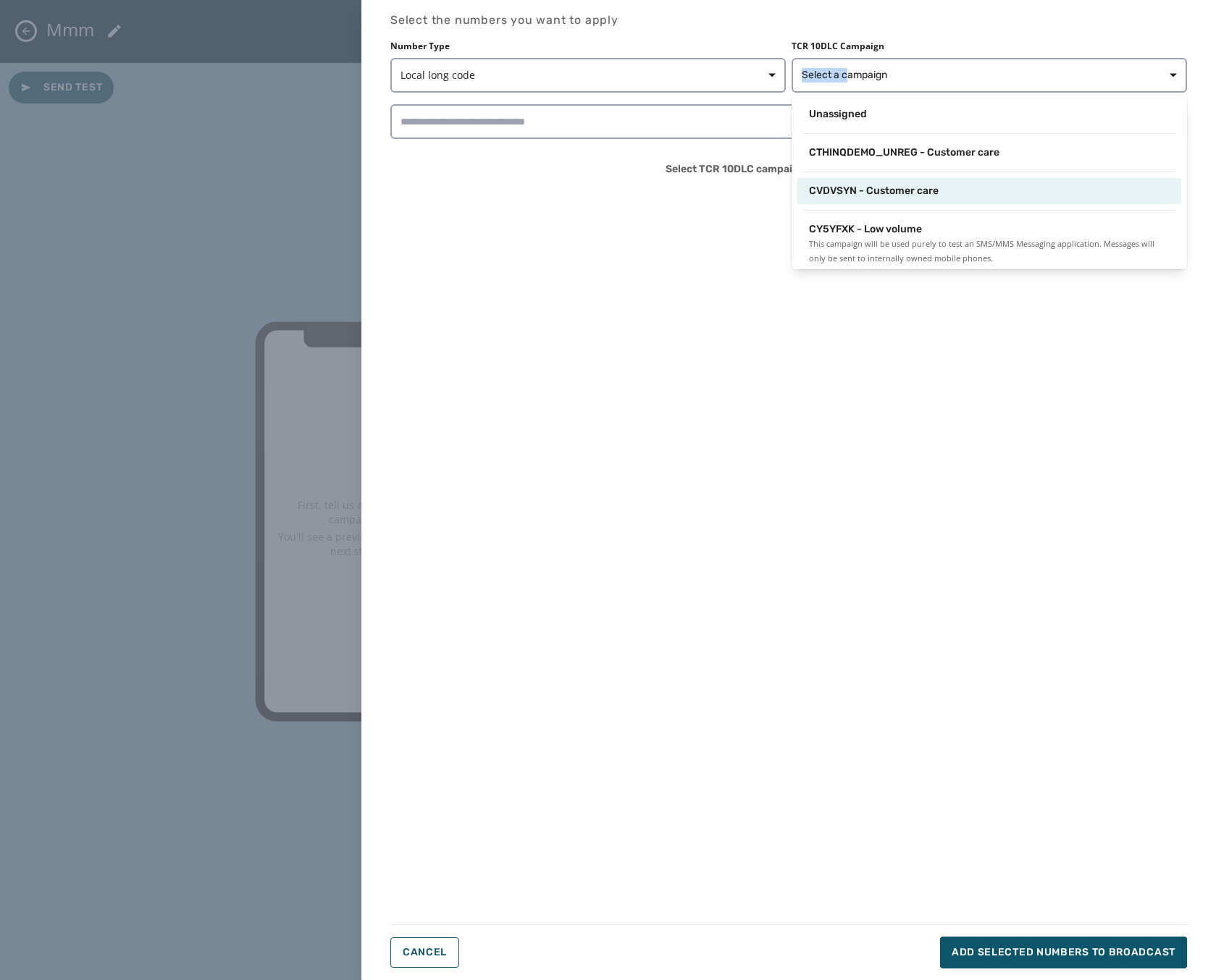
click at [902, 191] on span "CVDVSYN - Customer care" at bounding box center [873, 191] width 130 height 15
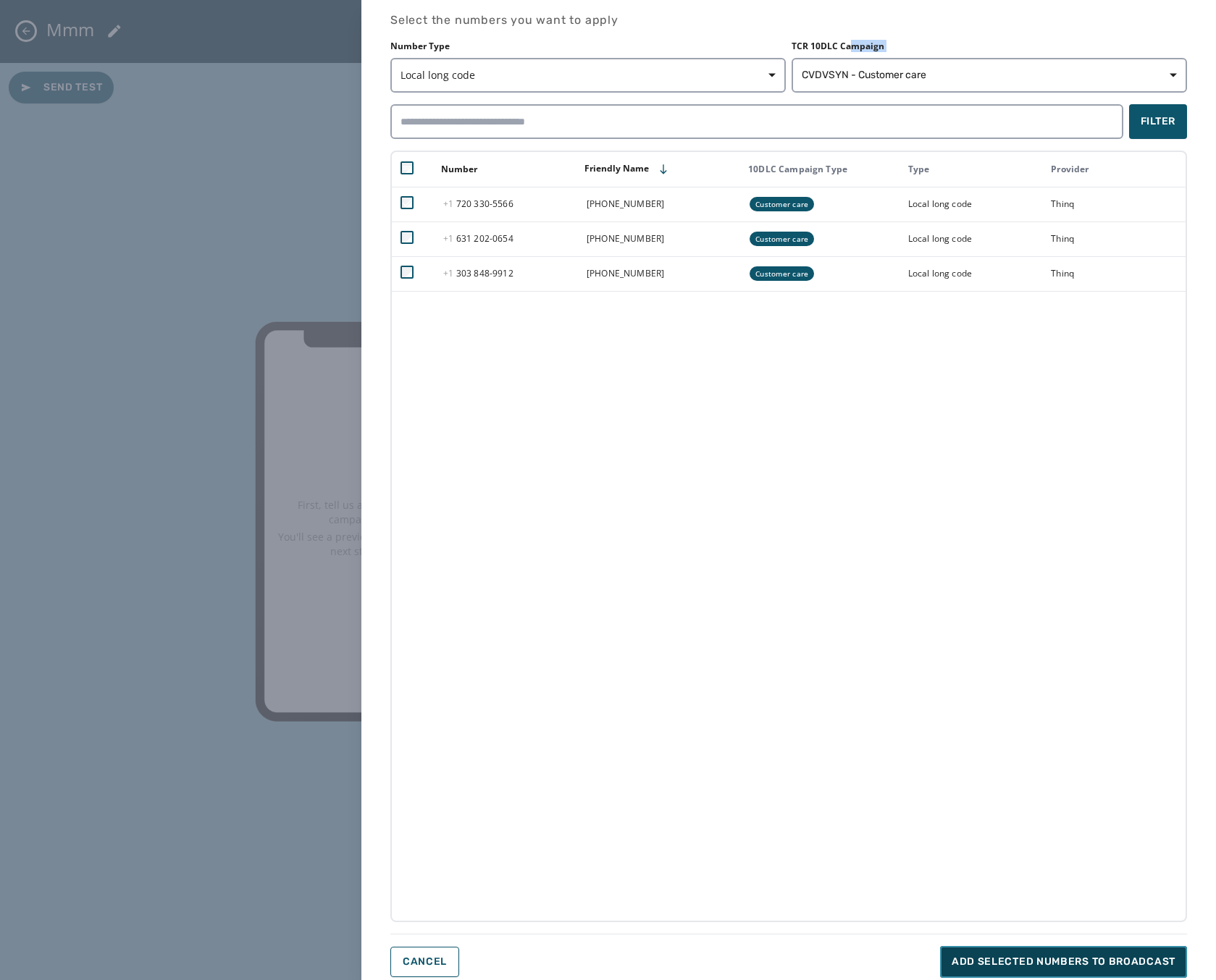
click at [1032, 957] on span "Add selected numbers to broadcast" at bounding box center [1064, 962] width 224 height 15
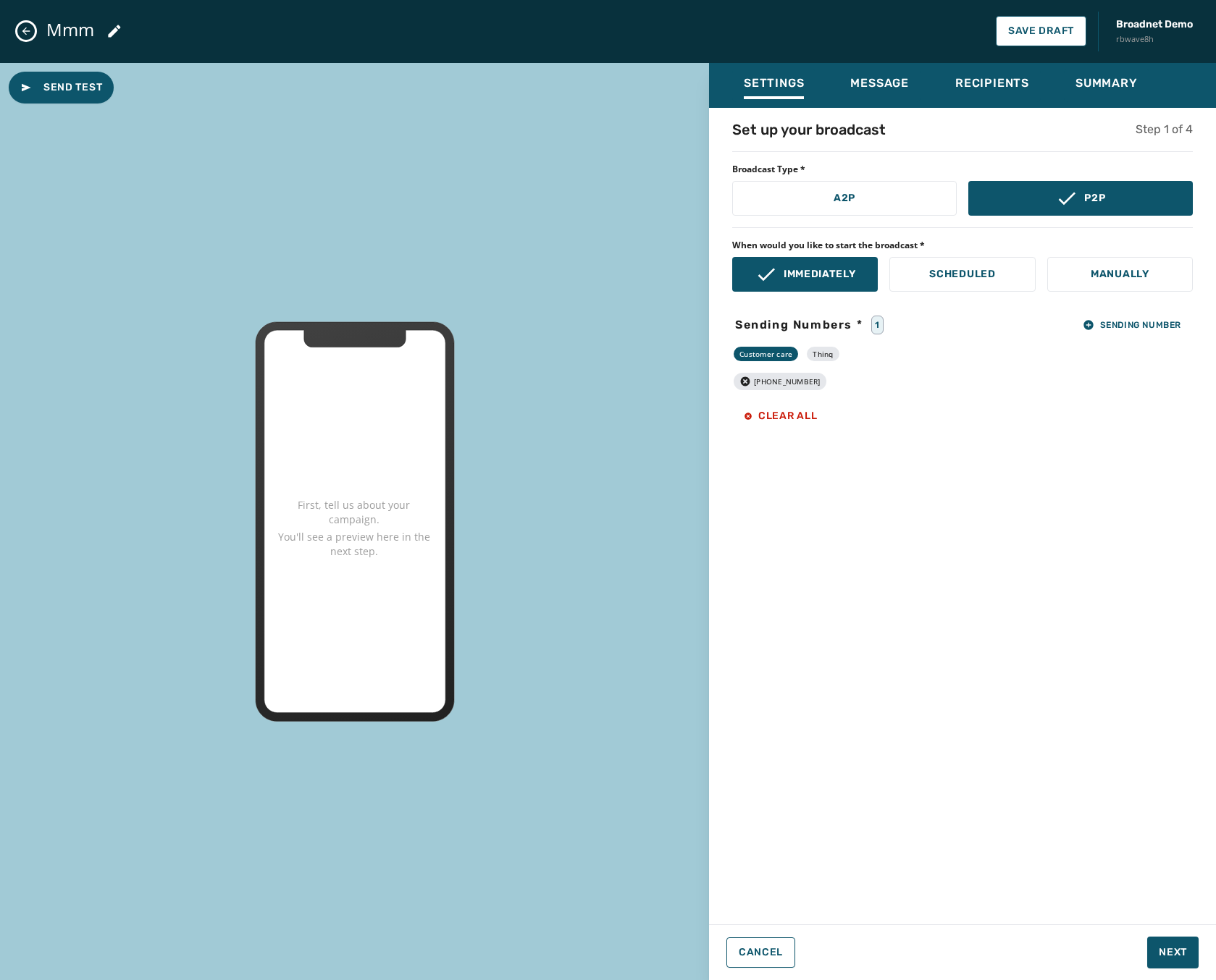
click at [891, 217] on div "Set up your broadcast Step 1 of 4 Broadcast Type * A2P P2P When would you like …" at bounding box center [963, 512] width 507 height 785
click at [894, 194] on button "A2P" at bounding box center [844, 198] width 225 height 35
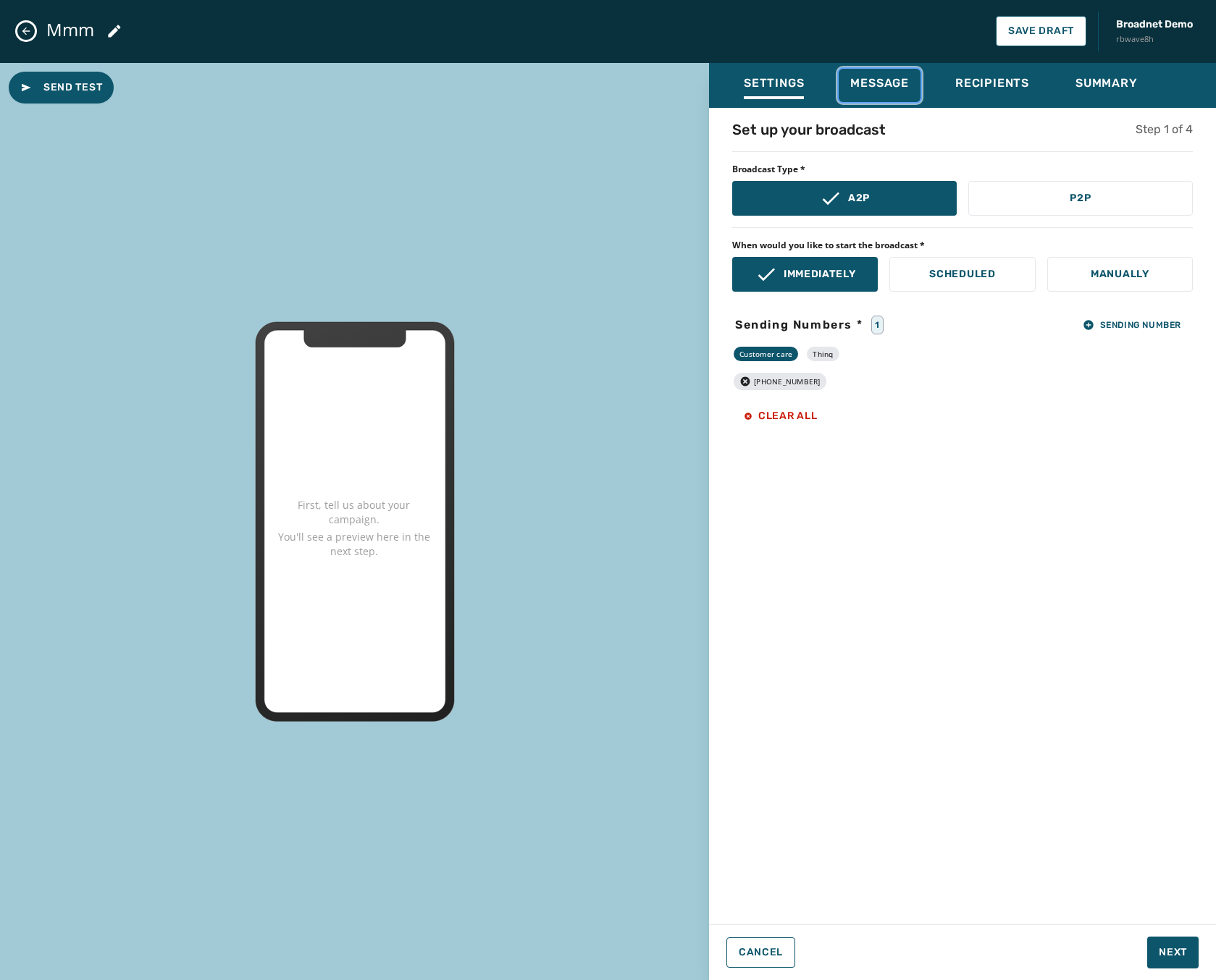
click at [873, 93] on div "Message" at bounding box center [879, 87] width 58 height 23
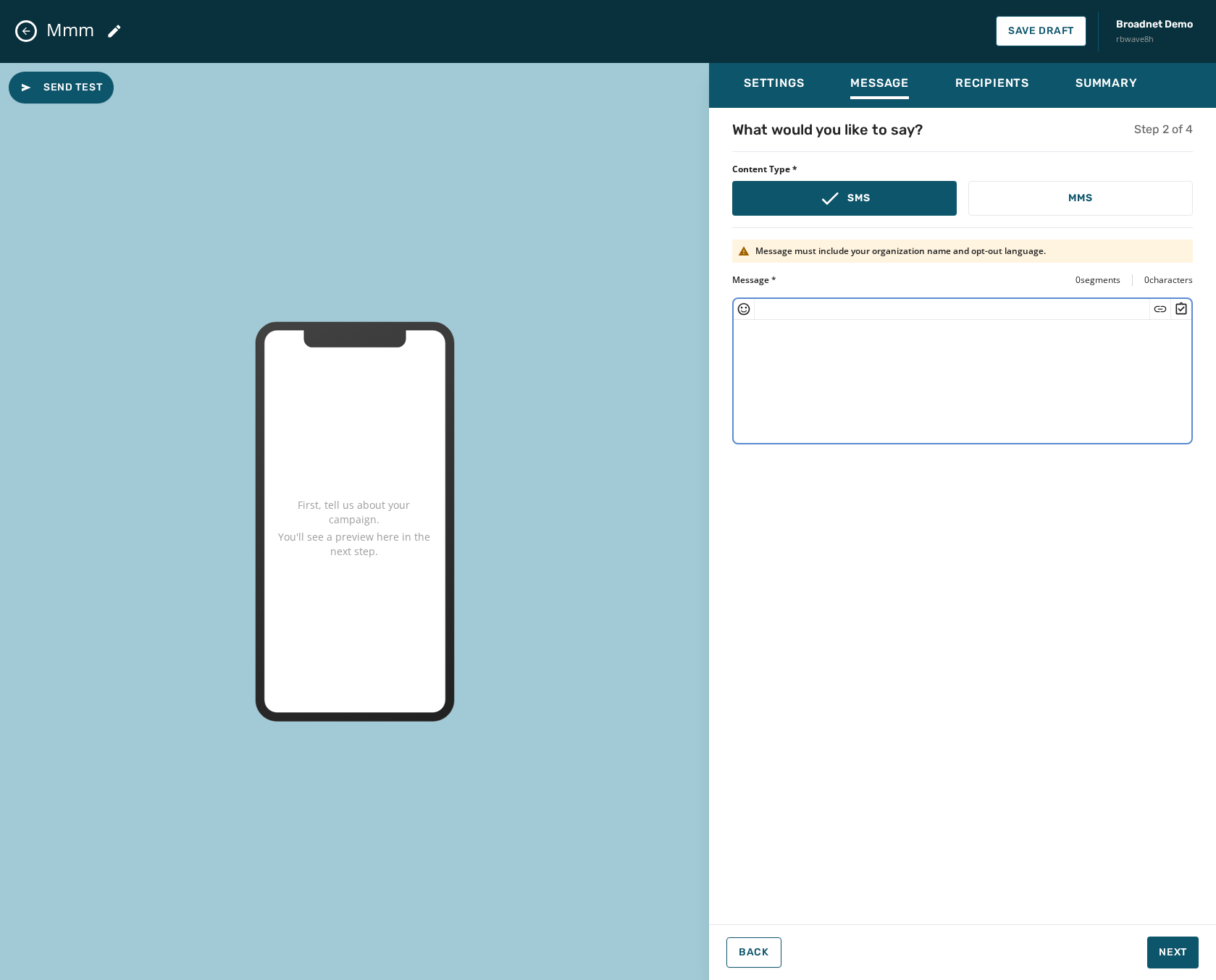
click at [1100, 362] on textarea at bounding box center [963, 379] width 457 height 119
type textarea "**********"
click at [971, 82] on span "Recipients" at bounding box center [992, 83] width 74 height 15
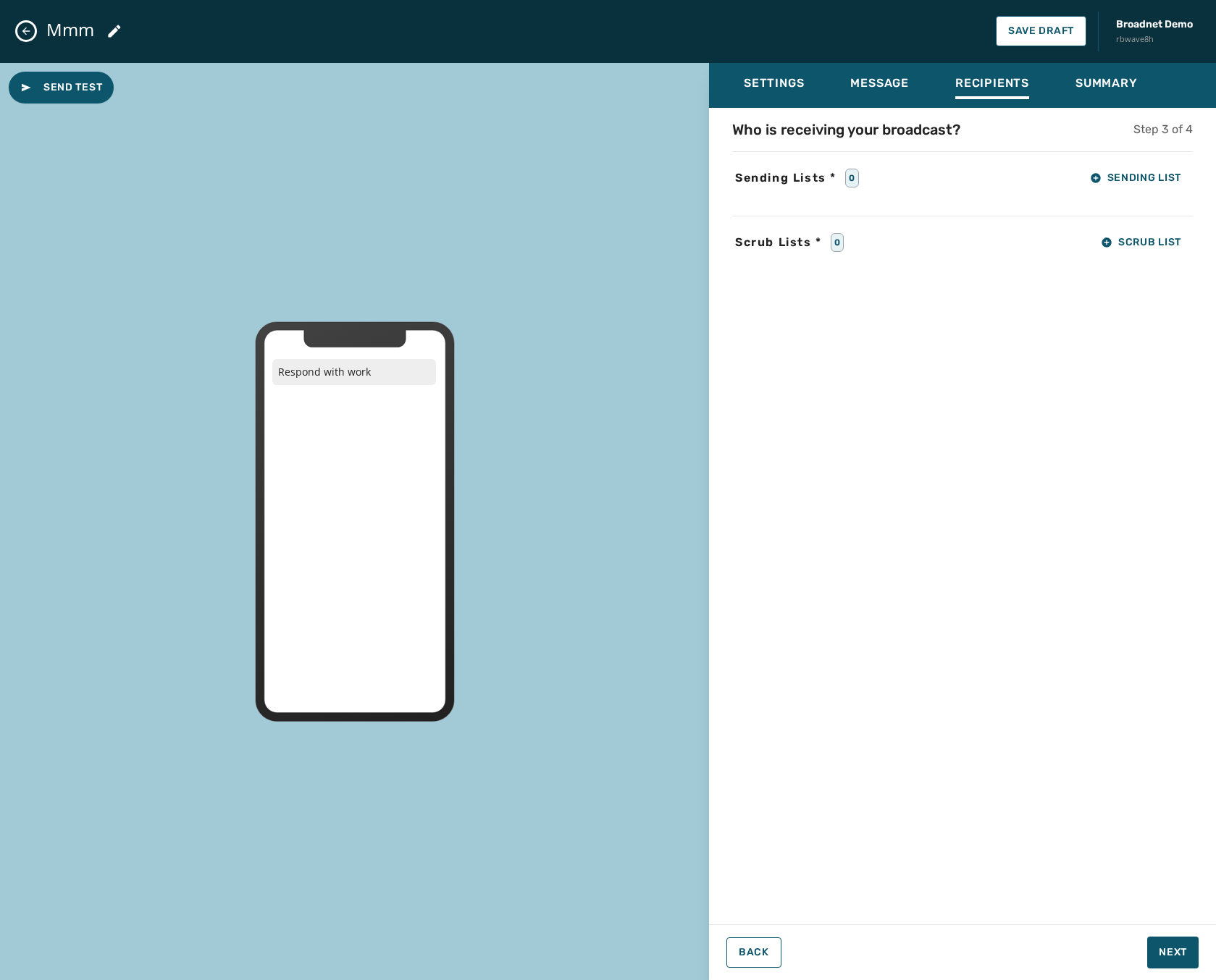
click at [1069, 168] on div "Sending Lists * 0 Sending List" at bounding box center [962, 177] width 460 height 29
click at [1091, 171] on button "Sending List" at bounding box center [1136, 177] width 115 height 29
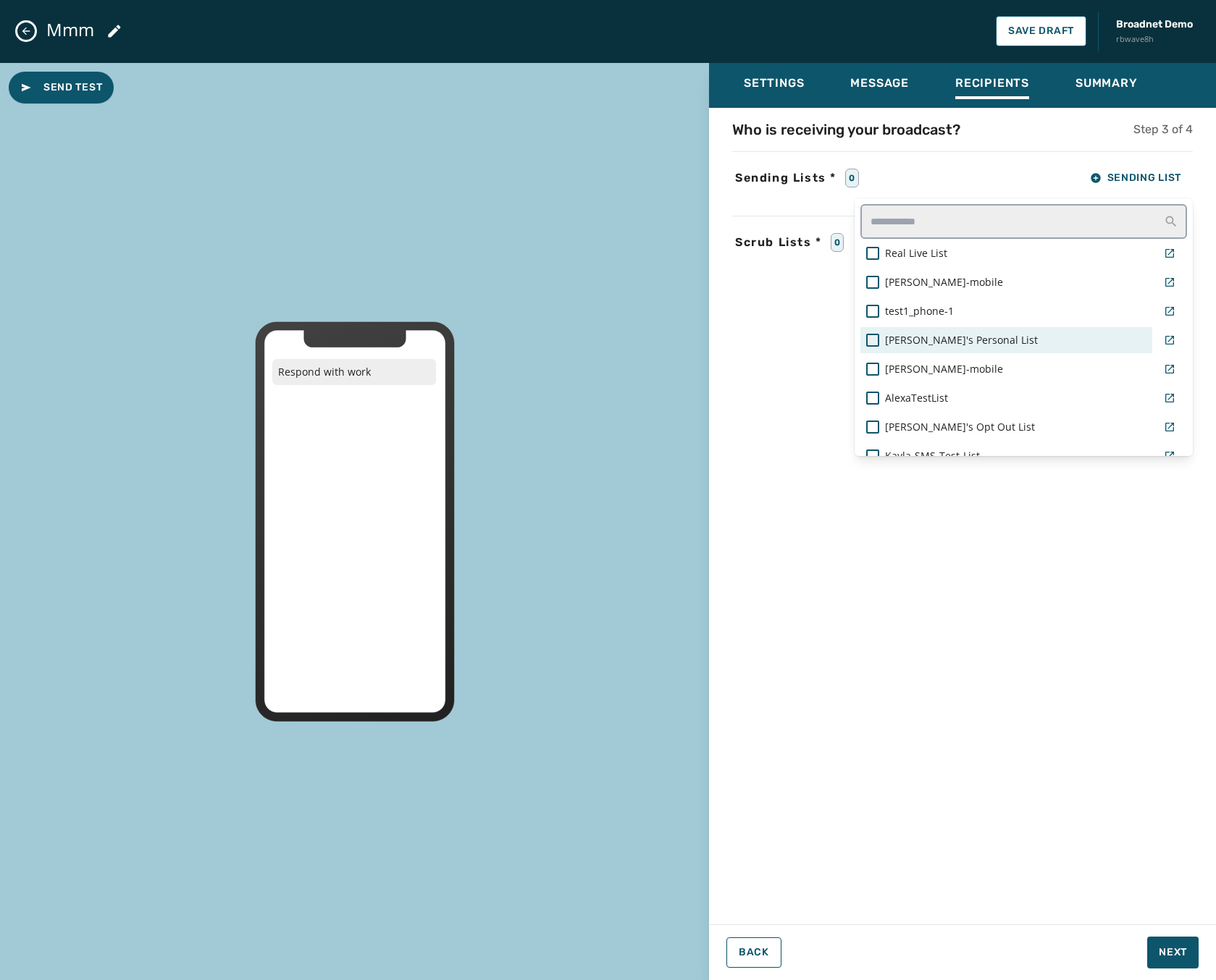
click at [945, 338] on span "Mark's Personal List" at bounding box center [962, 340] width 152 height 15
click at [779, 352] on div "Who is receiving your broadcast? Step 3 of 4 Sending Lists * 1 Sending List Rea…" at bounding box center [963, 512] width 507 height 785
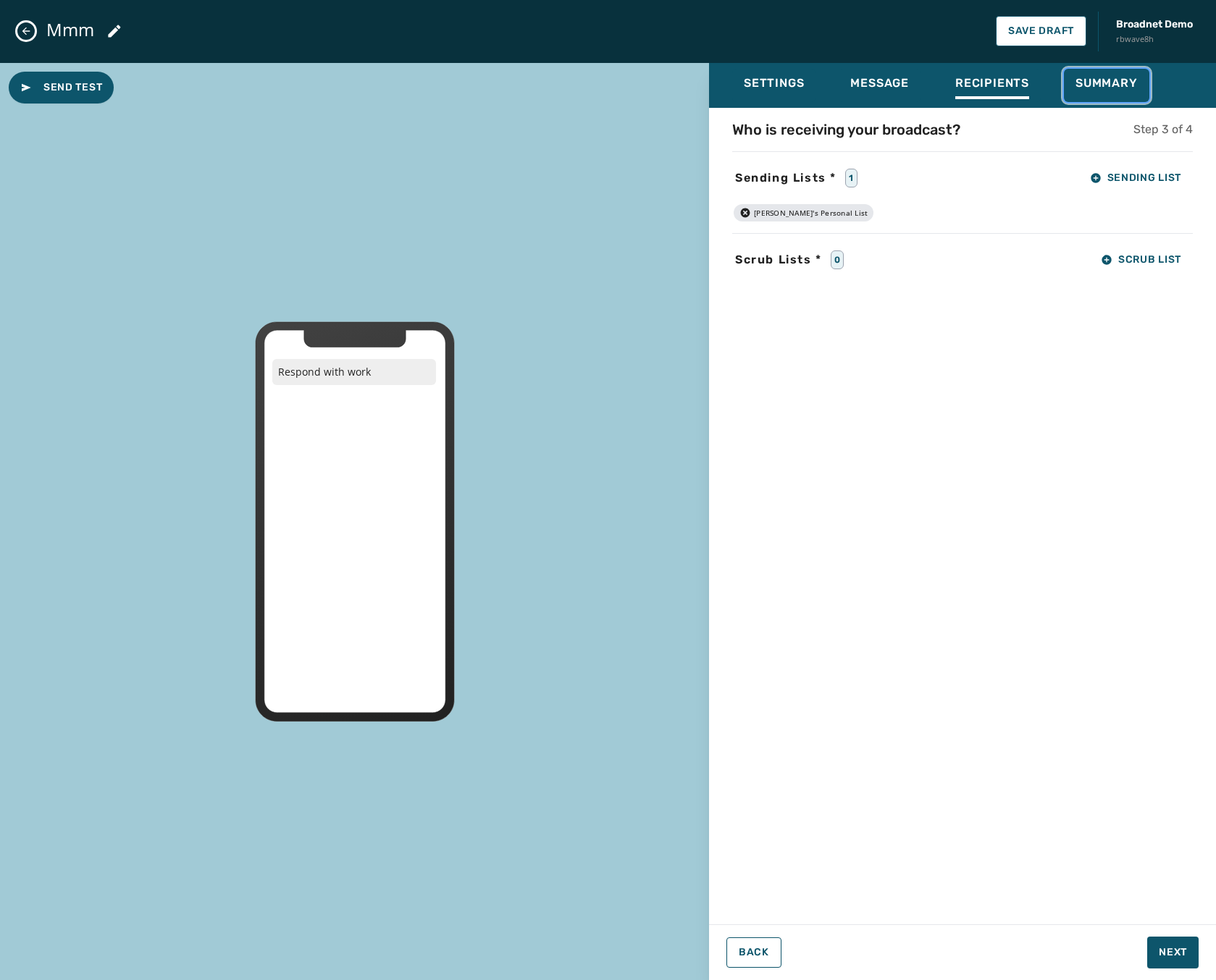
click at [1096, 84] on span "Summary" at bounding box center [1106, 83] width 62 height 15
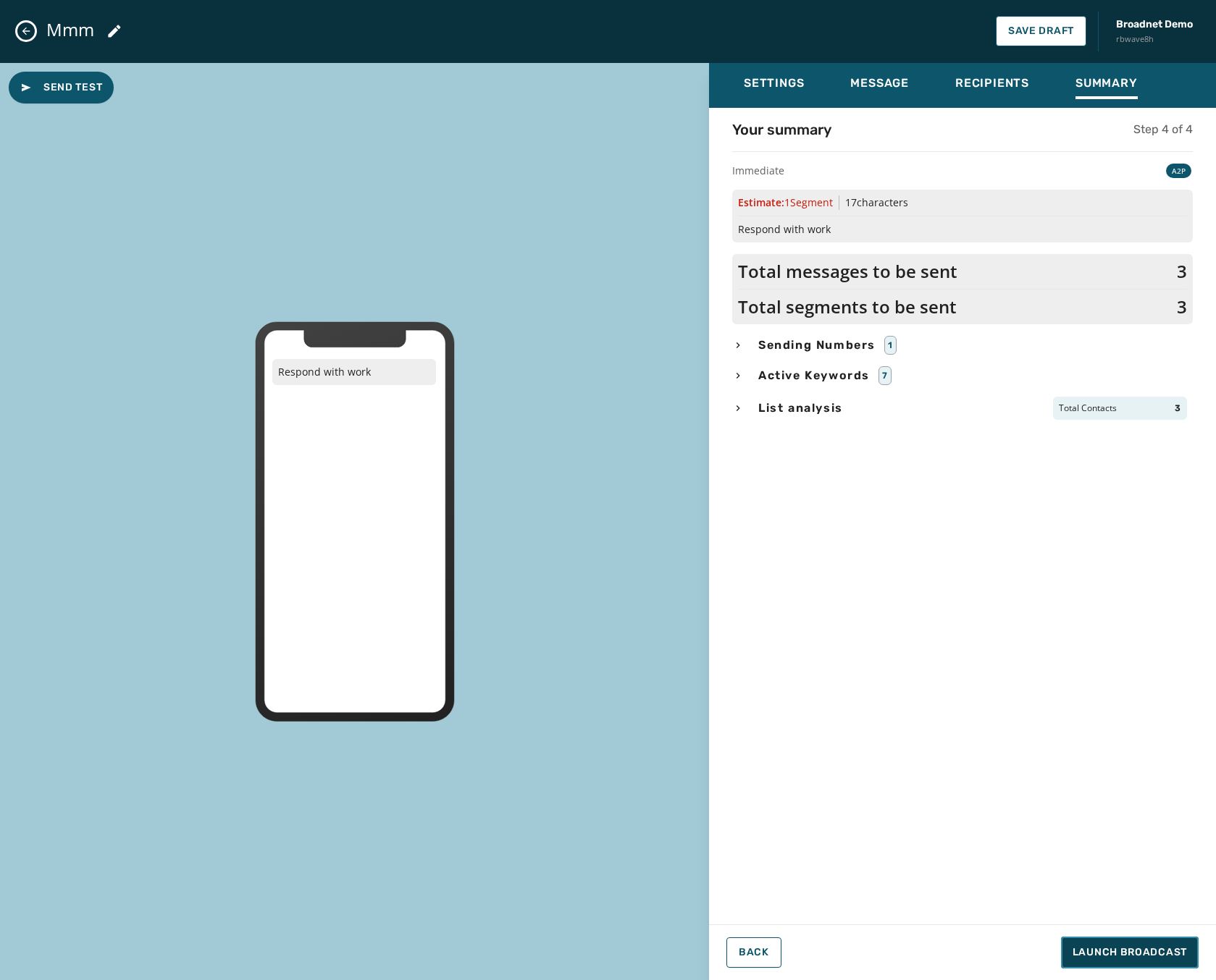
click at [1104, 953] on span "Launch Broadcast" at bounding box center [1130, 952] width 115 height 15
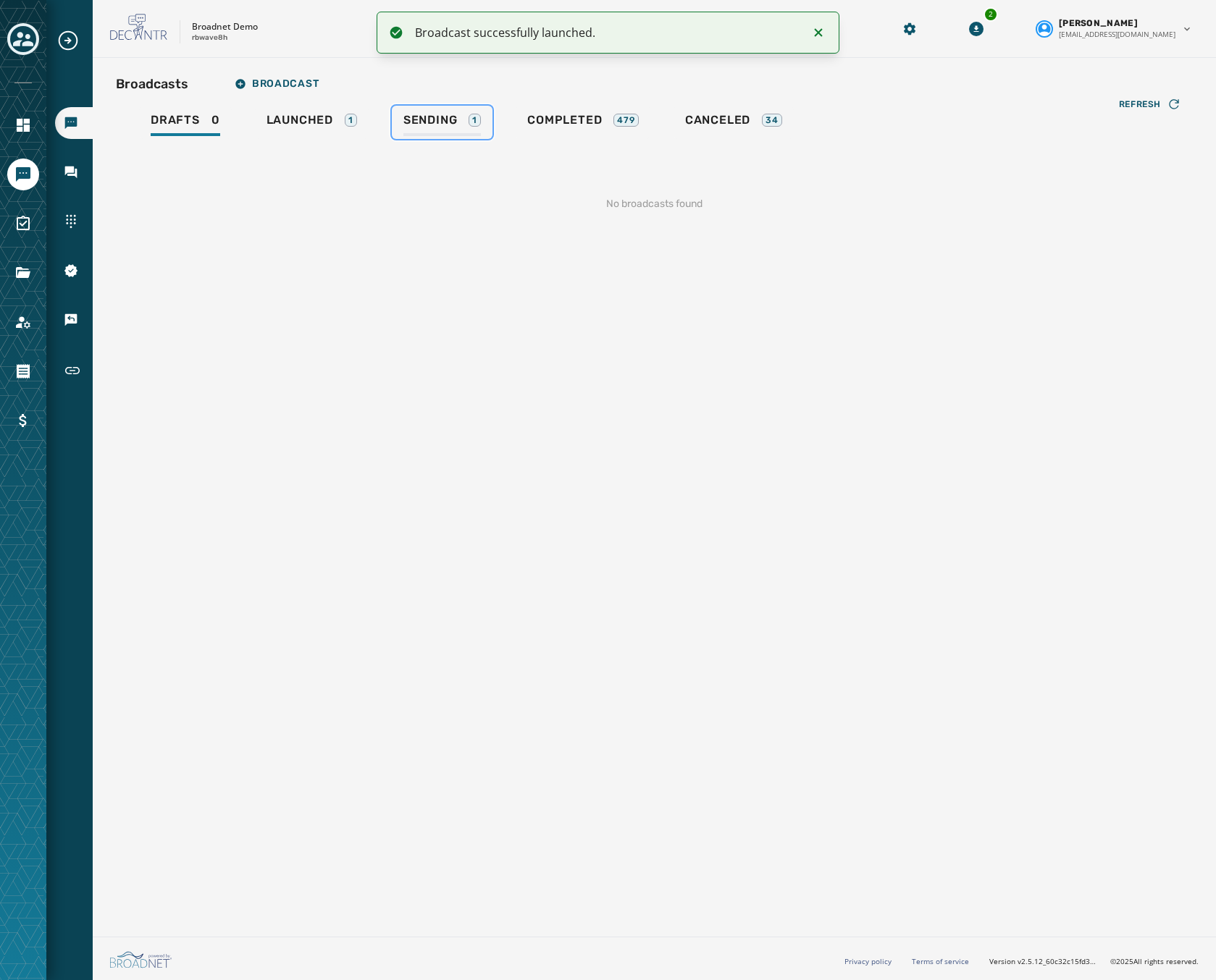
click at [425, 122] on span "Sending" at bounding box center [430, 120] width 54 height 15
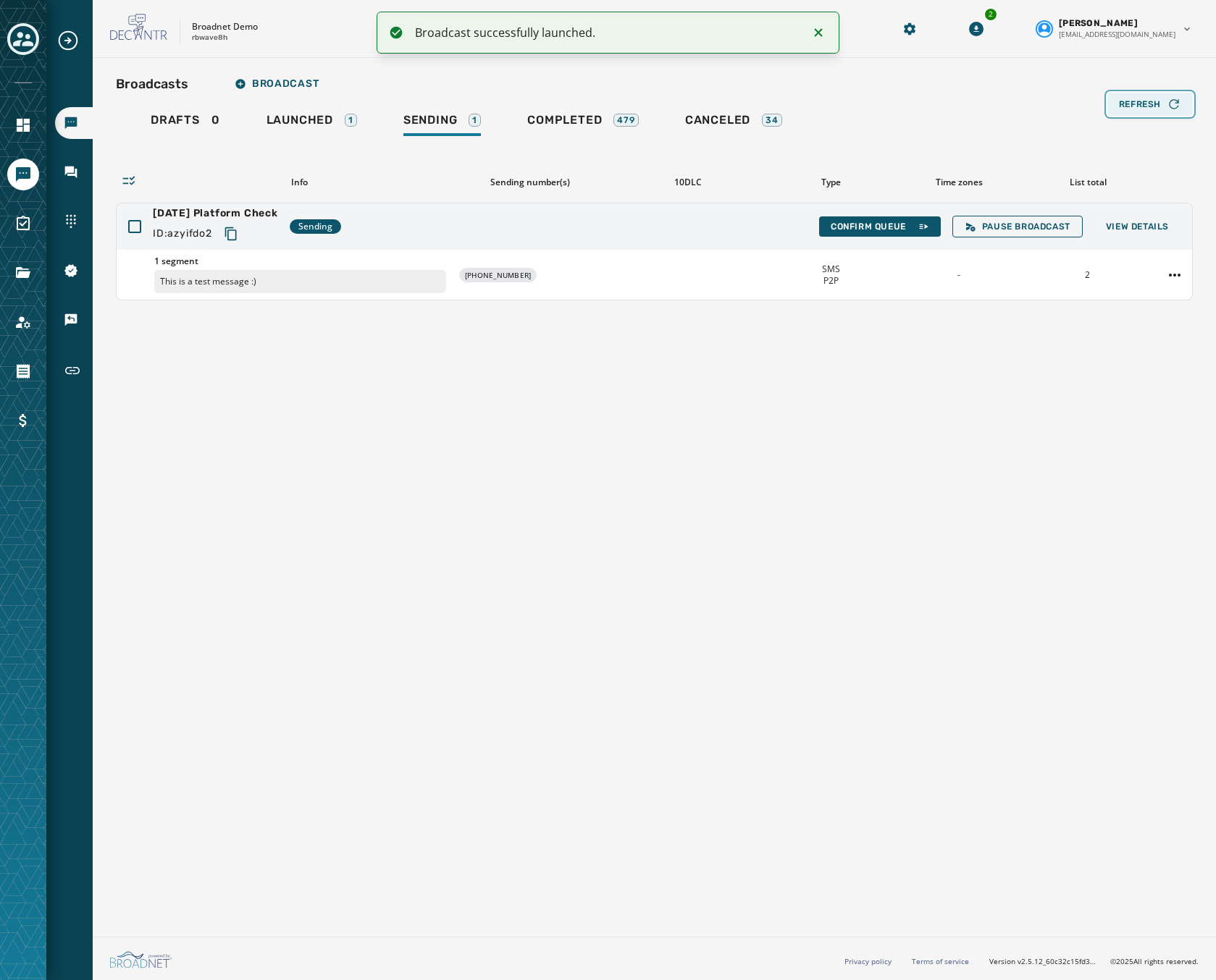
click at [1137, 98] on div "Refresh" at bounding box center [1150, 104] width 62 height 15
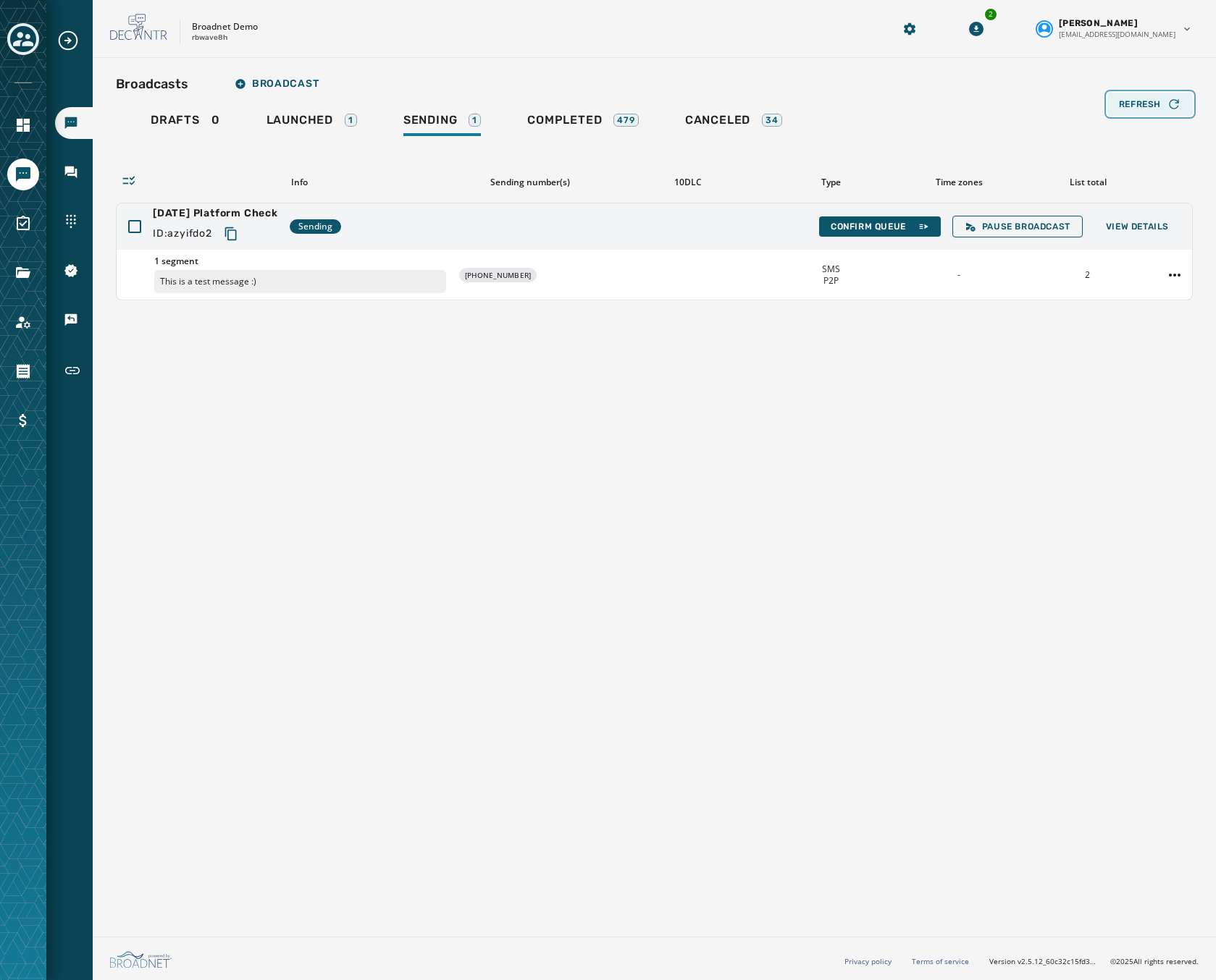
click at [1137, 98] on div "Refresh" at bounding box center [1150, 104] width 62 height 15
click at [281, 123] on span "Launched" at bounding box center [299, 120] width 66 height 15
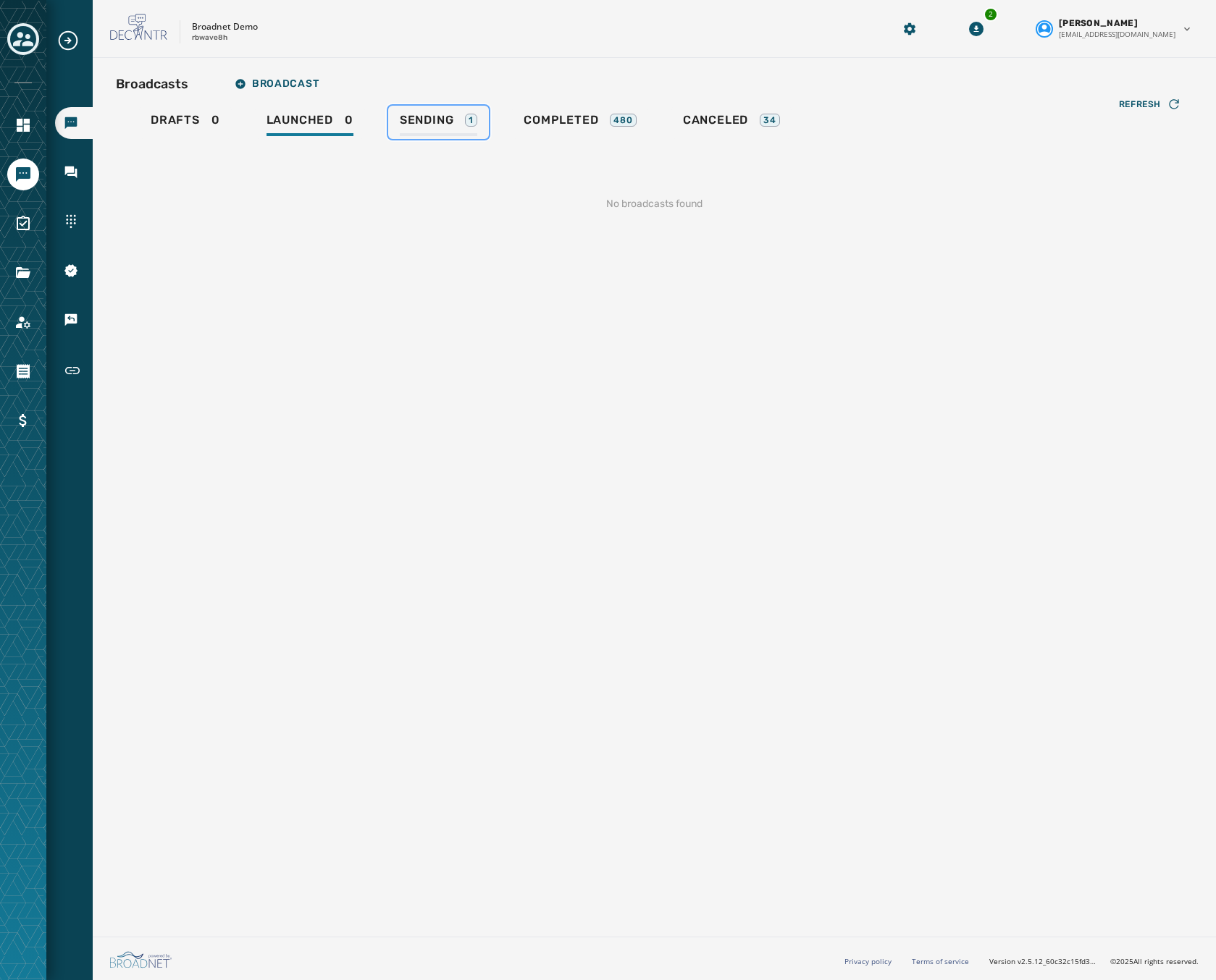
click at [454, 115] on span "Sending" at bounding box center [427, 120] width 54 height 15
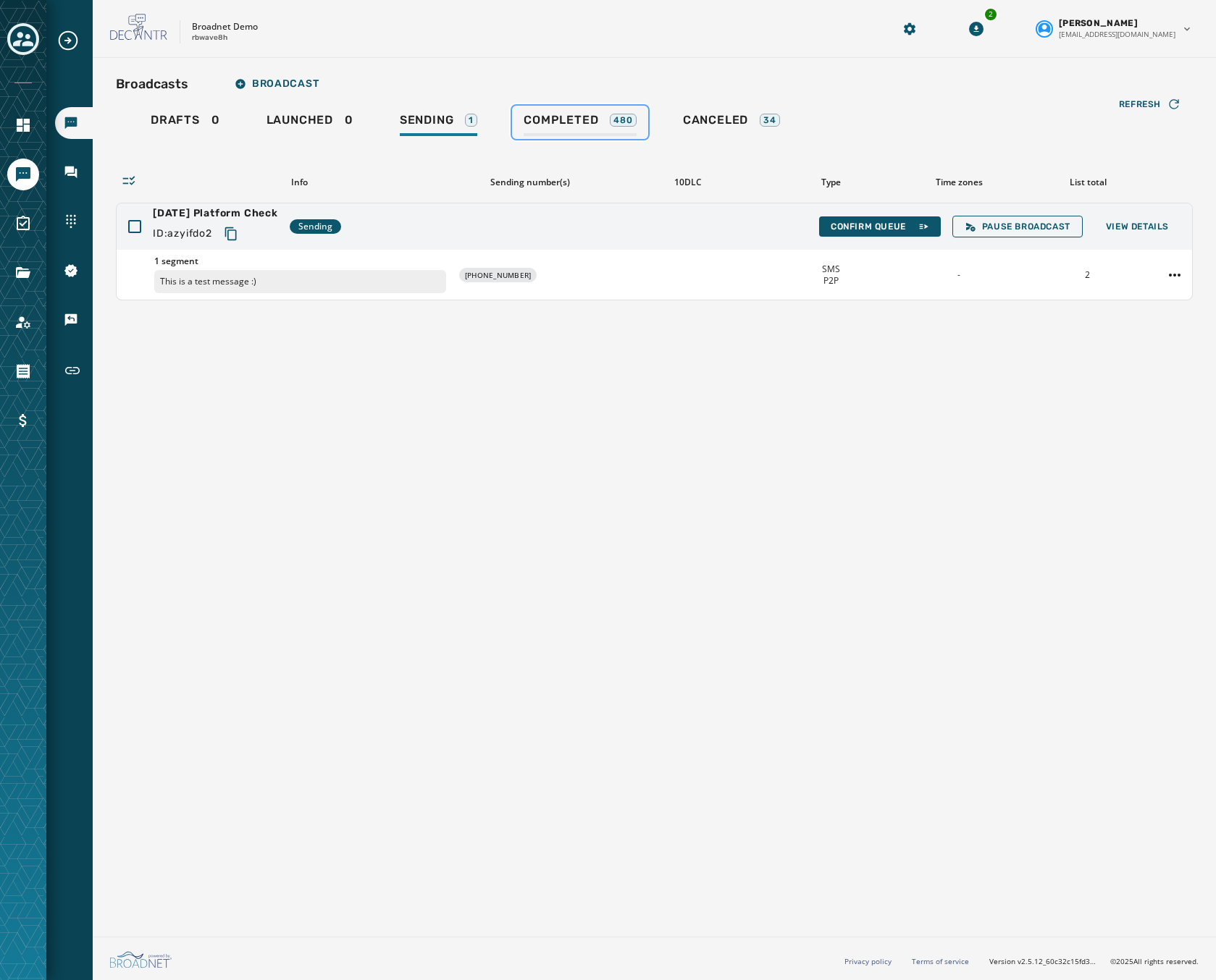
click at [602, 116] on div "Completed 480" at bounding box center [580, 124] width 113 height 23
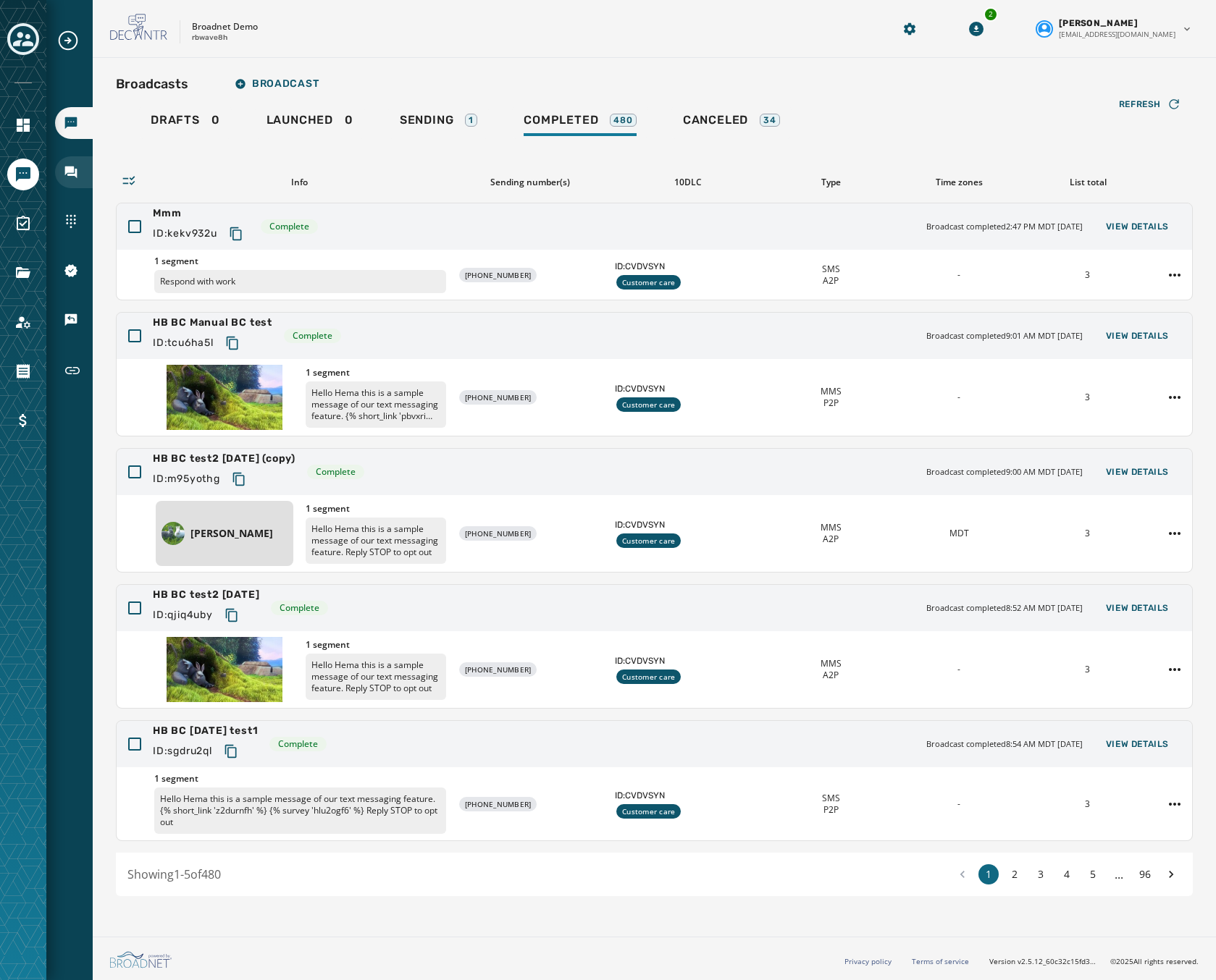
click at [77, 178] on icon "Navigate to Inbox" at bounding box center [70, 172] width 15 height 15
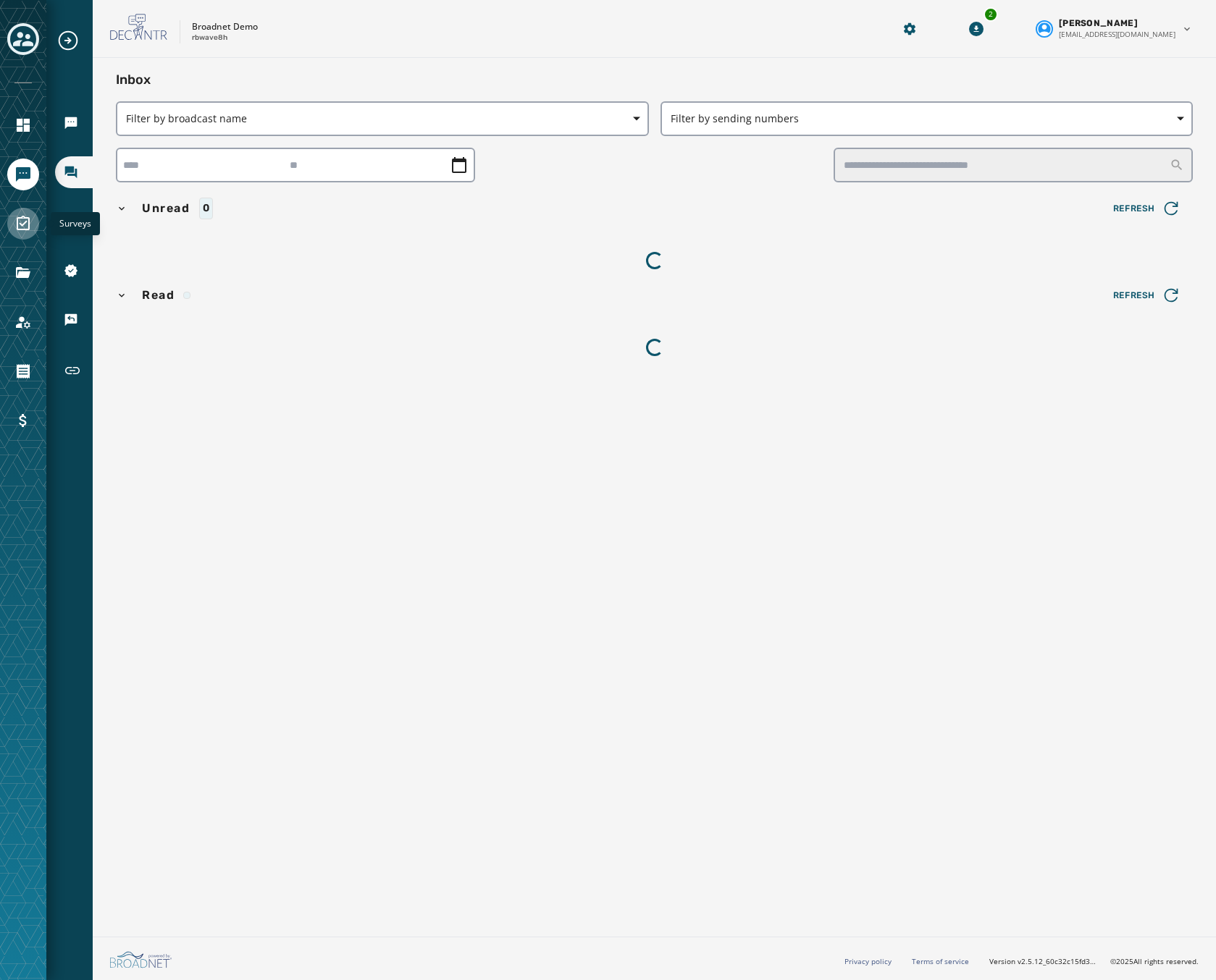
click at [26, 231] on icon "Navigate to Surveys" at bounding box center [23, 223] width 13 height 15
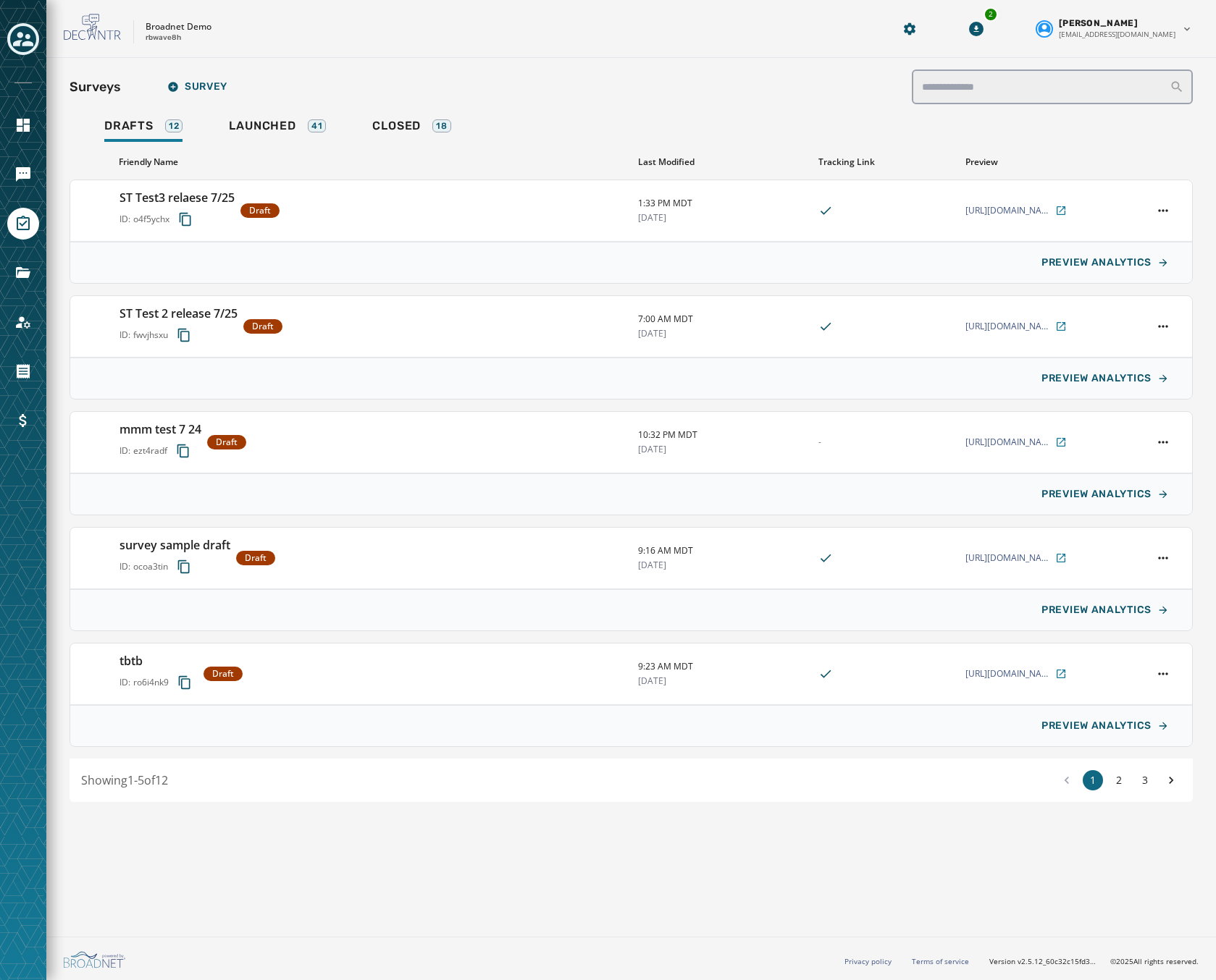
click at [15, 58] on div at bounding box center [23, 490] width 47 height 980
click at [22, 49] on icon "Toggle account select drawer" at bounding box center [23, 39] width 20 height 20
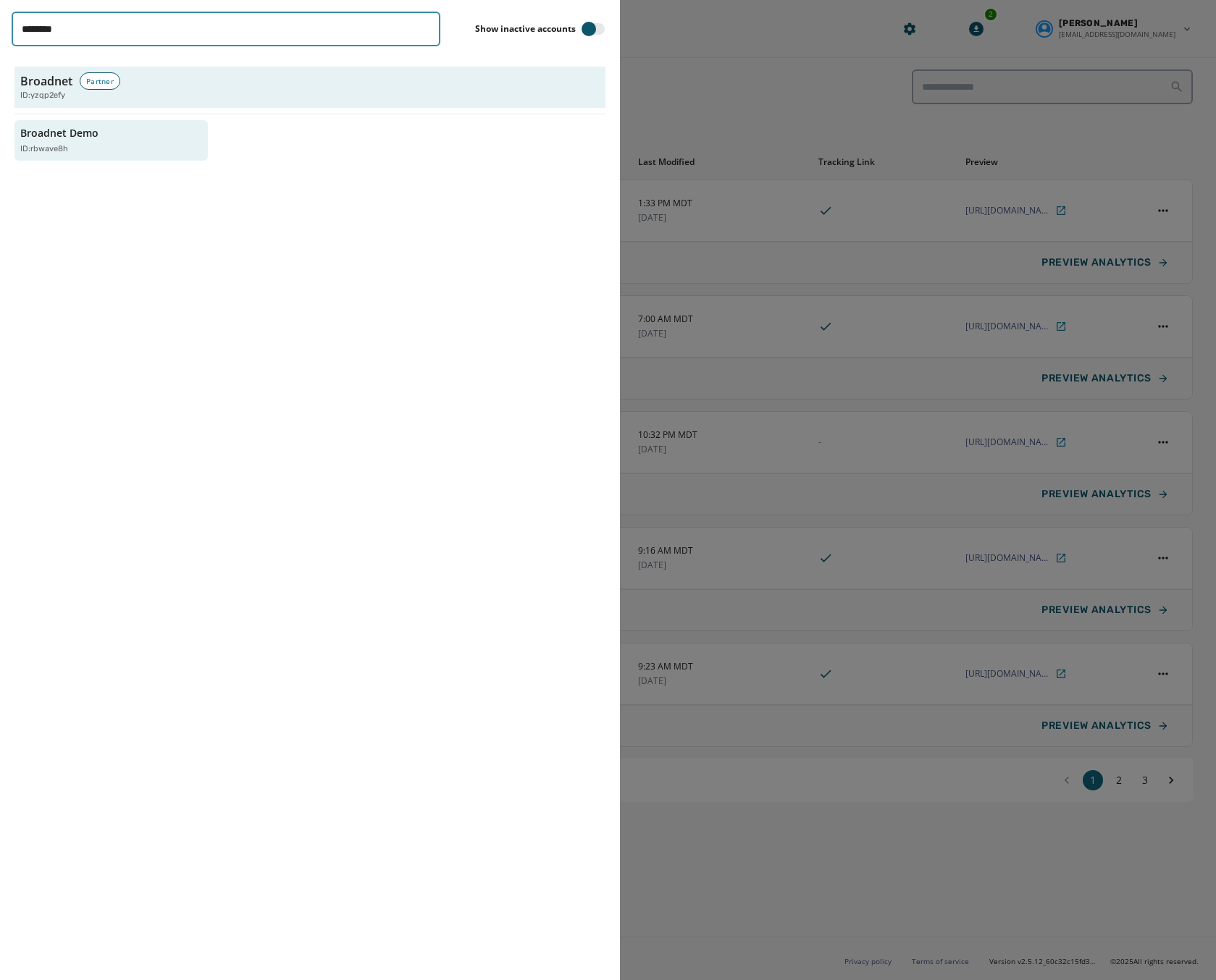
click at [126, 42] on input "********" at bounding box center [226, 29] width 429 height 35
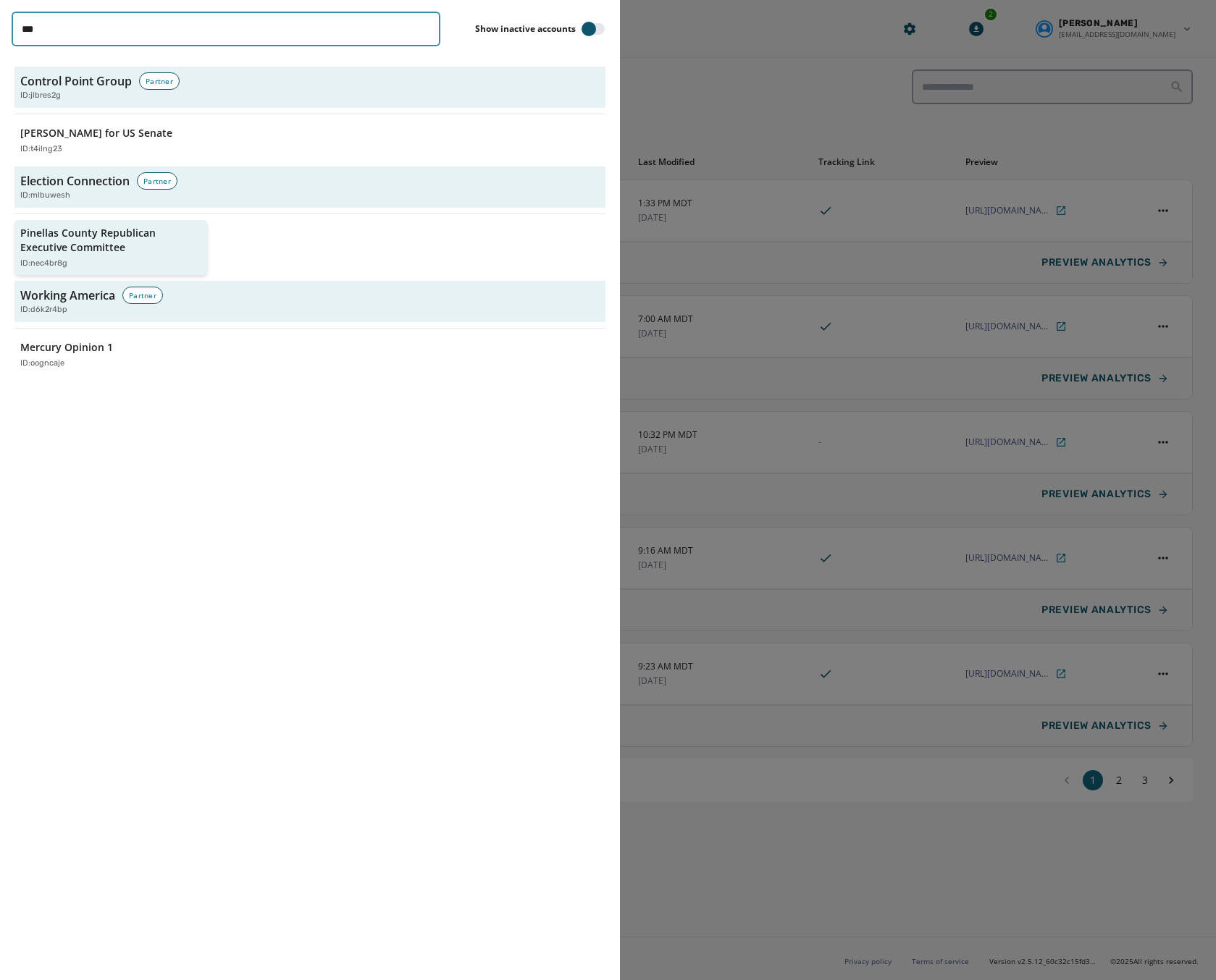
type input "***"
click at [145, 235] on p "Pinellas County Republican Executive Committee" at bounding box center [103, 240] width 167 height 29
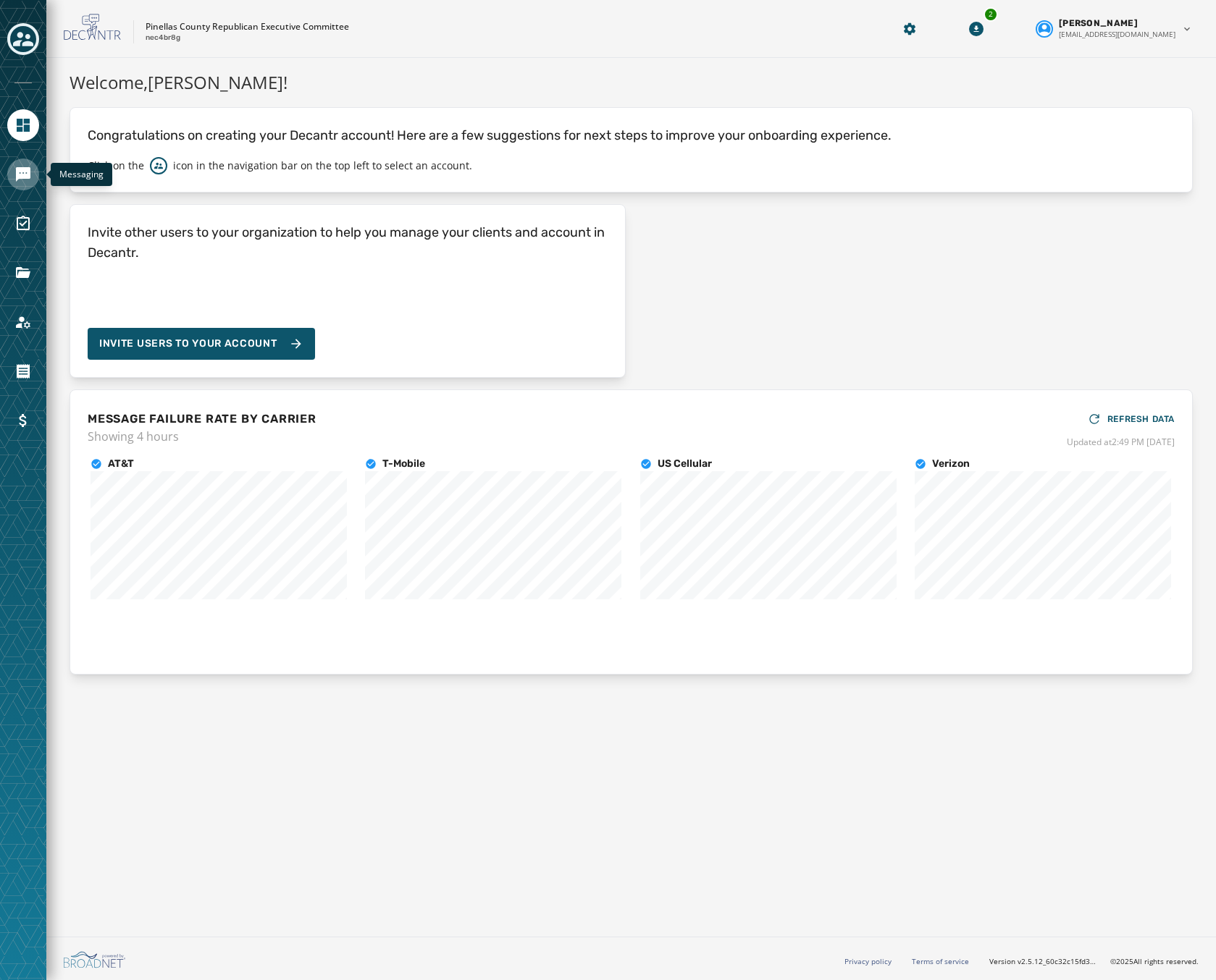
click at [23, 168] on icon "Navigate to Messaging" at bounding box center [23, 174] width 15 height 15
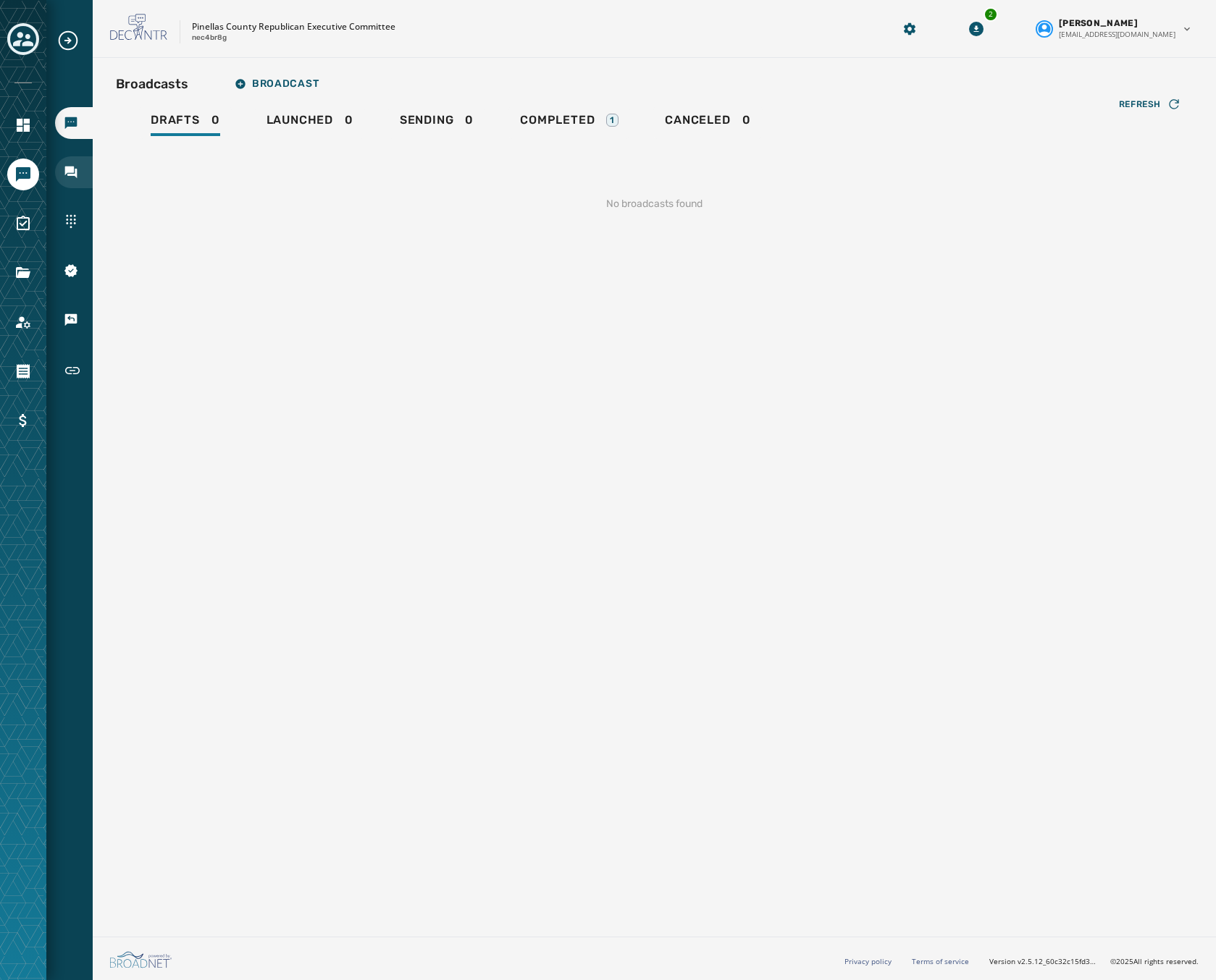
click at [67, 168] on icon "Navigate to Inbox" at bounding box center [71, 172] width 12 height 12
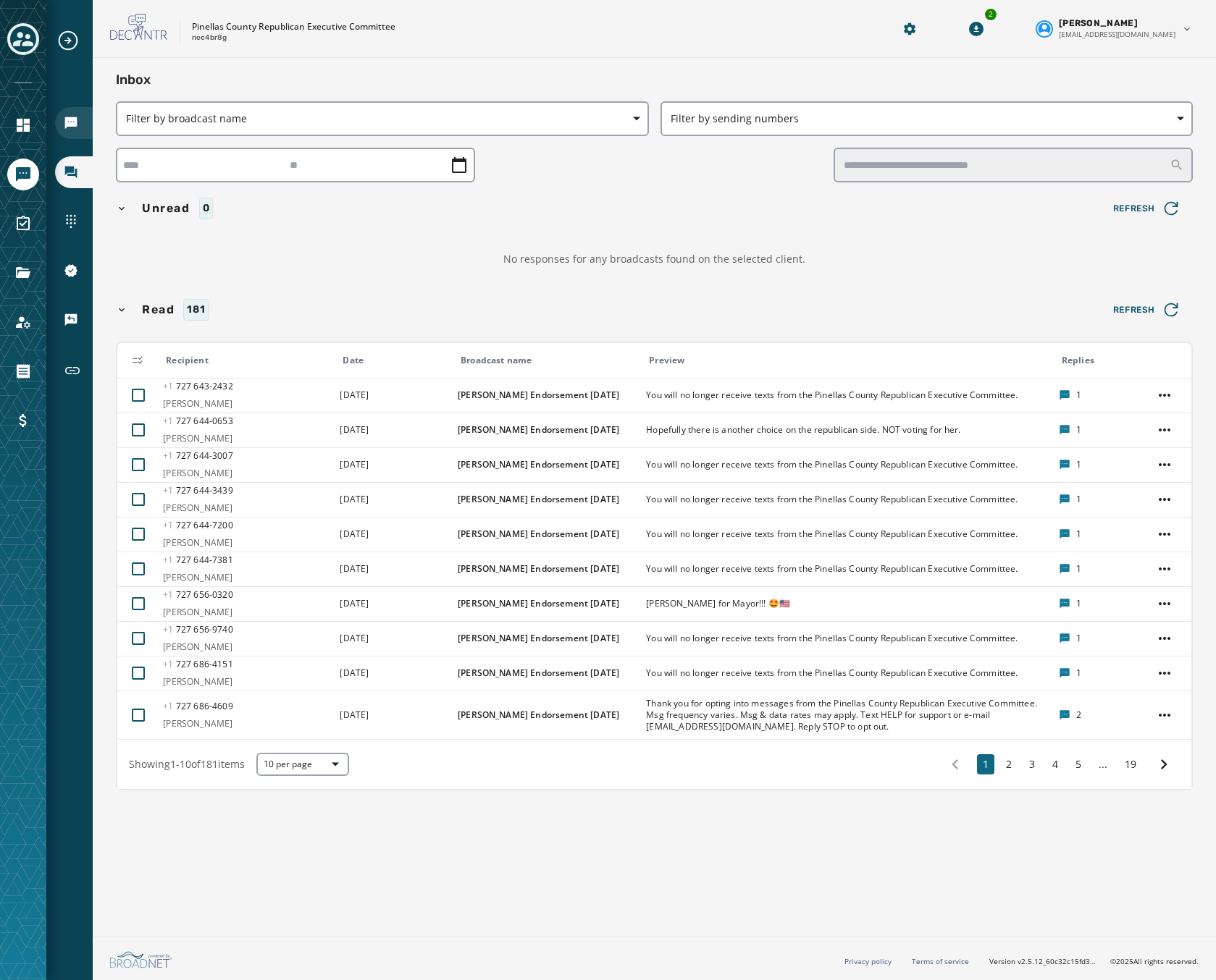
click at [69, 109] on div "Broadcasts" at bounding box center [74, 123] width 38 height 32
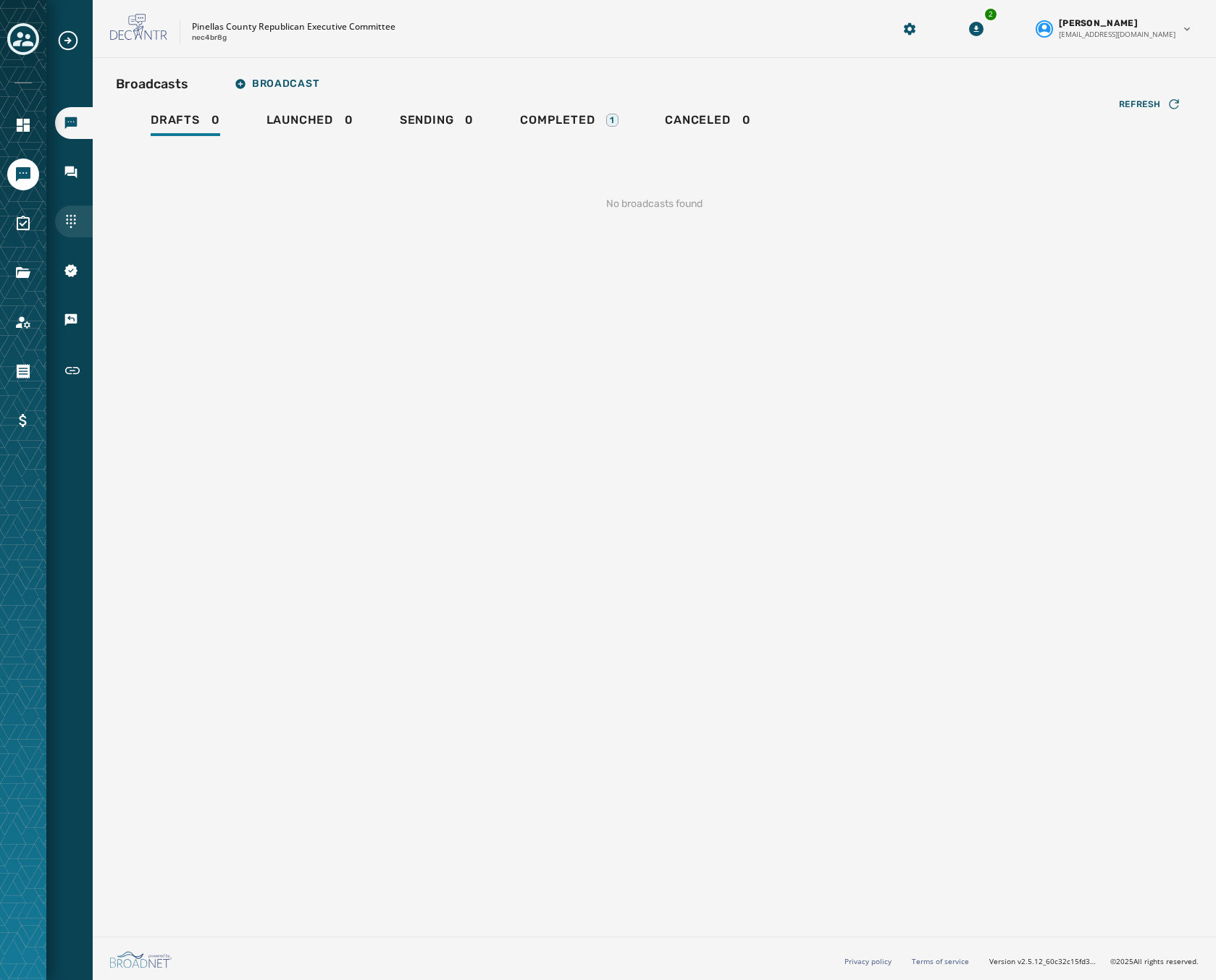
click at [65, 216] on icon "Navigate to Sending Numbers" at bounding box center [70, 221] width 15 height 15
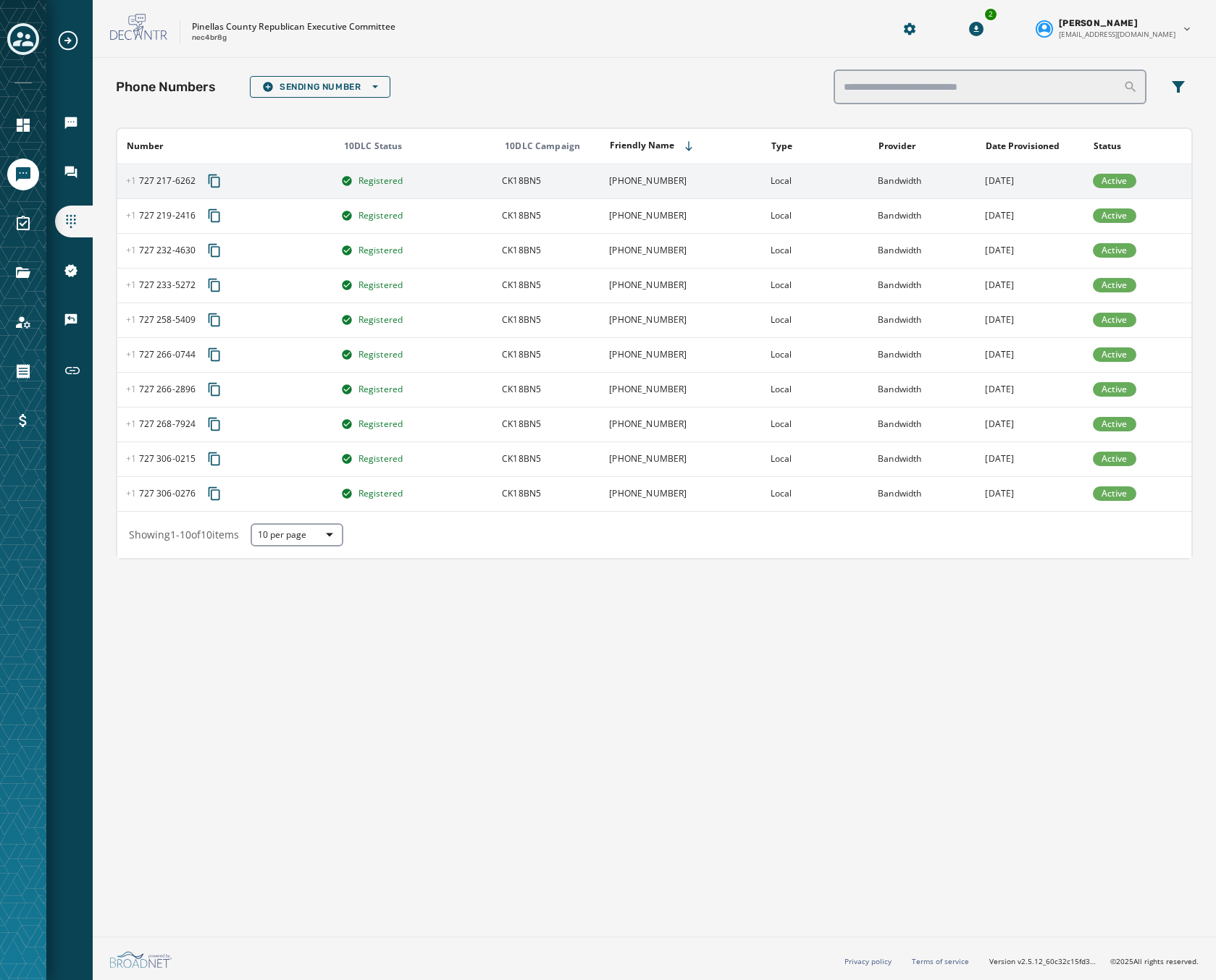
click at [213, 177] on icon "Copy phone number to clipboard" at bounding box center [215, 180] width 12 height 13
click at [64, 320] on icon "Navigate to Keywords & Responders" at bounding box center [70, 320] width 15 height 15
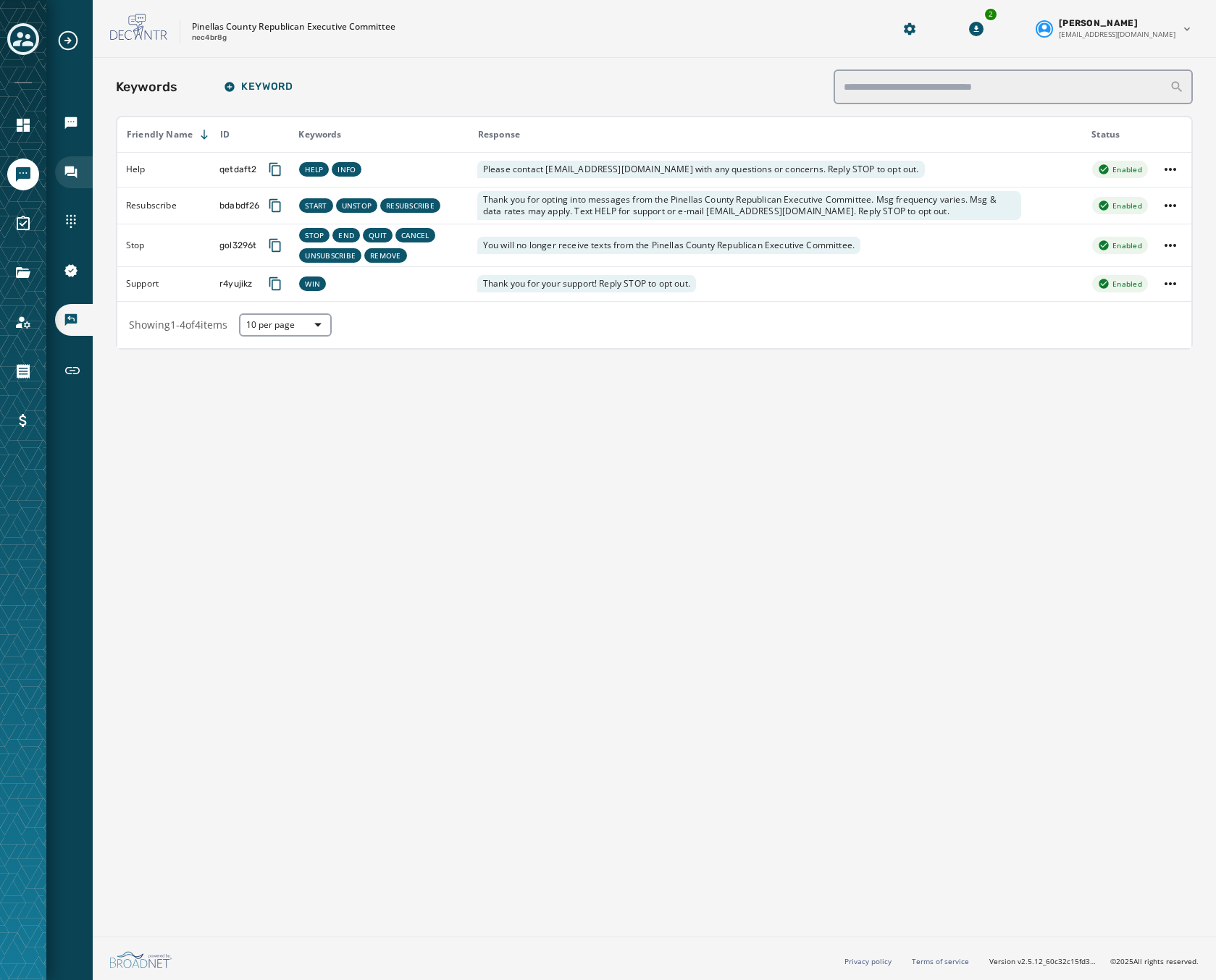
click at [79, 174] on div "Inbox" at bounding box center [74, 172] width 38 height 32
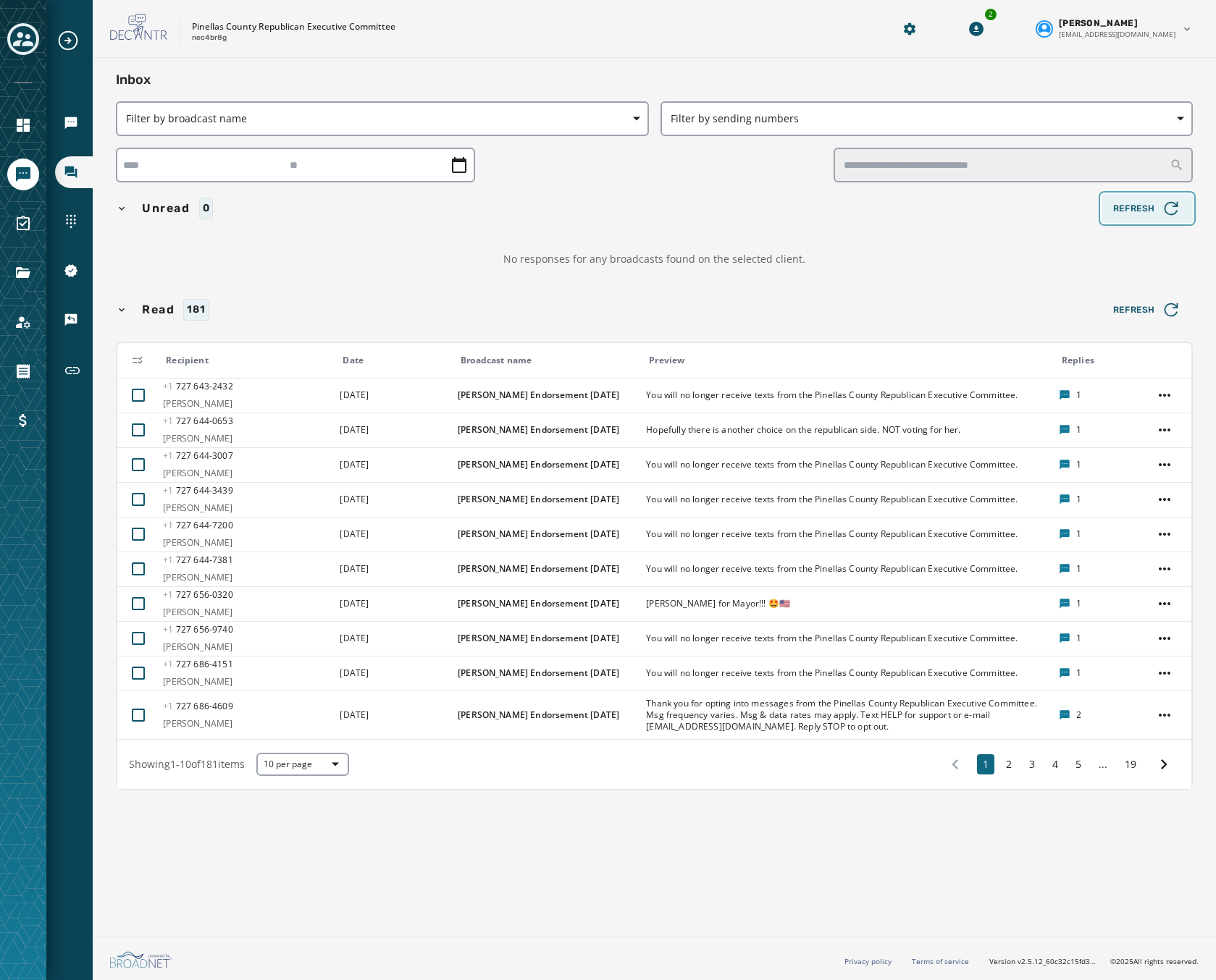
click at [1147, 211] on span "Refresh" at bounding box center [1147, 208] width 68 height 20
click at [209, 34] on p "nec4br8g" at bounding box center [209, 38] width 35 height 11
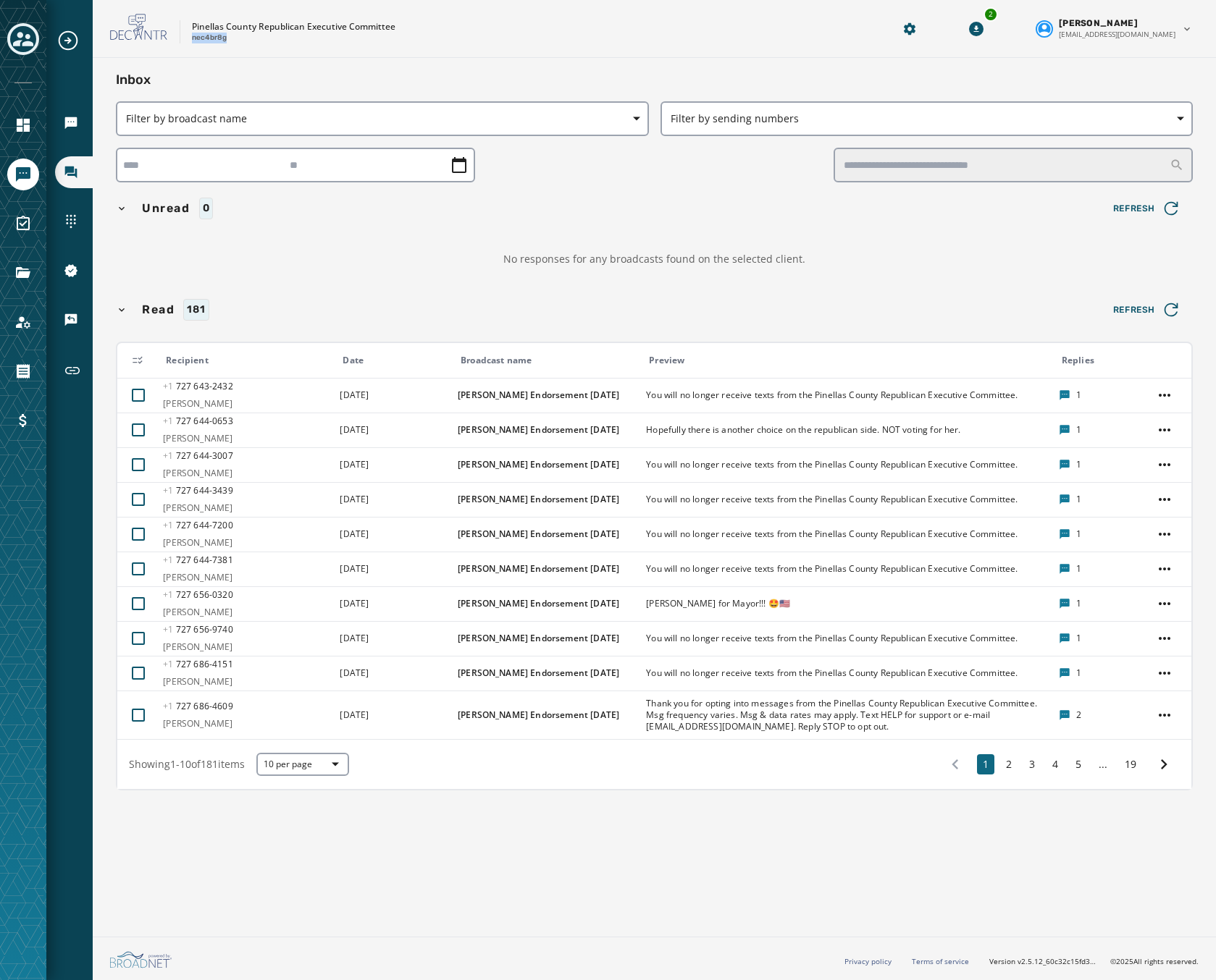
copy p "nec4br8g"
